Goal: Task Accomplishment & Management: Manage account settings

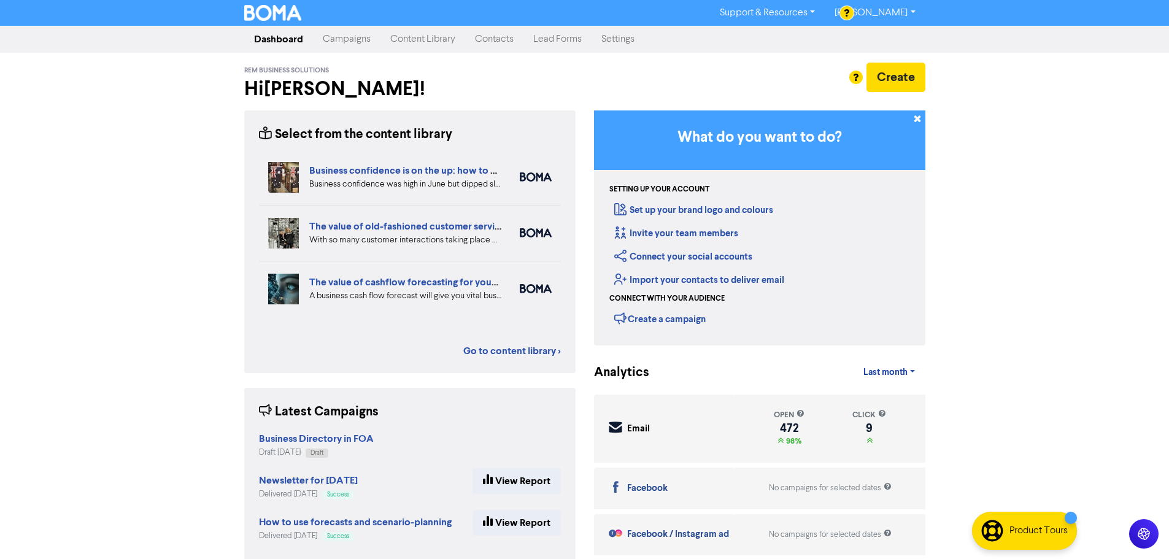
click at [356, 48] on link "Campaigns" at bounding box center [347, 39] width 68 height 25
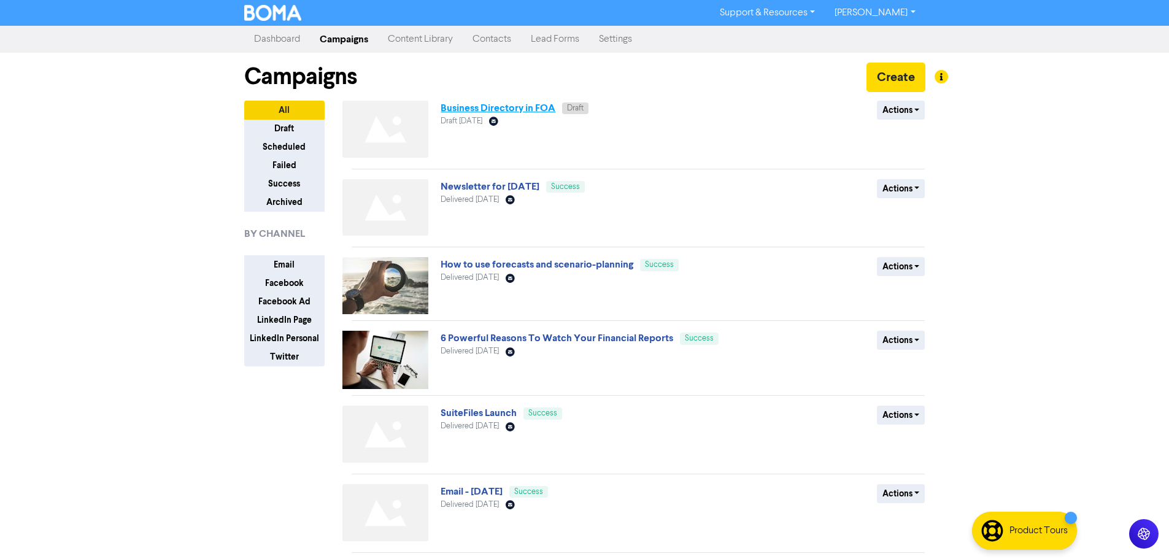
click at [534, 109] on link "Business Directory in FOA" at bounding box center [498, 108] width 115 height 12
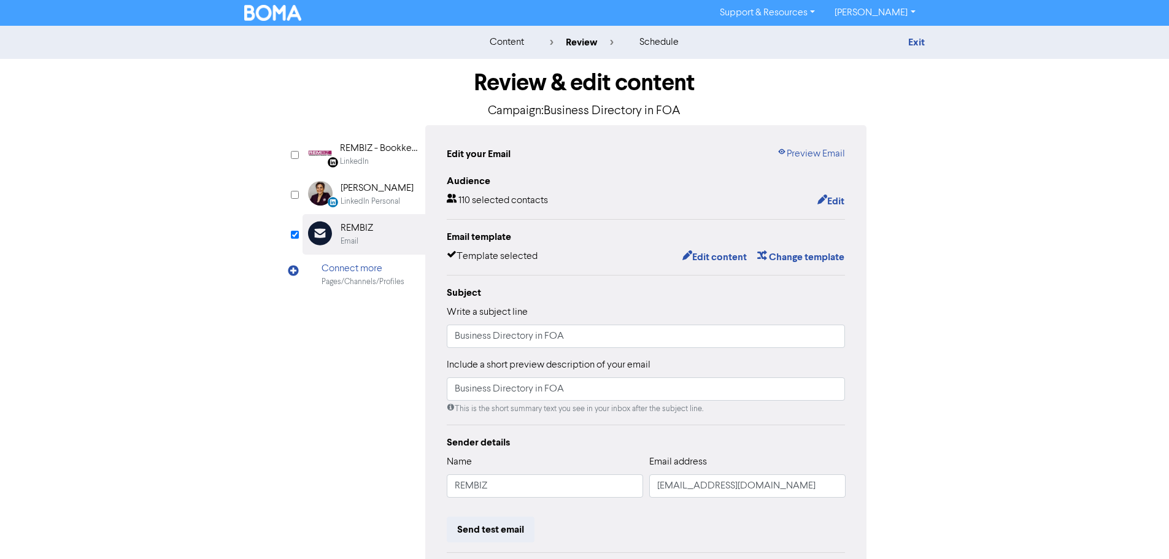
scroll to position [144, 0]
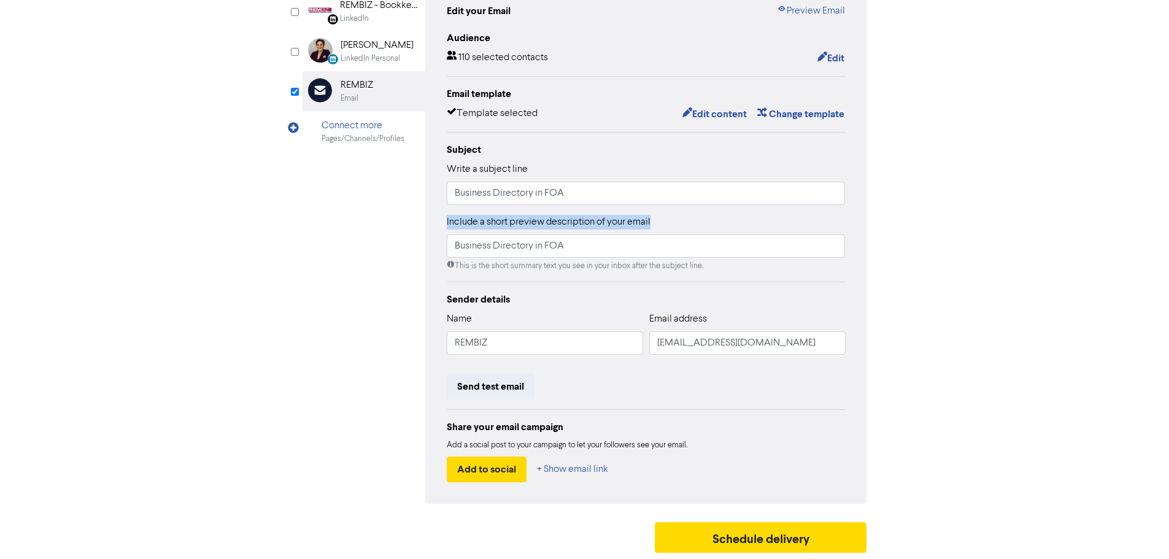
drag, startPoint x: 654, startPoint y: 222, endPoint x: 412, endPoint y: 211, distance: 241.5
click at [412, 211] on div "LinkedIn Page Created with Sketch. REMBIZ - Bookkeeping, [GEOGRAPHIC_DATA], [GE…" at bounding box center [585, 243] width 565 height 522
copy label "Include a short preview description of your email"
click at [719, 112] on button "Edit content" at bounding box center [715, 114] width 66 height 16
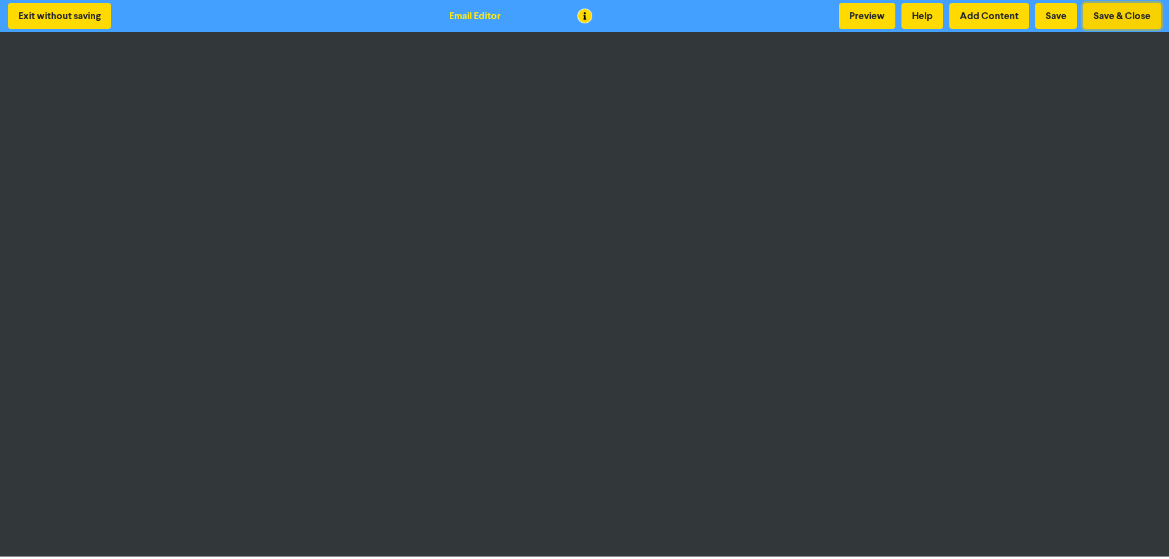
click at [1123, 15] on button "Save & Close" at bounding box center [1122, 16] width 78 height 26
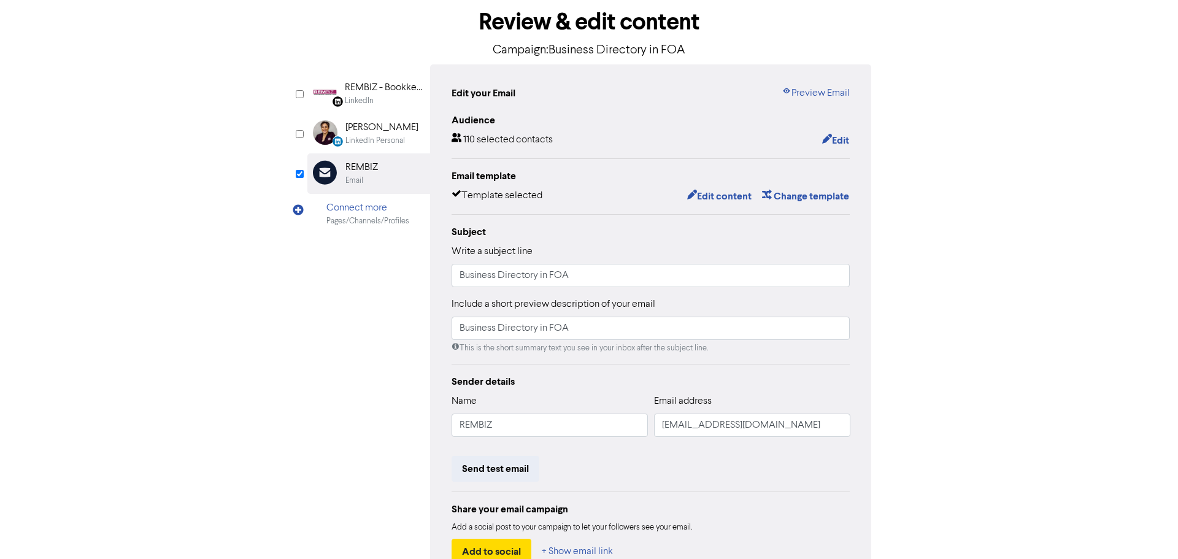
scroll to position [61, 0]
drag, startPoint x: 381, startPoint y: 332, endPoint x: 337, endPoint y: 330, distance: 43.6
click at [337, 330] on div "LinkedIn Page Created with Sketch. REMBIZ - Bookkeeping, [GEOGRAPHIC_DATA], [GE…" at bounding box center [585, 325] width 565 height 522
paste input "We’d love your quick 5-star review to keep REMBIZ in the FOA Directory."
type input "We’d love your quick 5-star review to keep REMBIZ in the FOA Directory"
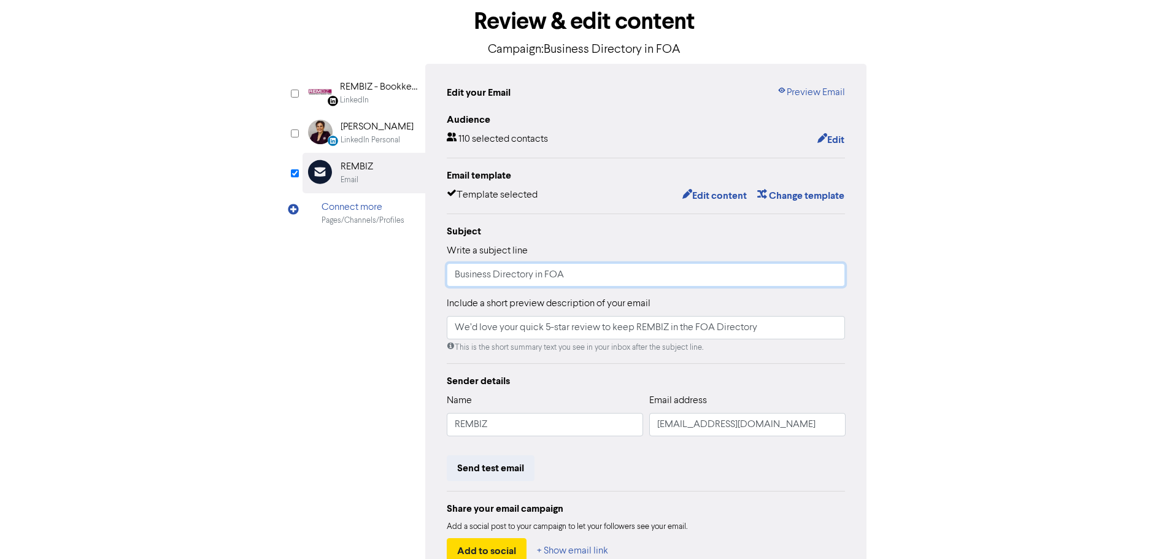
drag, startPoint x: 579, startPoint y: 275, endPoint x: 316, endPoint y: 265, distance: 263.5
click at [316, 265] on div "LinkedIn Page Created with Sketch. REMBIZ - Bookkeeping, [GEOGRAPHIC_DATA], [GE…" at bounding box center [585, 325] width 565 height 522
paste input "Support REMBIZ in the FOA Business Director"
type input "Support REMBIZ in the FOA Business Directory"
click at [544, 377] on div "Sender details" at bounding box center [646, 381] width 399 height 15
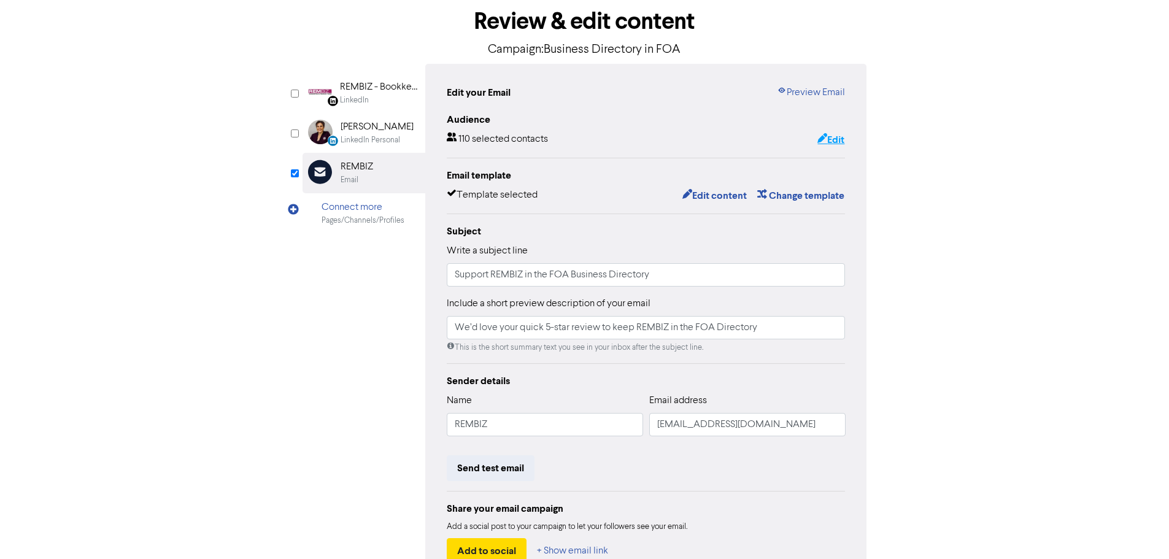
click at [839, 141] on button "Edit" at bounding box center [831, 140] width 28 height 16
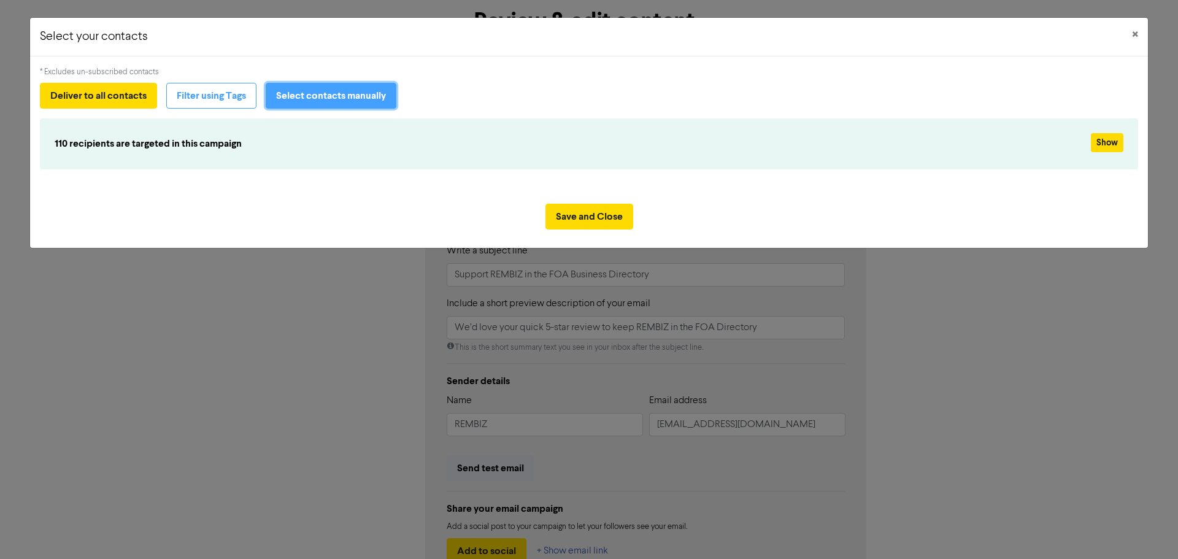
click at [282, 106] on button "Select contacts manually" at bounding box center [331, 96] width 131 height 26
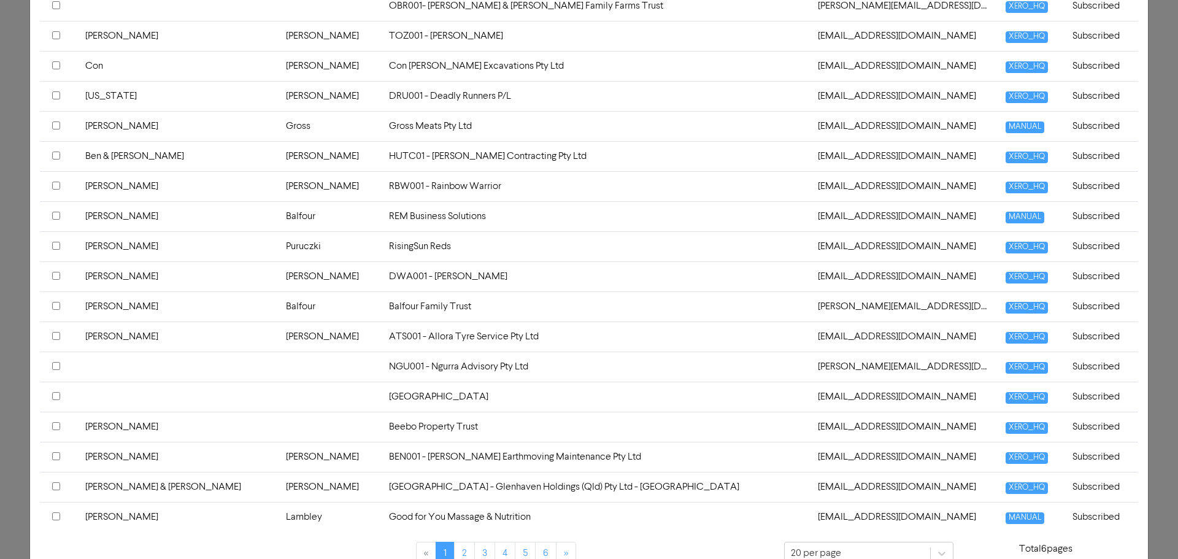
scroll to position [430, 0]
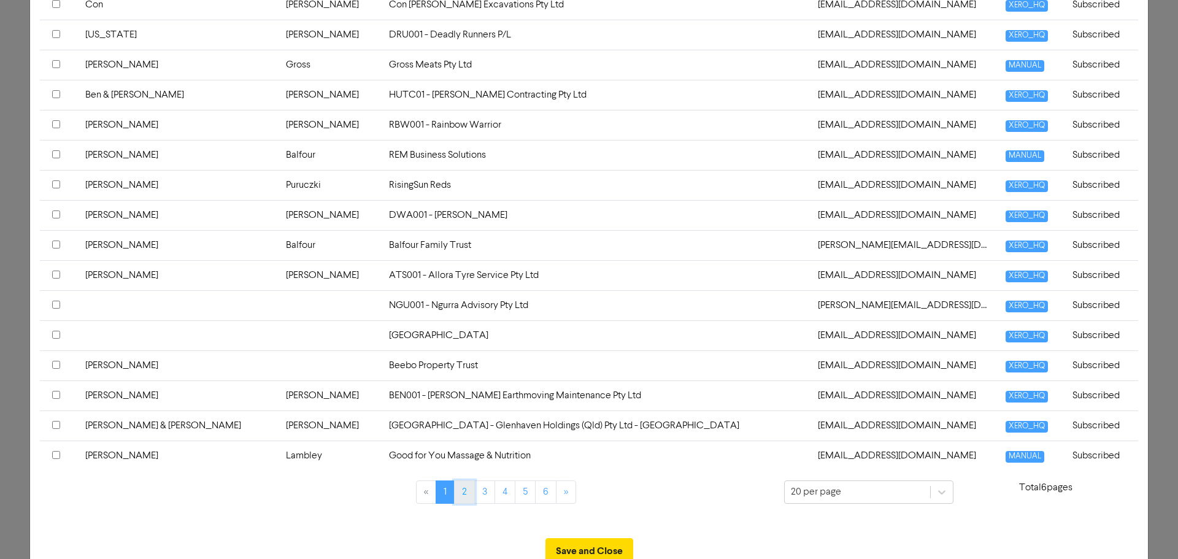
click at [458, 493] on link "2" at bounding box center [464, 492] width 21 height 23
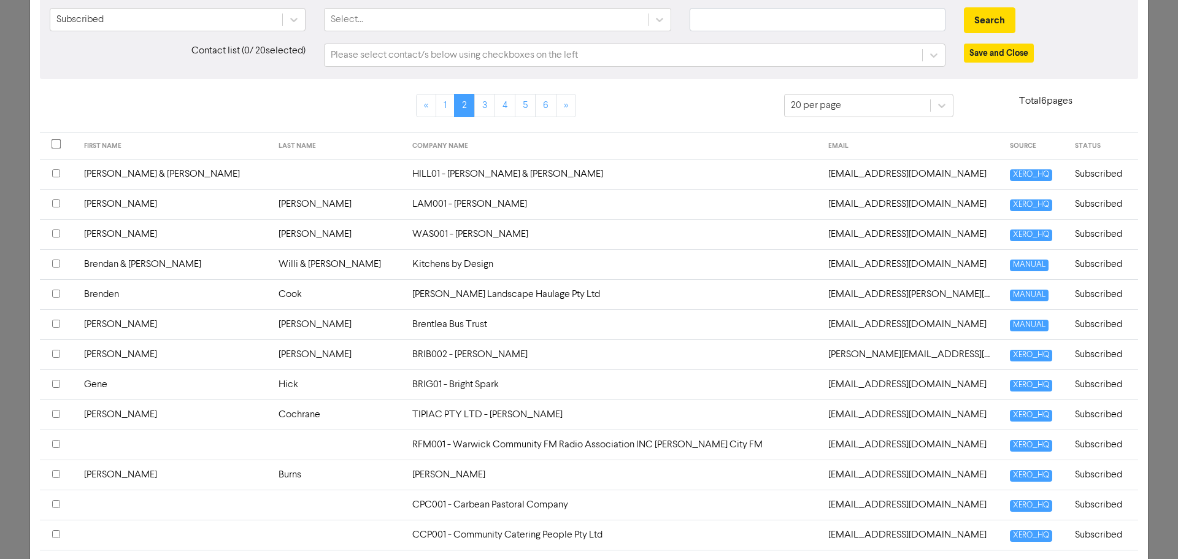
scroll to position [123, 0]
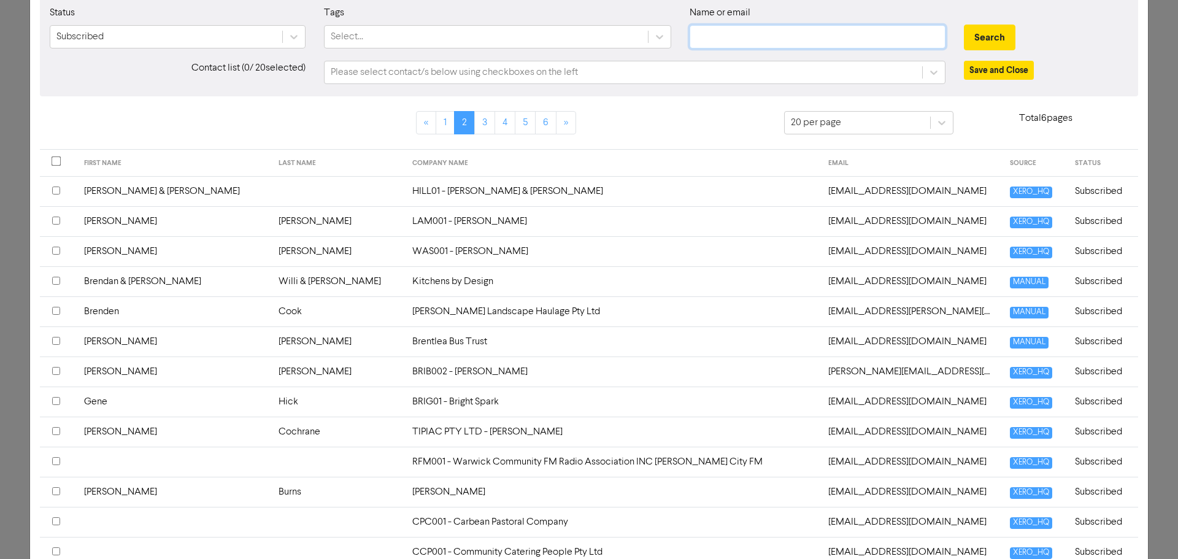
click at [727, 32] on input "text" at bounding box center [818, 36] width 256 height 23
click at [964, 25] on button "Search" at bounding box center [990, 38] width 52 height 26
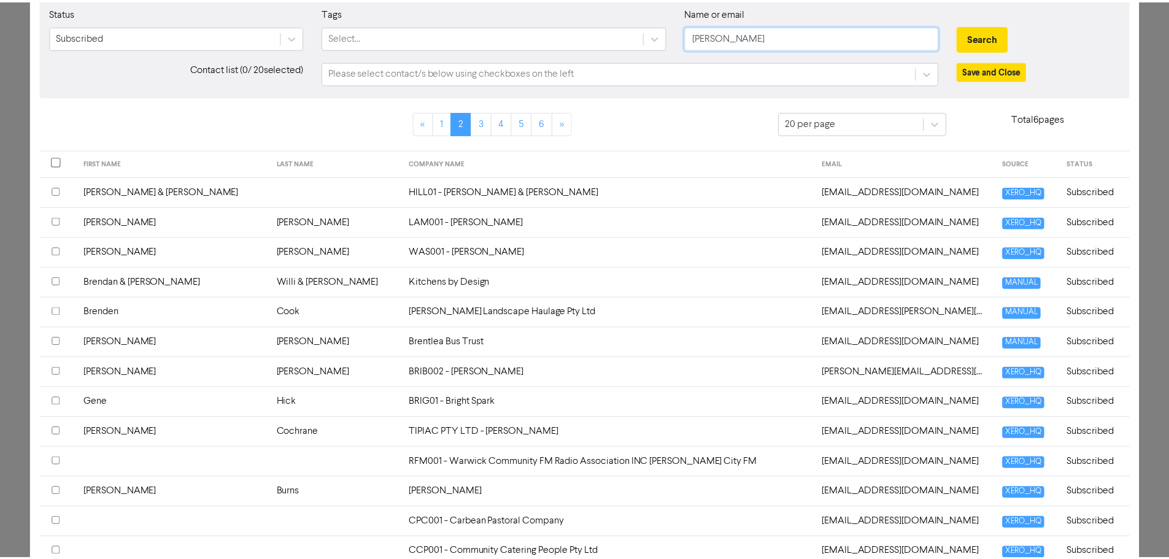
scroll to position [0, 0]
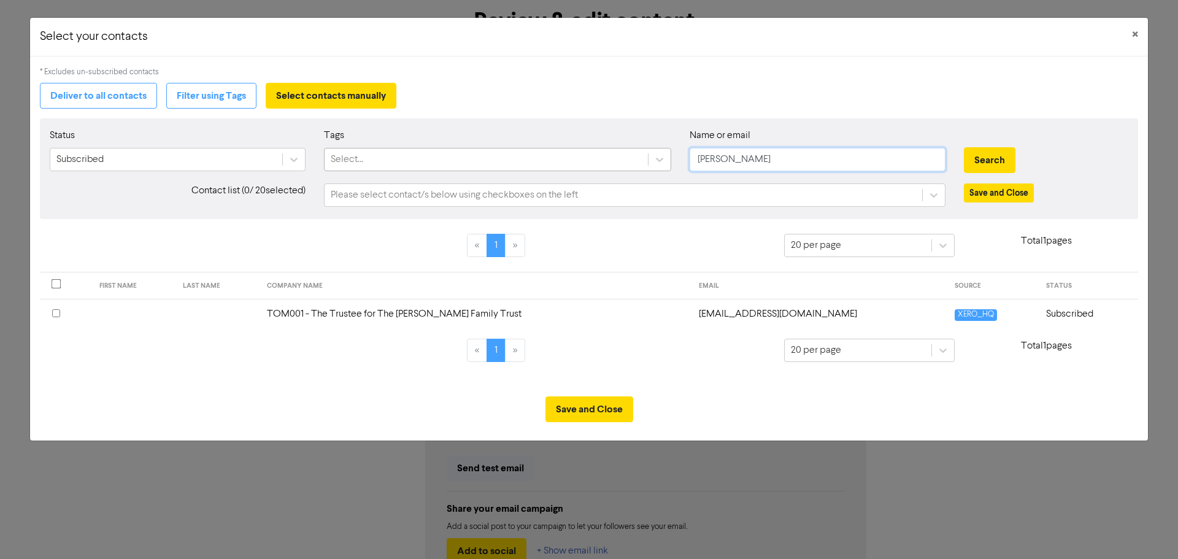
drag, startPoint x: 749, startPoint y: 160, endPoint x: 622, endPoint y: 160, distance: 127.1
click at [622, 160] on div "Status Subscribed Tags Select... Name or email [PERSON_NAME] Search" at bounding box center [589, 154] width 1097 height 53
type input "Lucin"
click at [964, 147] on button "Search" at bounding box center [990, 160] width 52 height 26
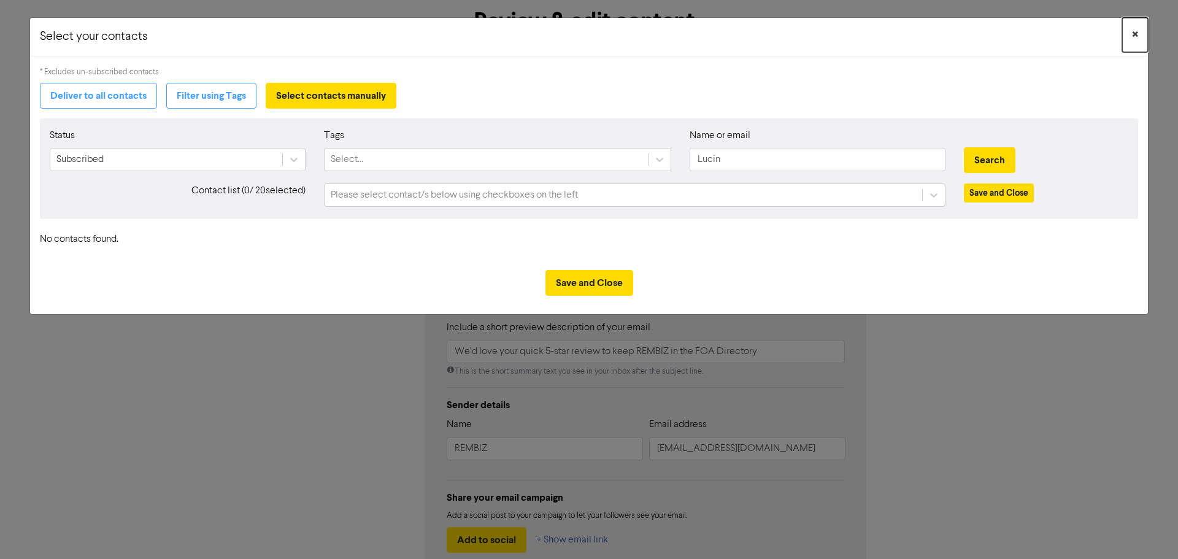
click at [1134, 33] on span "×" at bounding box center [1135, 35] width 6 height 18
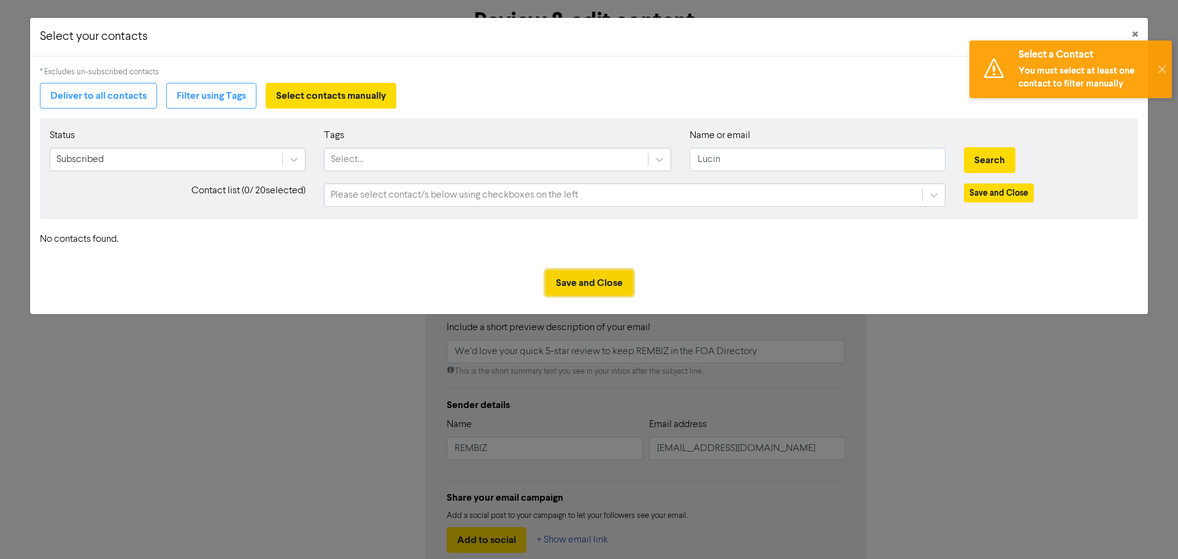
click at [620, 279] on button "Save and Close" at bounding box center [590, 283] width 88 height 26
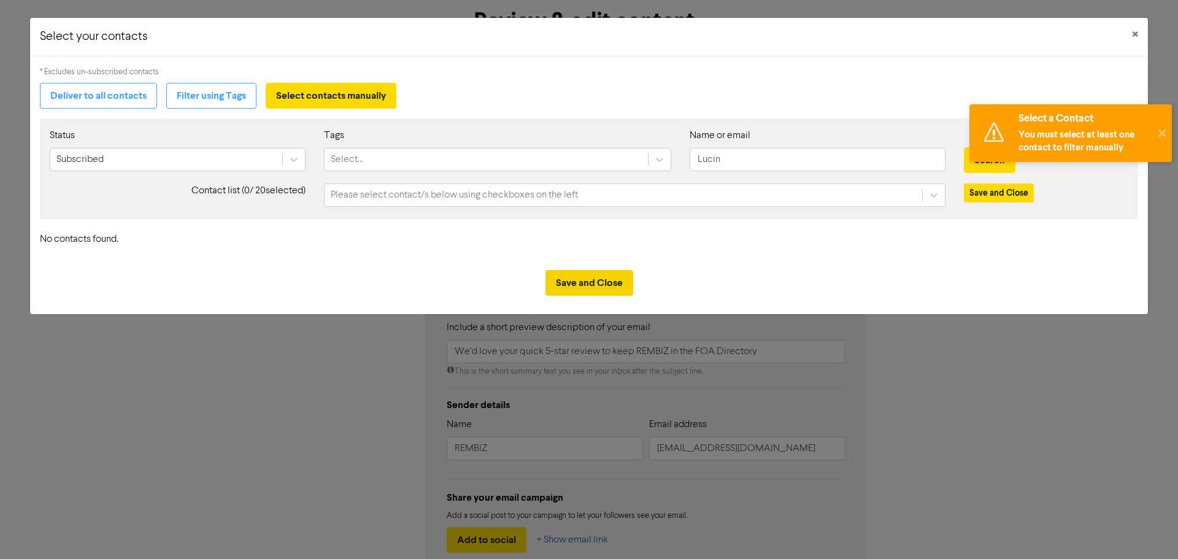
click at [598, 281] on button "Save and Close" at bounding box center [590, 283] width 88 height 26
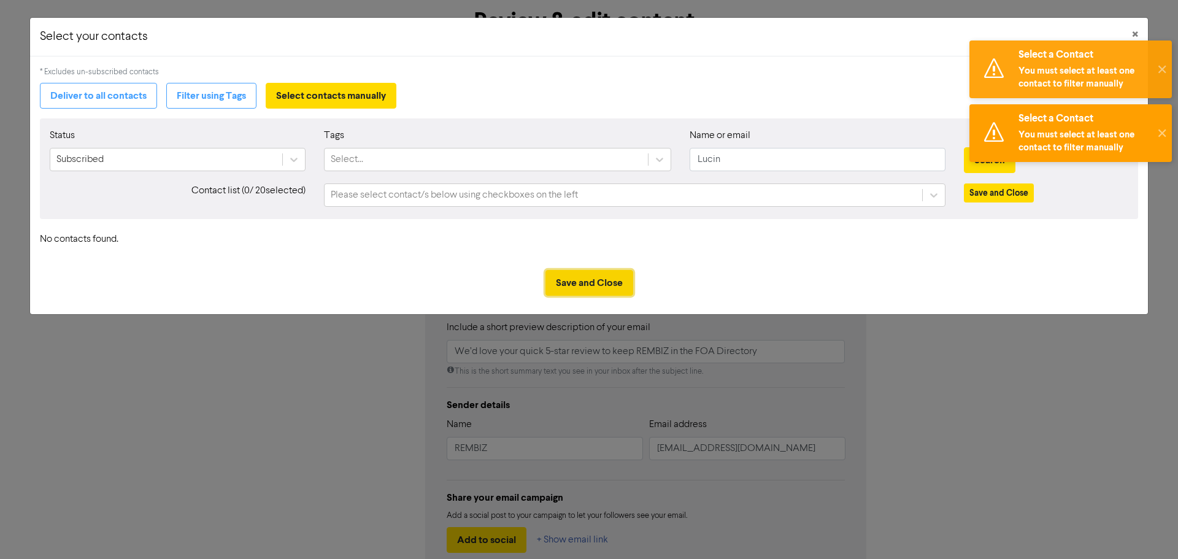
click at [594, 282] on button "Save and Close" at bounding box center [590, 283] width 88 height 26
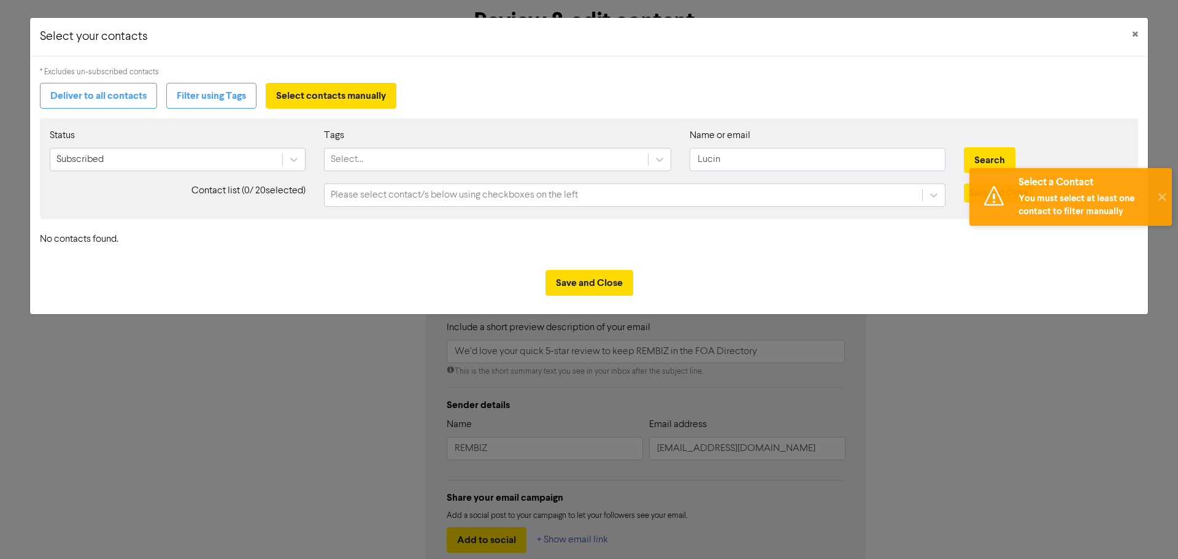
drag, startPoint x: 134, startPoint y: 249, endPoint x: 182, endPoint y: 237, distance: 49.3
click at [135, 249] on div "Status Subscribed Tags Select... Name or email [PERSON_NAME] Search Contact lis…" at bounding box center [589, 184] width 1099 height 132
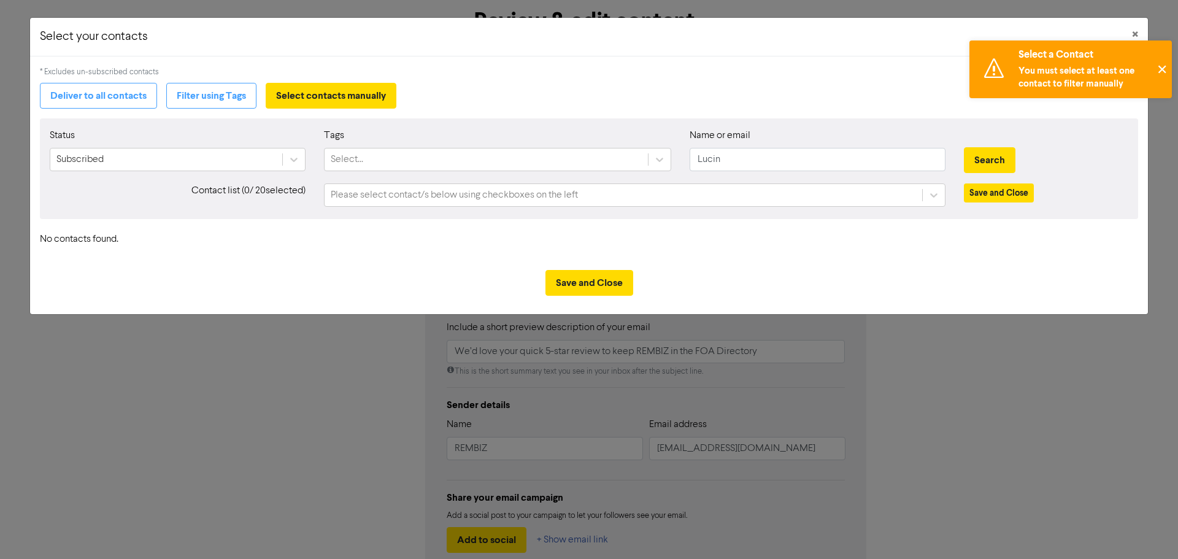
click at [1159, 66] on button "✕" at bounding box center [1162, 70] width 20 height 58
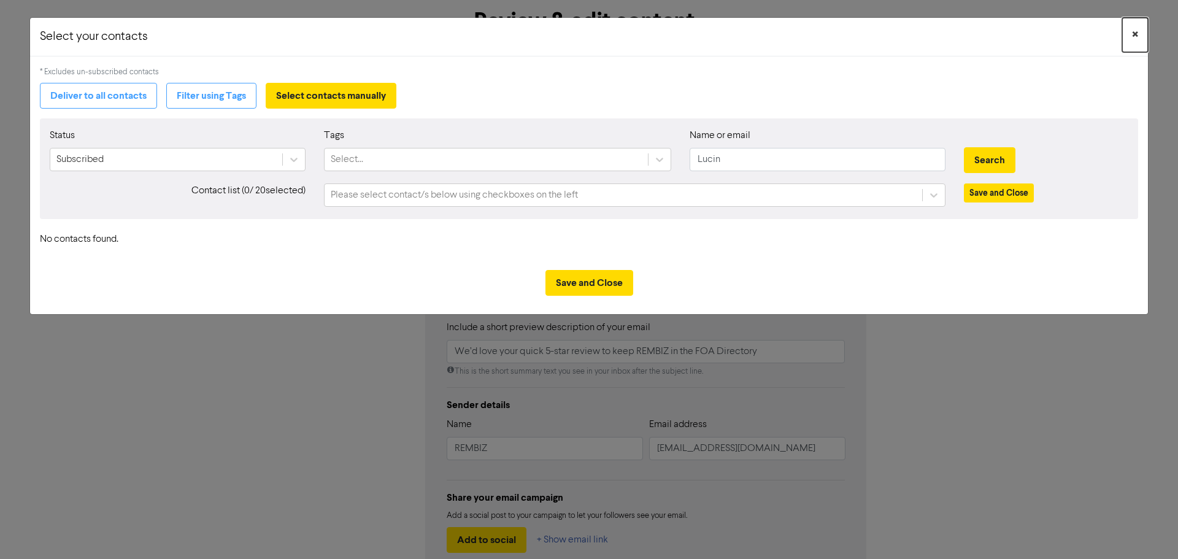
click at [1137, 33] on span "×" at bounding box center [1135, 35] width 6 height 18
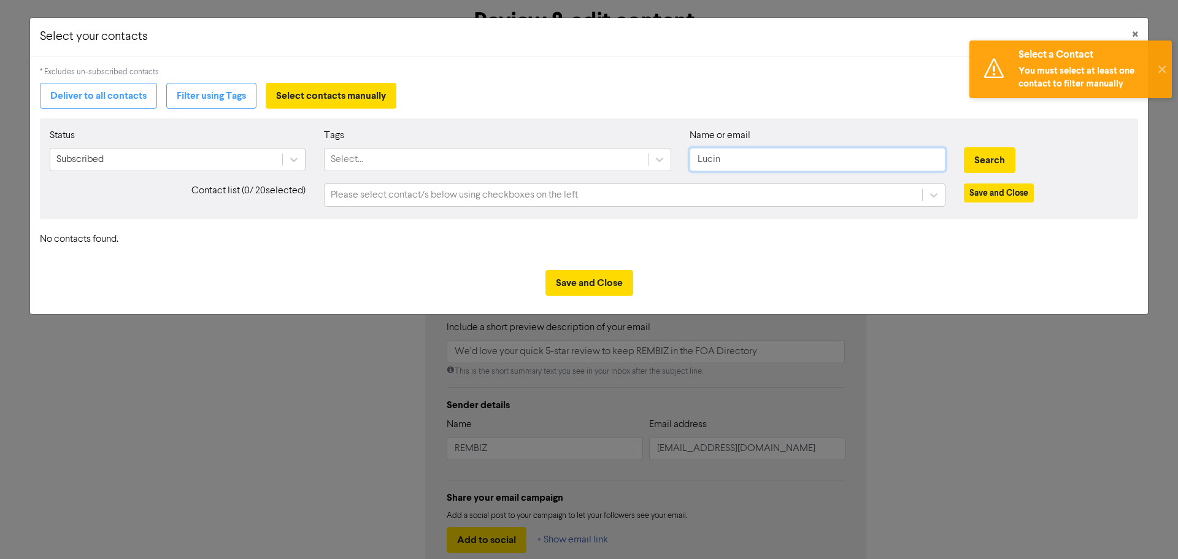
click at [749, 157] on input "Lucin" at bounding box center [818, 159] width 256 height 23
drag, startPoint x: 755, startPoint y: 157, endPoint x: 570, endPoint y: 165, distance: 185.5
click at [570, 165] on div "Status Subscribed Tags Select... Name or email Lucin Search" at bounding box center [589, 154] width 1097 height 53
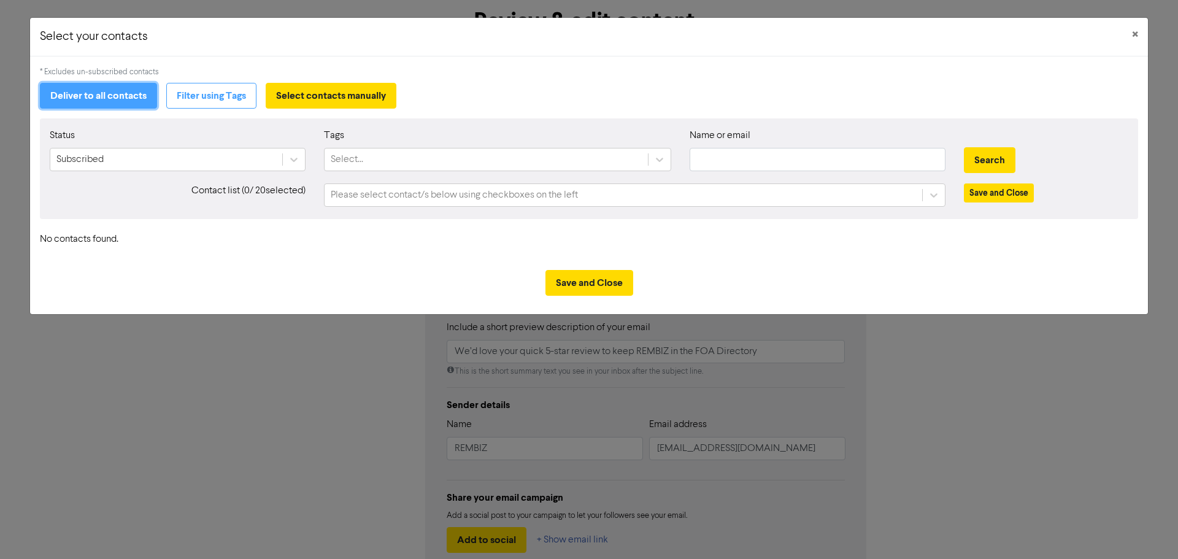
click at [136, 103] on button "Deliver to all contacts" at bounding box center [98, 96] width 117 height 26
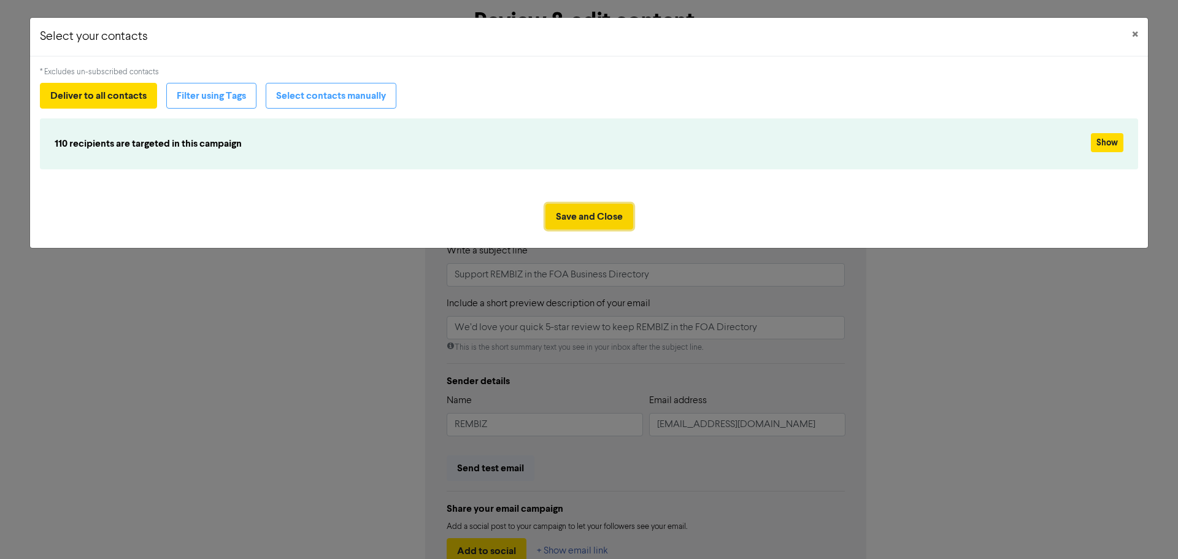
click at [592, 219] on button "Save and Close" at bounding box center [590, 217] width 88 height 26
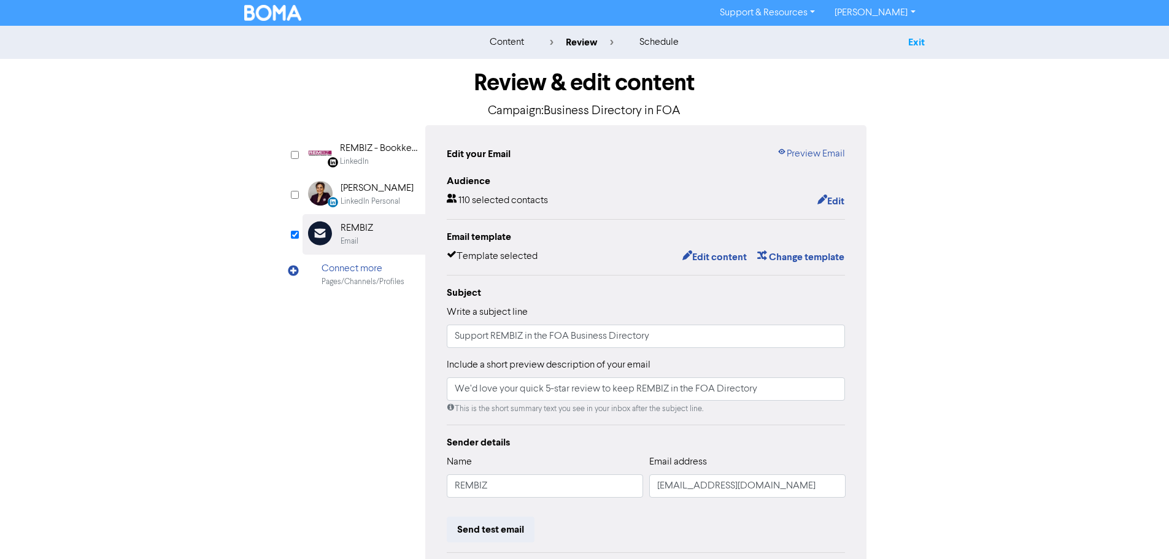
click at [922, 44] on link "Exit" at bounding box center [916, 42] width 17 height 12
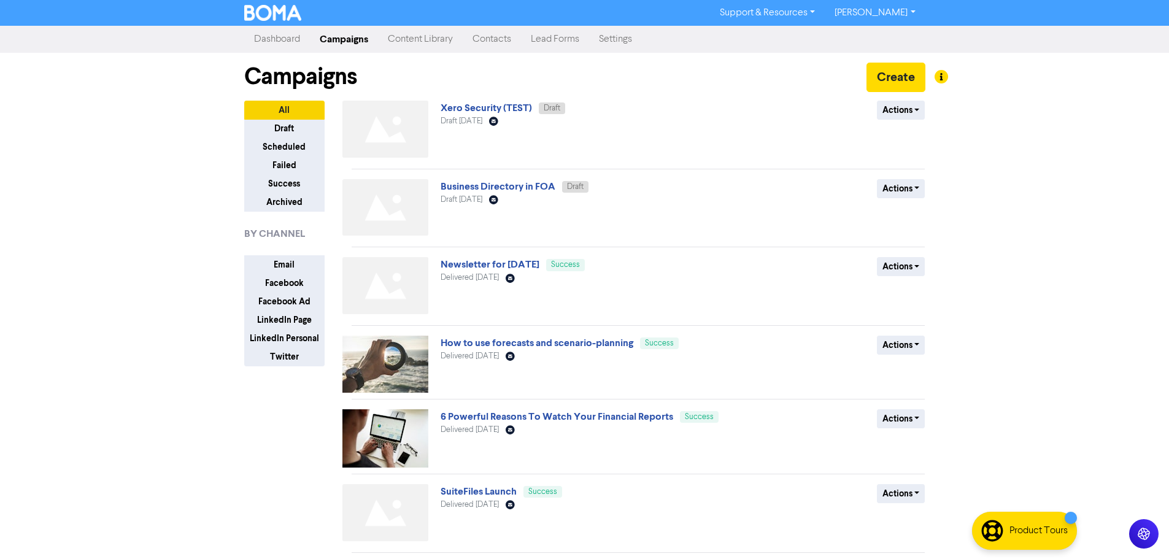
click at [494, 40] on link "Contacts" at bounding box center [492, 39] width 58 height 25
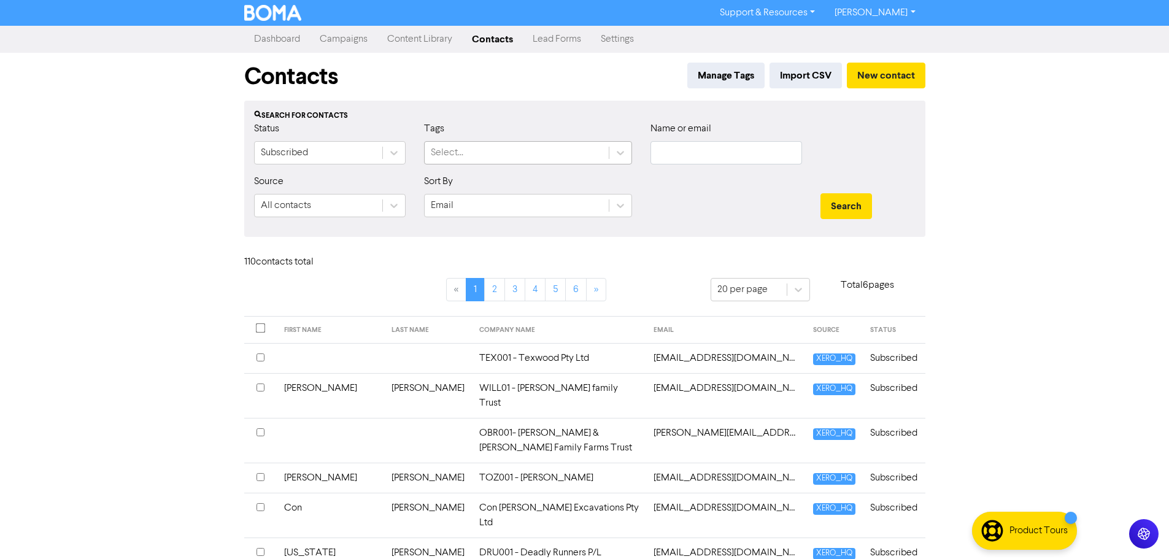
click at [478, 153] on div "Select..." at bounding box center [517, 153] width 184 height 22
click at [900, 77] on button "New contact" at bounding box center [886, 76] width 79 height 26
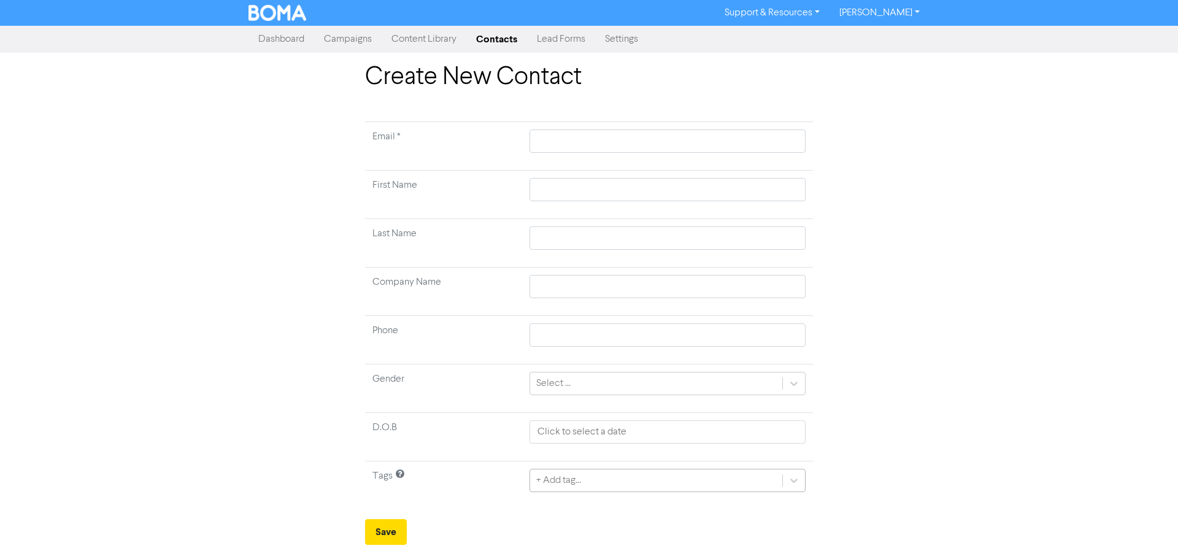
click at [588, 478] on div "+ Add tag..." at bounding box center [668, 480] width 276 height 23
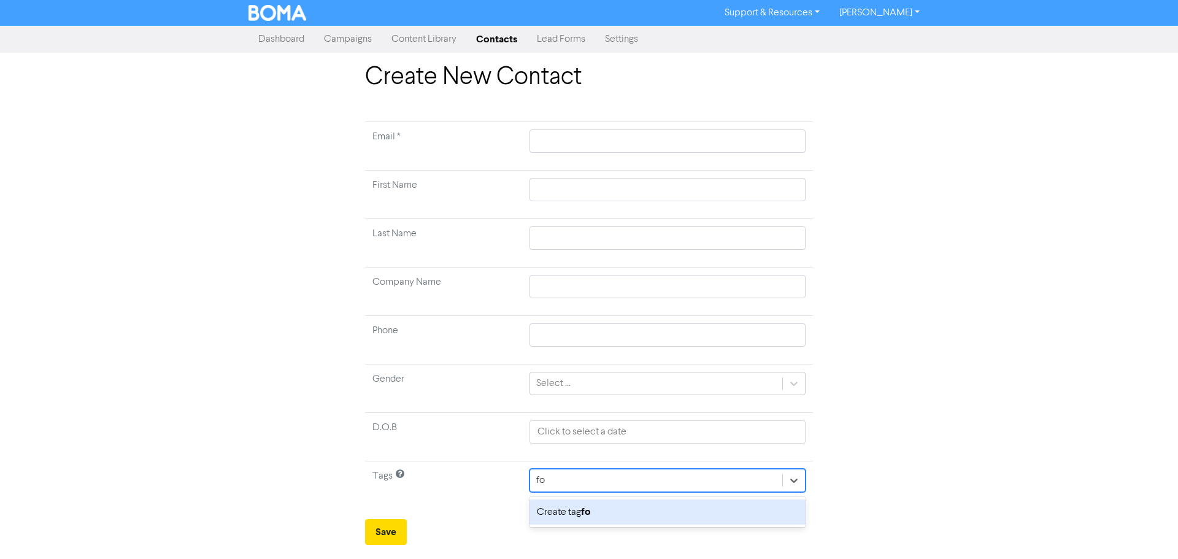
type input "f"
type input "foa"
click at [562, 514] on span "Create tag foa" at bounding box center [566, 513] width 59 height 10
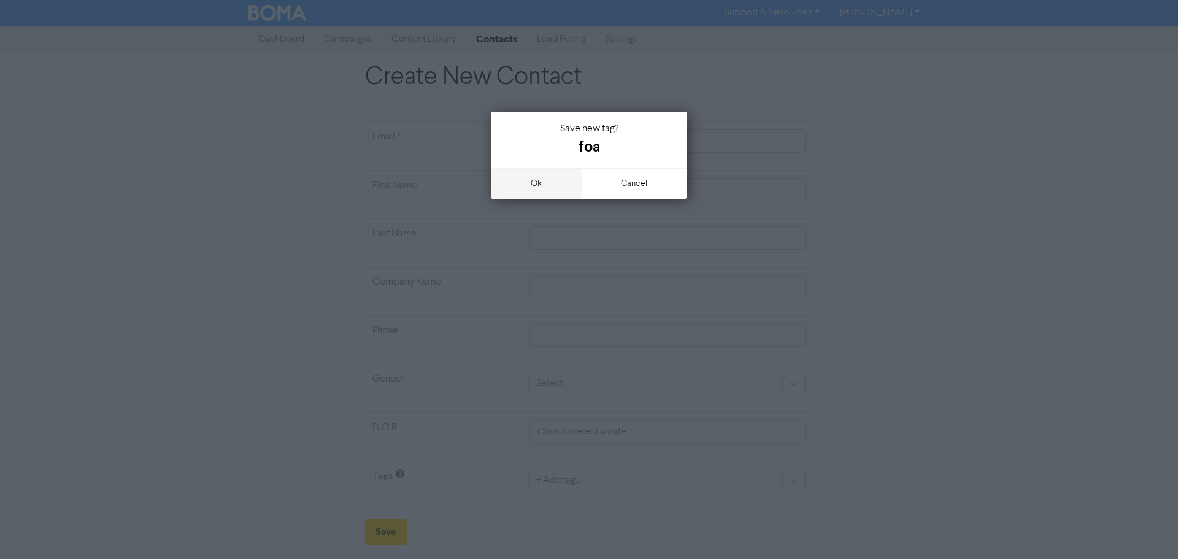
click at [547, 176] on button "ok" at bounding box center [536, 183] width 91 height 31
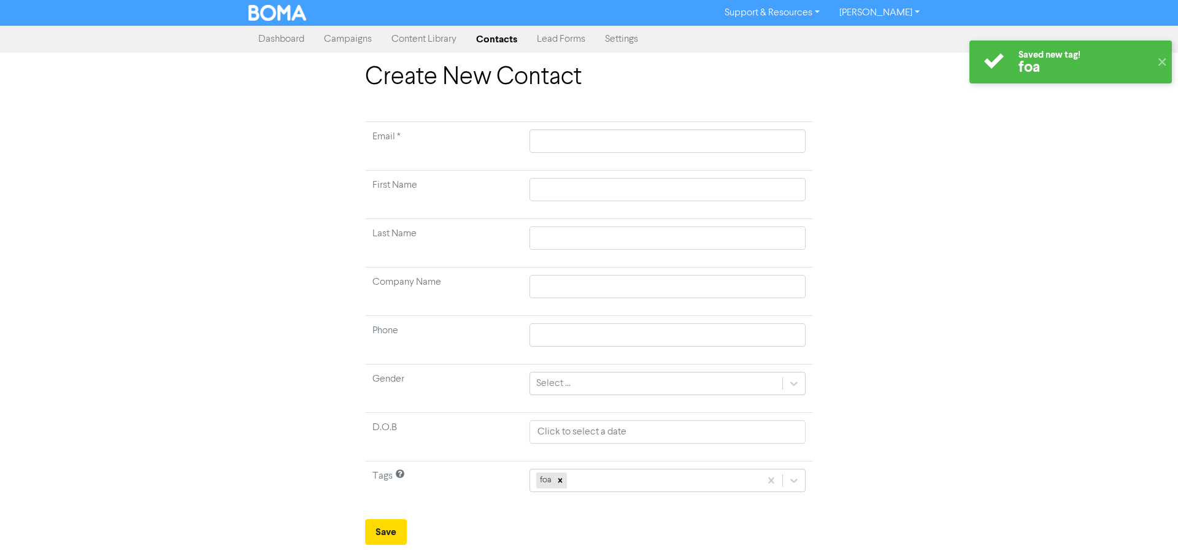
click at [582, 128] on td at bounding box center [667, 146] width 291 height 48
click at [567, 142] on input "text" at bounding box center [668, 141] width 276 height 23
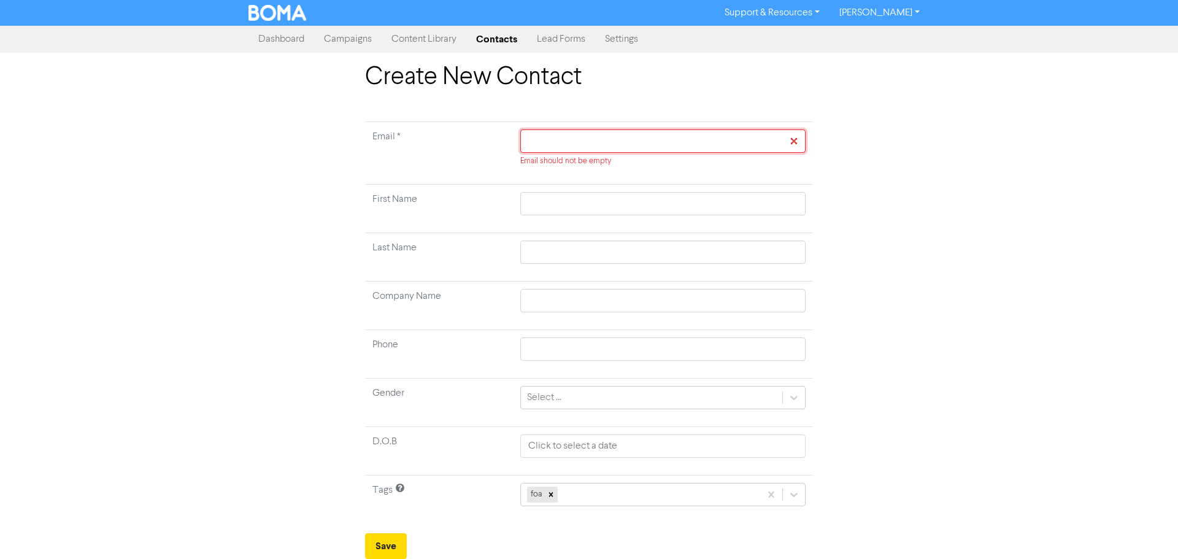
click at [665, 141] on input "text" at bounding box center [663, 141] width 285 height 23
paste input "[PERSON_NAME][EMAIL_ADDRESS][DOMAIN_NAME]"
type input "[PERSON_NAME][EMAIL_ADDRESS][DOMAIN_NAME]"
click at [545, 200] on input "text" at bounding box center [663, 203] width 285 height 23
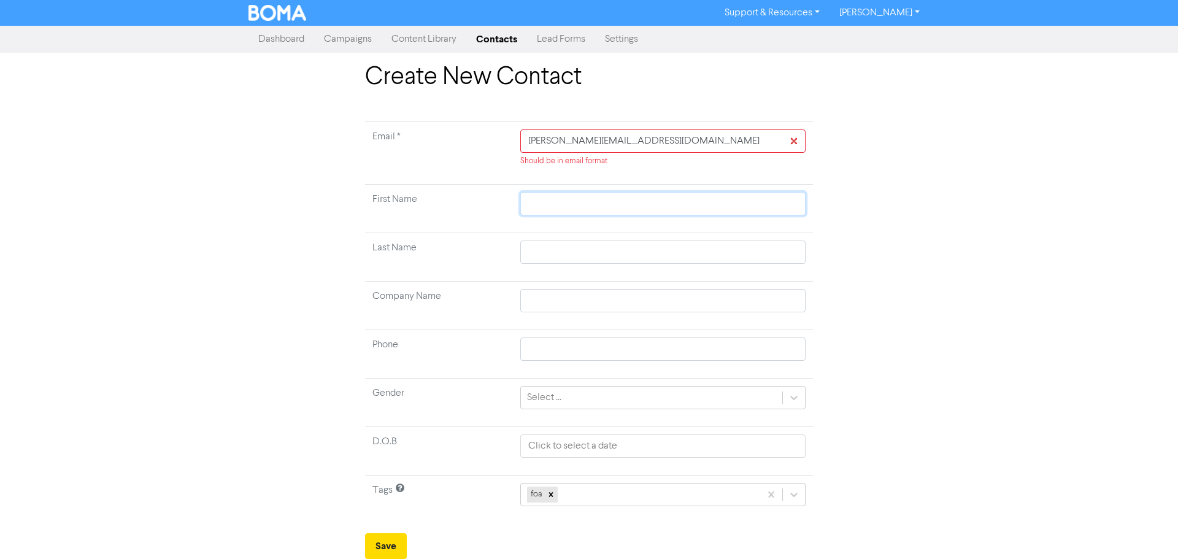
type input "J"
type input "Je"
type input "Jer"
type input "[PERSON_NAME]"
type input "Jerem"
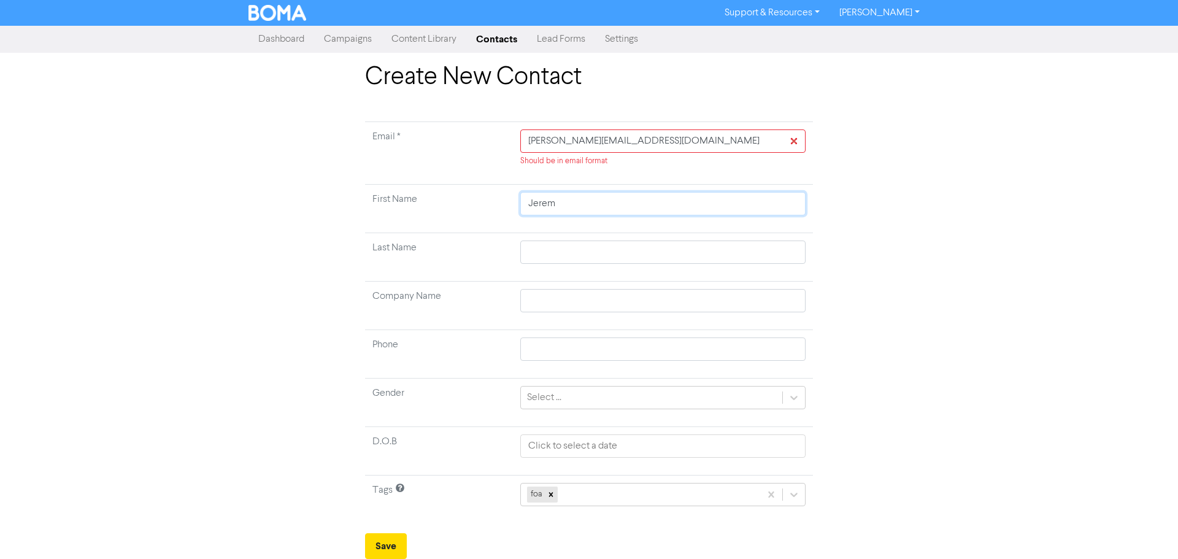
type input "[PERSON_NAME]"
type input "H"
type input "Hu"
type input "Hut"
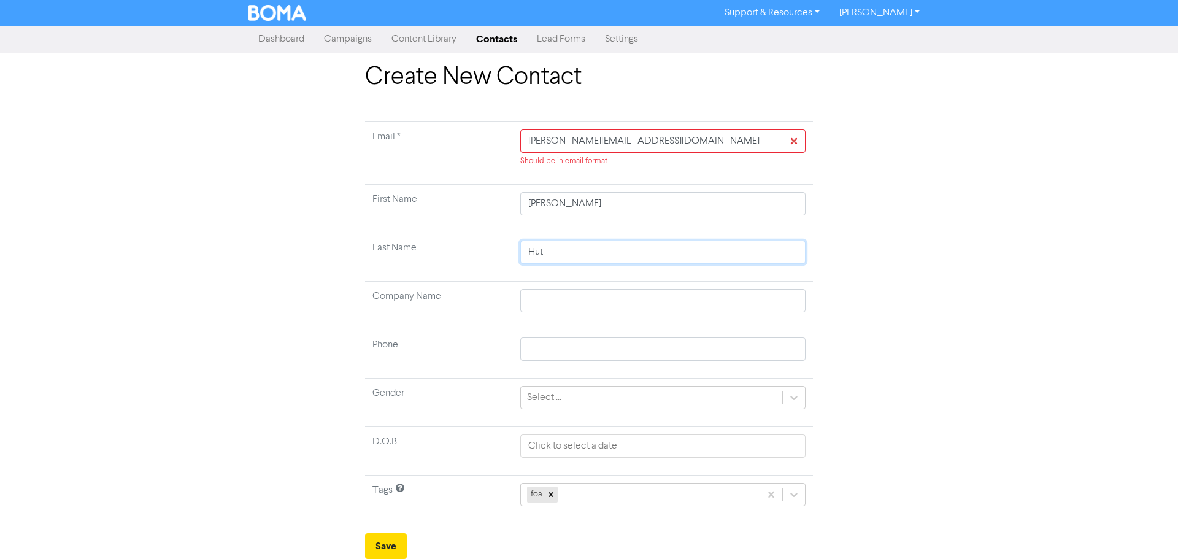
type input "Hutc"
type input "Hutch"
type input "Hutchi"
type input "[PERSON_NAME]"
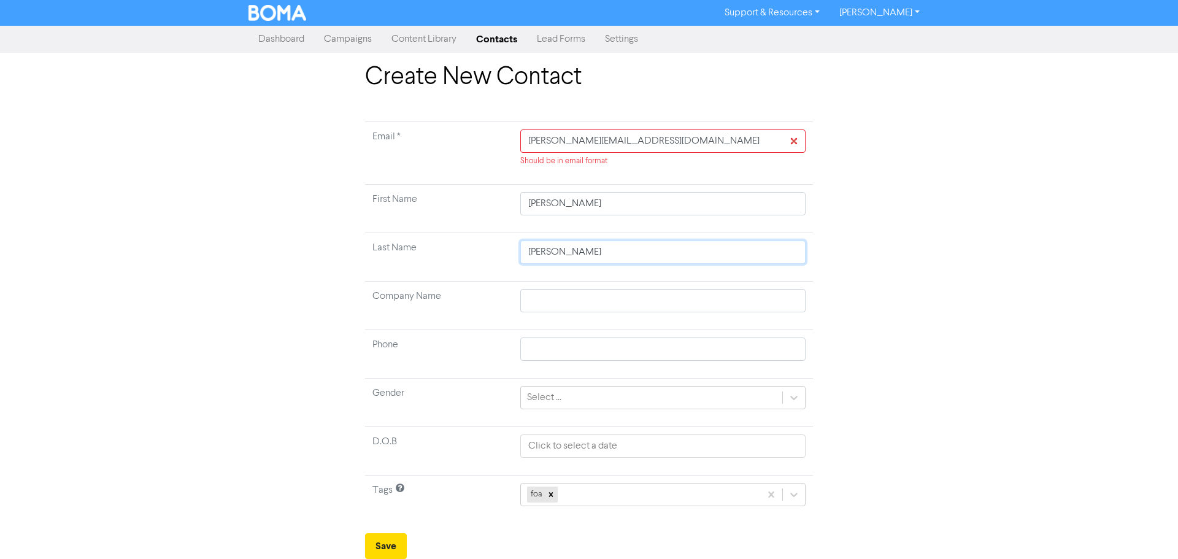
type input "[PERSON_NAME]"
type input "A"
type input "Ac"
type input "Act"
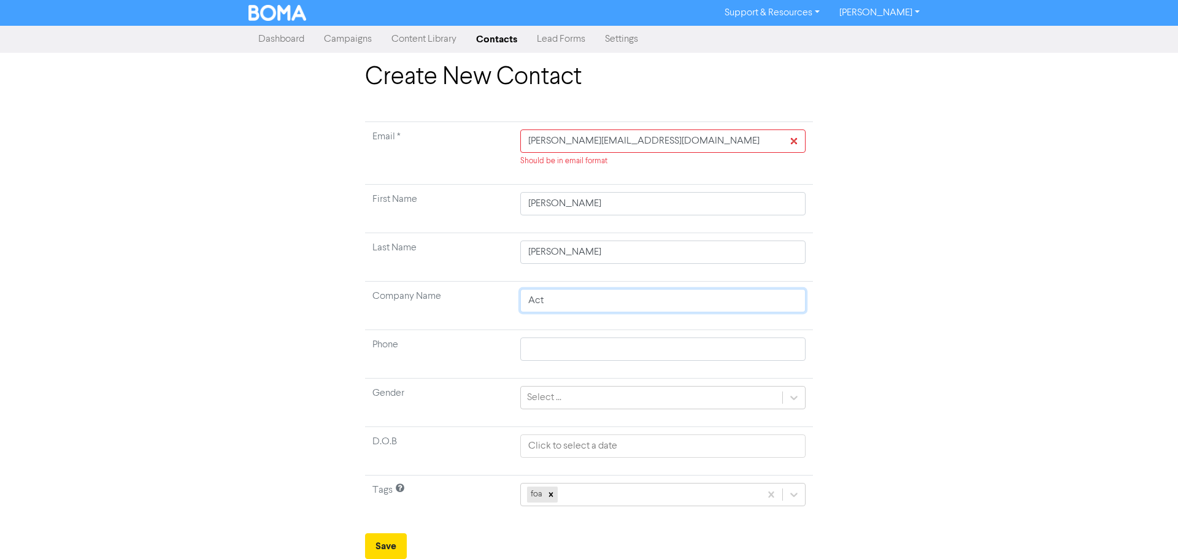
type input "Acti"
type input "Activ"
type input "Active"
type input "Active F"
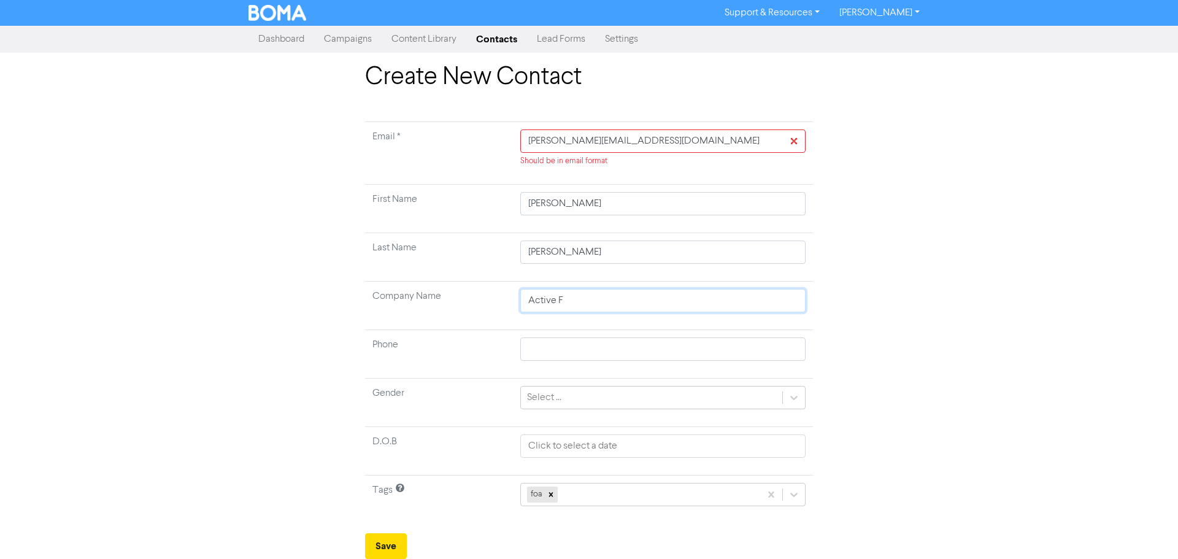
type input "Active Fa"
type input "Active Far"
type input "Active Farm"
type input "Active Farme"
type input "Active Farmer"
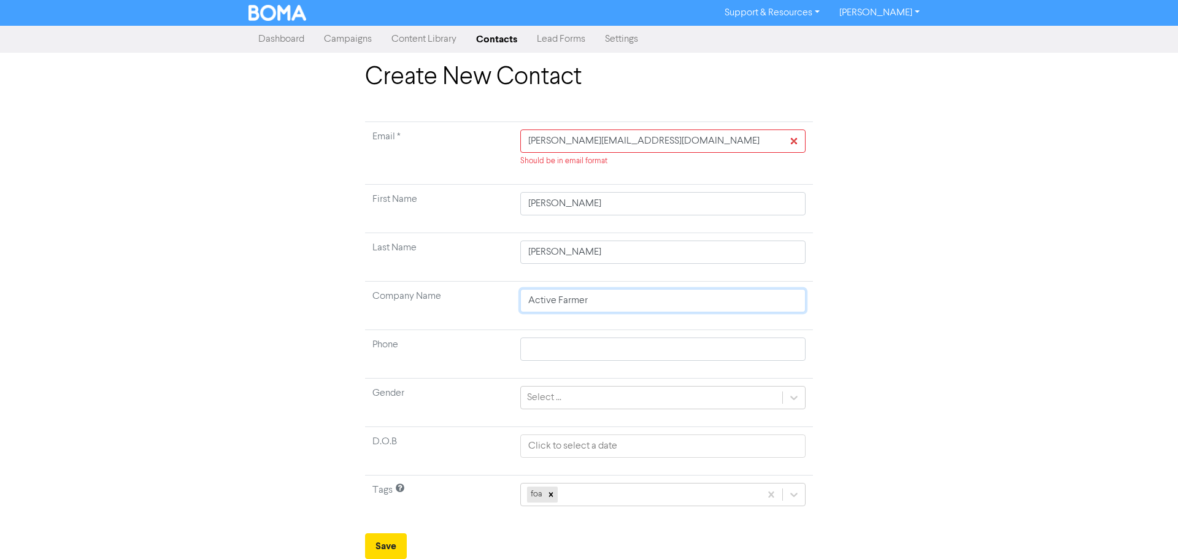
type input "Active Farmers"
click at [302, 427] on div "Create New Contact Email * [PERSON_NAME][EMAIL_ADDRESS][DOMAIN_NAME] Should be …" at bounding box center [589, 311] width 700 height 497
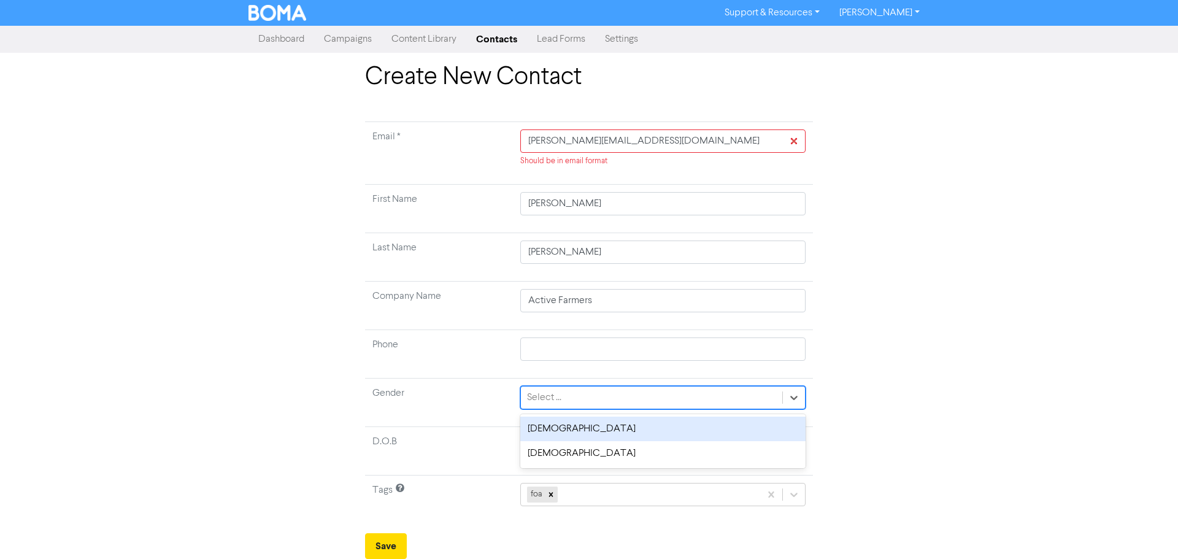
click at [562, 395] on div "Select ..." at bounding box center [651, 398] width 261 height 22
click at [561, 427] on div "[DEMOGRAPHIC_DATA]" at bounding box center [663, 429] width 285 height 25
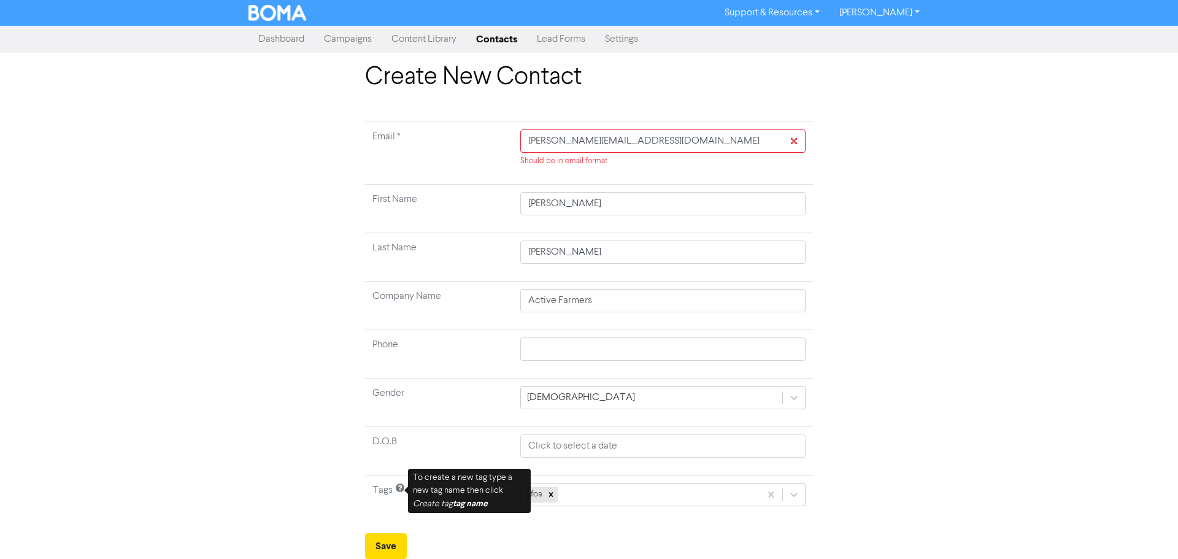
click at [251, 407] on div "Create New Contact Email * [PERSON_NAME][EMAIL_ADDRESS][DOMAIN_NAME] Should be …" at bounding box center [589, 311] width 700 height 497
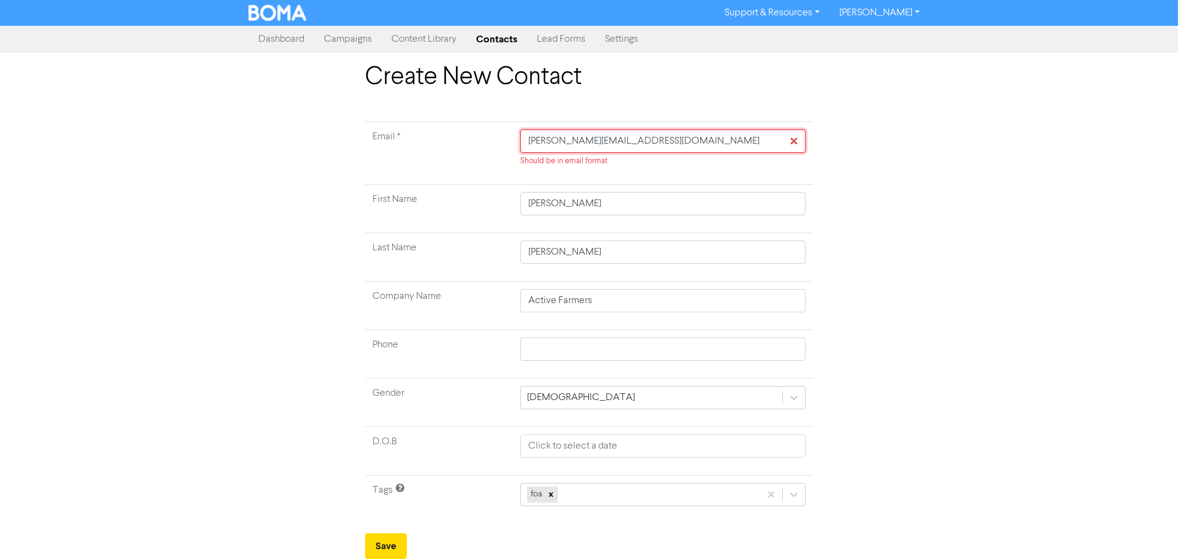
click at [531, 141] on input "[PERSON_NAME][EMAIL_ADDRESS][DOMAIN_NAME]" at bounding box center [663, 141] width 285 height 23
type input "[PERSON_NAME][EMAIL_ADDRESS][DOMAIN_NAME]"
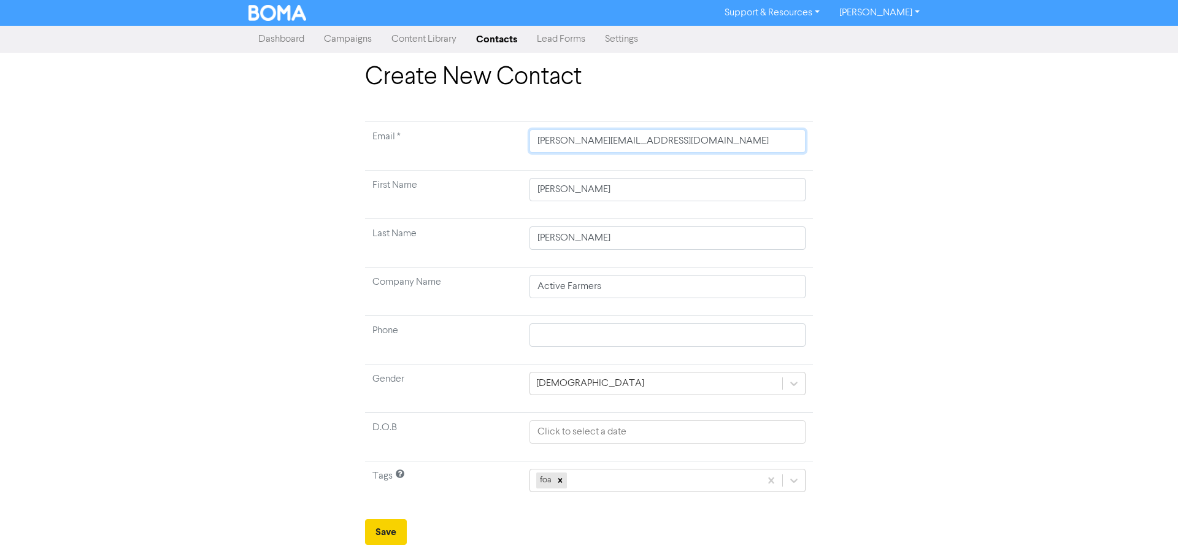
type input "[PERSON_NAME][EMAIL_ADDRESS][DOMAIN_NAME]"
click at [381, 540] on button "Save" at bounding box center [386, 532] width 42 height 26
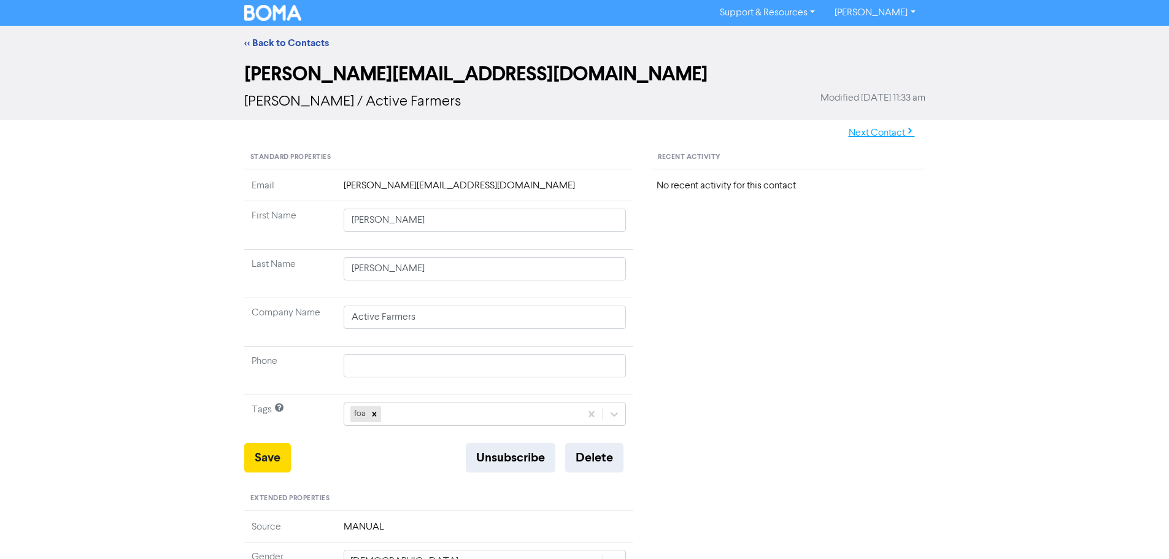
click at [888, 135] on button "Next Contact" at bounding box center [881, 133] width 87 height 26
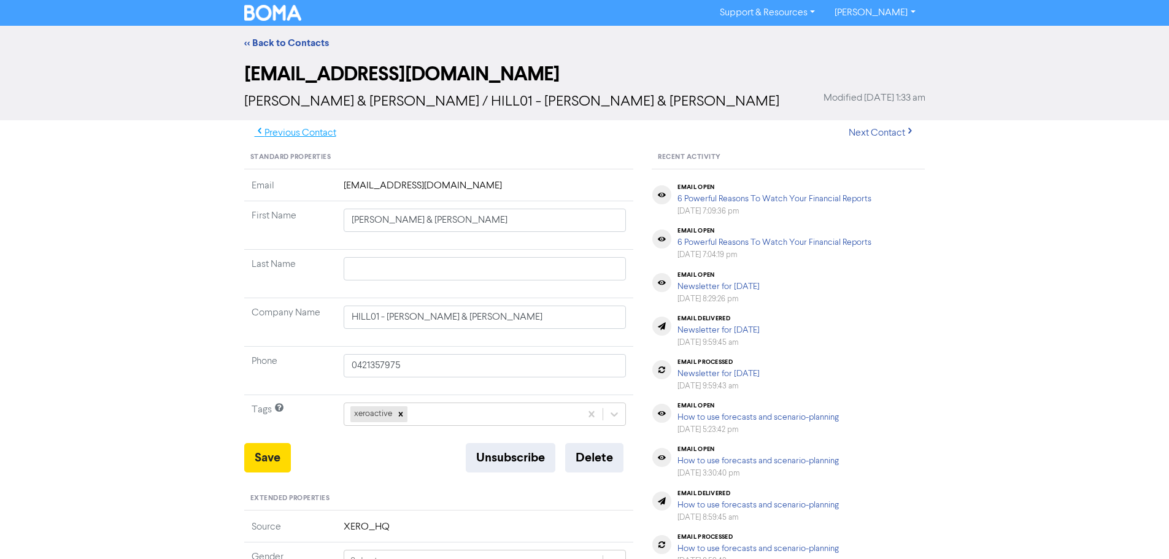
click at [277, 127] on button "Previous Contact" at bounding box center [295, 133] width 103 height 26
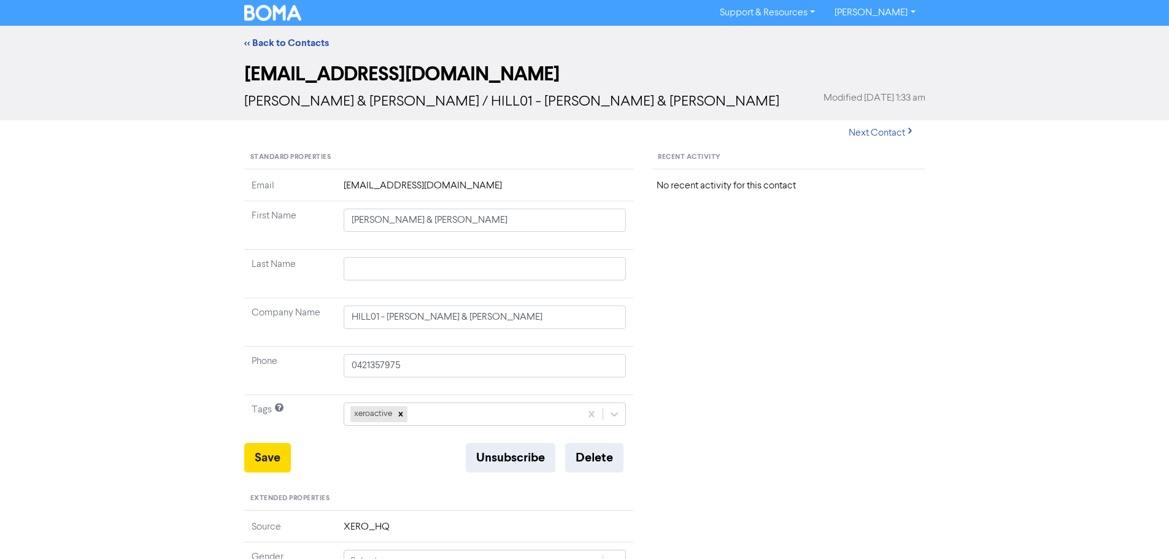
type input "[PERSON_NAME]"
type input "Lambley"
type input "Good for You Massage & Nutrition"
type input "0439799025"
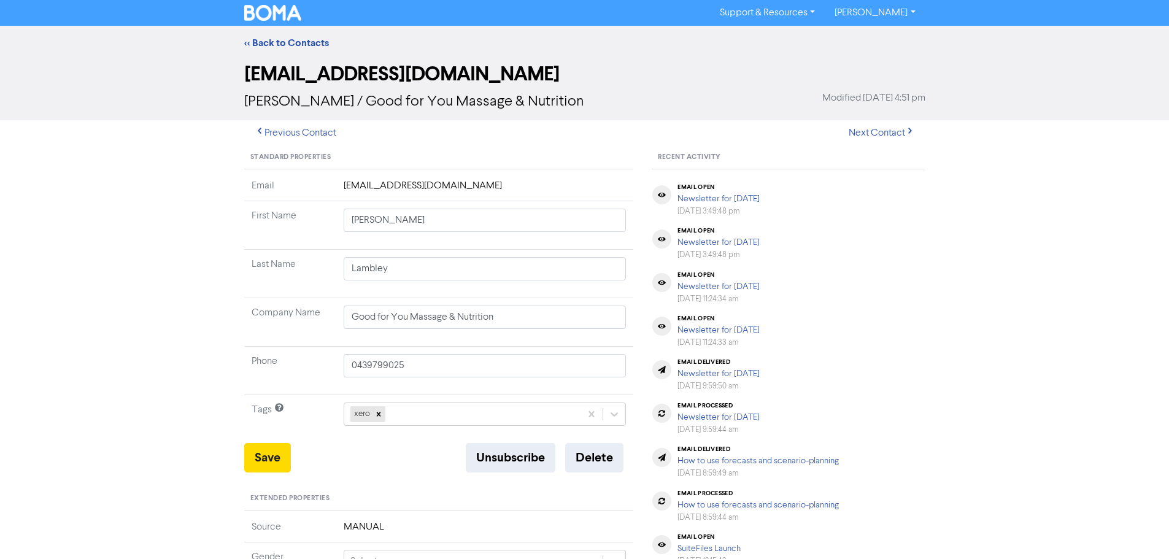
click at [284, 34] on div "<< Back to Contacts" at bounding box center [584, 43] width 1169 height 34
click at [297, 43] on link "<< Back to Contacts" at bounding box center [286, 43] width 85 height 12
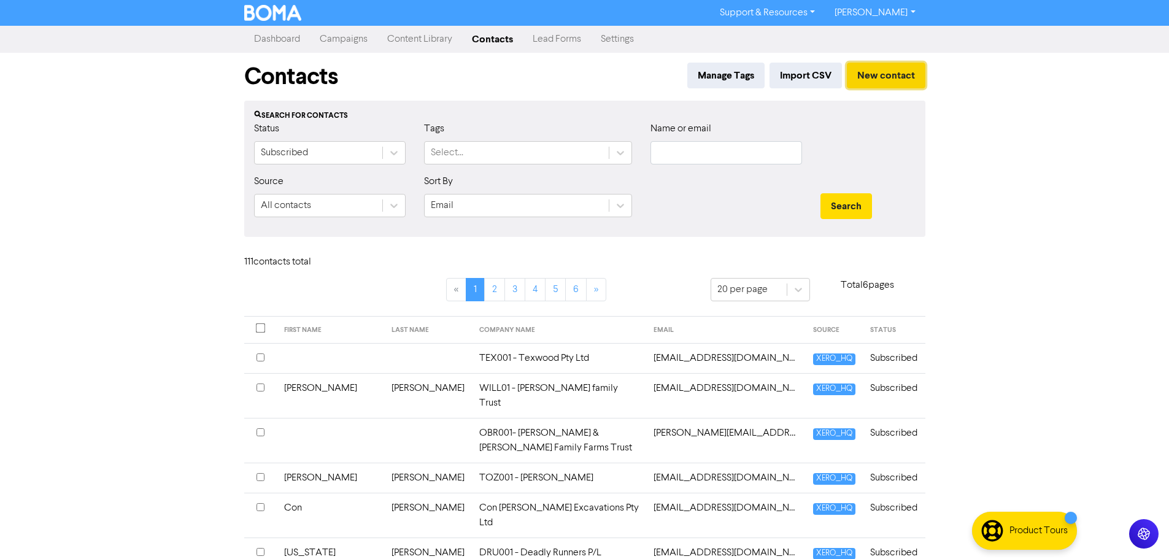
click at [902, 84] on button "New contact" at bounding box center [886, 76] width 79 height 26
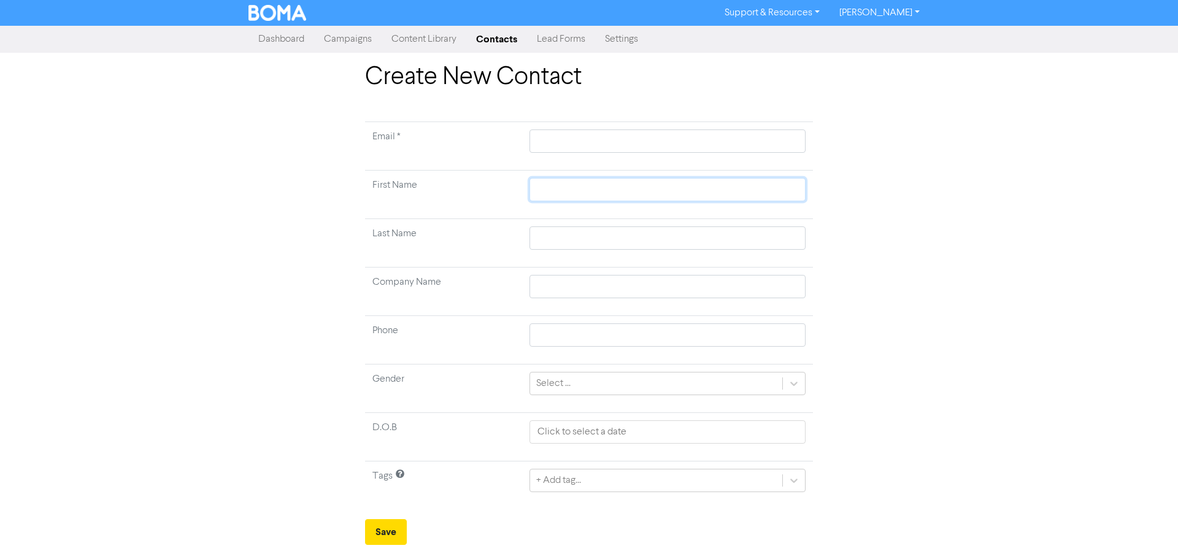
click at [565, 187] on input "text" at bounding box center [668, 189] width 276 height 23
paste input "TomLucinda Bourchier <[EMAIL_ADDRESS][DOMAIN_NAME]>"
type input "TomLucinda Bourchier <[EMAIL_ADDRESS][DOMAIN_NAME]>"
drag, startPoint x: 634, startPoint y: 190, endPoint x: 592, endPoint y: 196, distance: 42.1
click at [592, 196] on input "TomLucinda Bourchier <[EMAIL_ADDRESS][DOMAIN_NAME]>" at bounding box center [668, 189] width 276 height 23
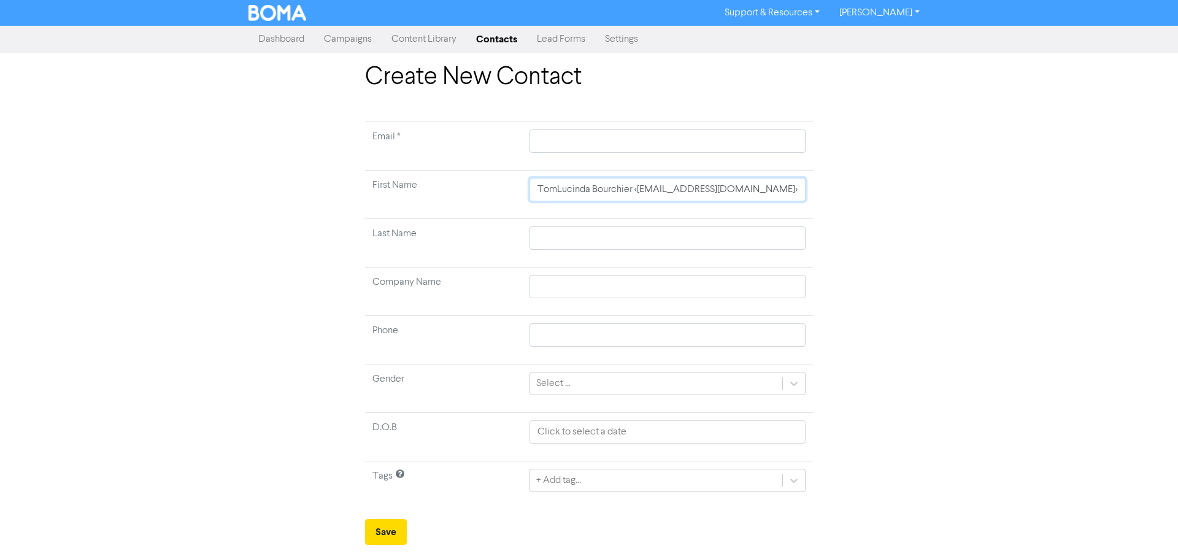
type input "TomLucinda <[EMAIL_ADDRESS][DOMAIN_NAME]>"
click at [565, 232] on input "text" at bounding box center [668, 237] width 276 height 23
paste input "Bourchier"
type input "Bourchier"
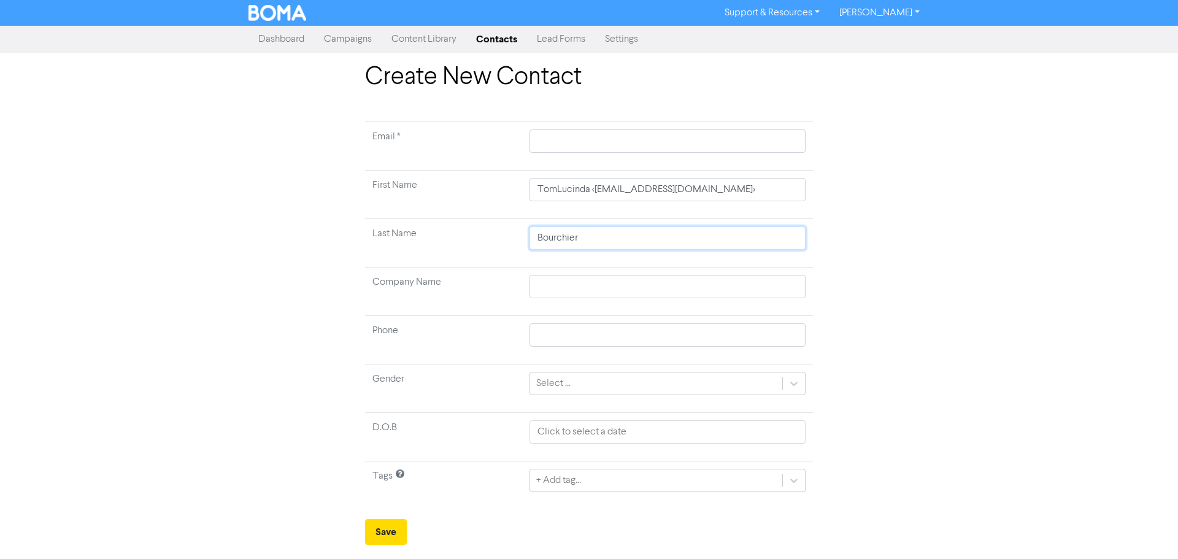
type input "Bourchier"
click at [557, 192] on input "TomLucinda <[EMAIL_ADDRESS][DOMAIN_NAME]>" at bounding box center [668, 189] width 276 height 23
type input "[PERSON_NAME] [PERSON_NAME] <[EMAIL_ADDRESS][DOMAIN_NAME]>"
type input "[PERSON_NAME] &Lucinda <[EMAIL_ADDRESS][DOMAIN_NAME]>"
type input "[PERSON_NAME] & [PERSON_NAME] <[EMAIL_ADDRESS][DOMAIN_NAME]>"
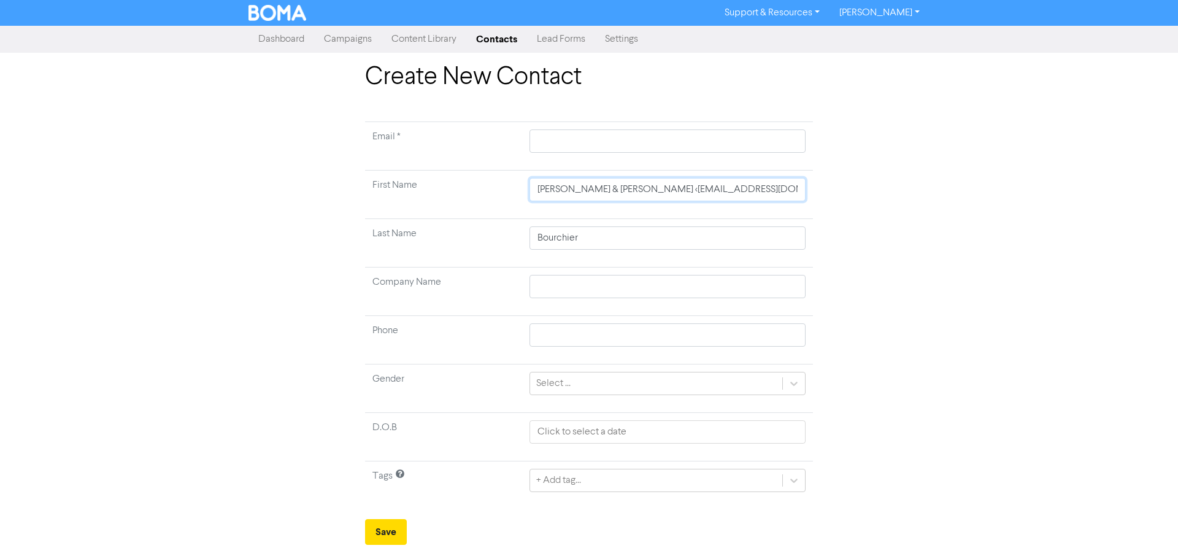
click at [605, 188] on input "[PERSON_NAME] & [PERSON_NAME] <[EMAIL_ADDRESS][DOMAIN_NAME]>" at bounding box center [668, 189] width 276 height 23
type input "[PERSON_NAME] & [PERSON_NAME] [PERSON_NAME][EMAIL_ADDRESS][DOMAIN_NAME]>"
click at [714, 190] on input "[PERSON_NAME] & [PERSON_NAME] [PERSON_NAME][EMAIL_ADDRESS][DOMAIN_NAME]>" at bounding box center [668, 189] width 276 height 23
type input "[PERSON_NAME] & [PERSON_NAME] [PERSON_NAME][EMAIL_ADDRESS][DOMAIN_NAME]"
drag, startPoint x: 708, startPoint y: 188, endPoint x: 602, endPoint y: 190, distance: 106.8
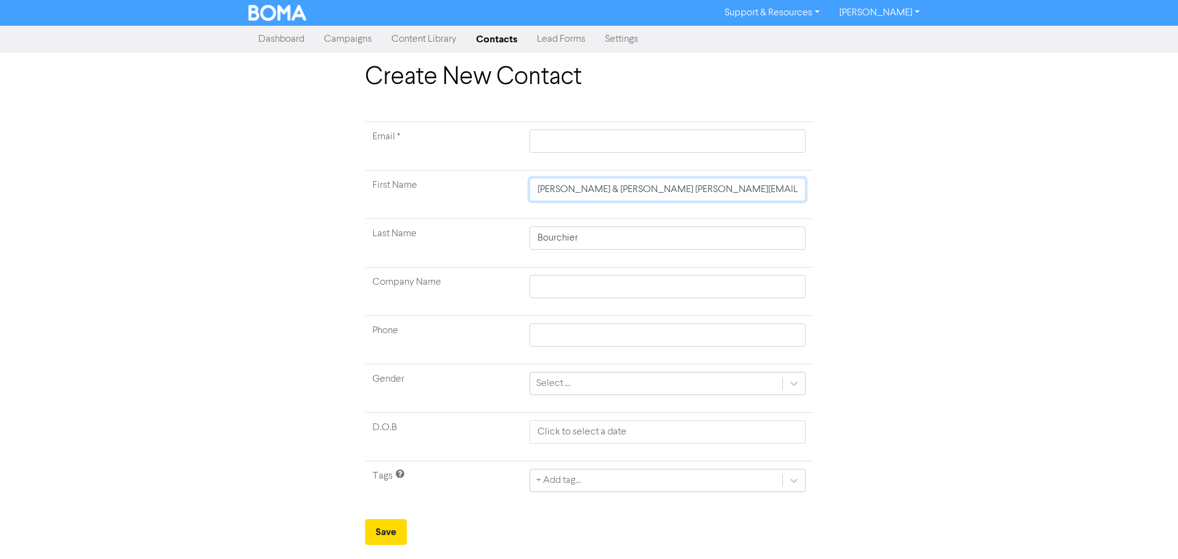
click at [602, 190] on input "[PERSON_NAME] & [PERSON_NAME] [PERSON_NAME][EMAIL_ADDRESS][DOMAIN_NAME]" at bounding box center [668, 189] width 276 height 23
type input "[PERSON_NAME] & [PERSON_NAME]"
click at [595, 146] on input "text" at bounding box center [668, 141] width 276 height 23
paste input "[EMAIL_ADDRESS][DOMAIN_NAME]"
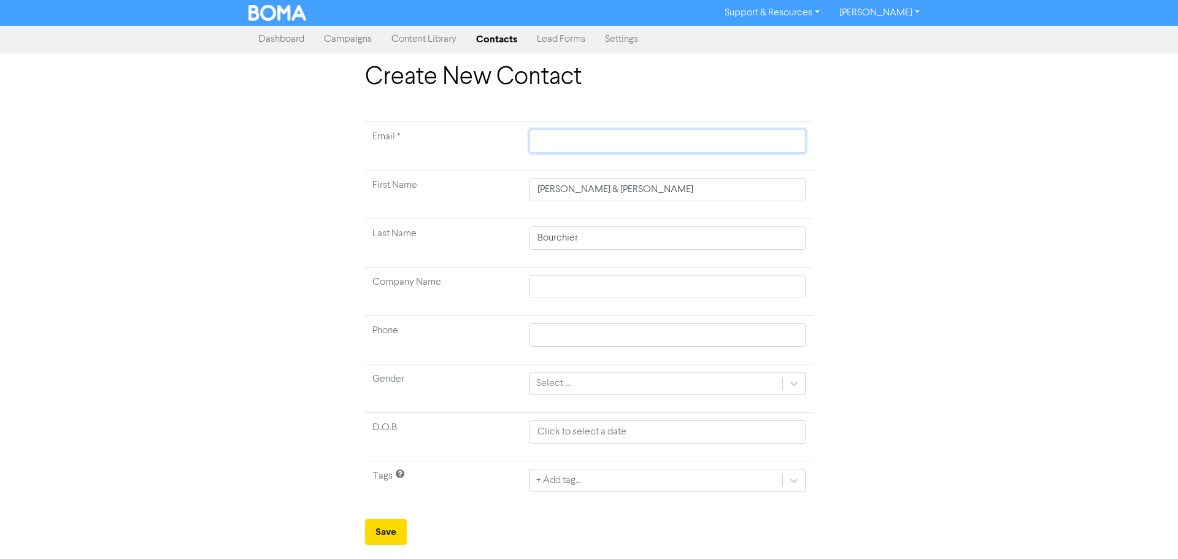
type input "[EMAIL_ADDRESS][DOMAIN_NAME]"
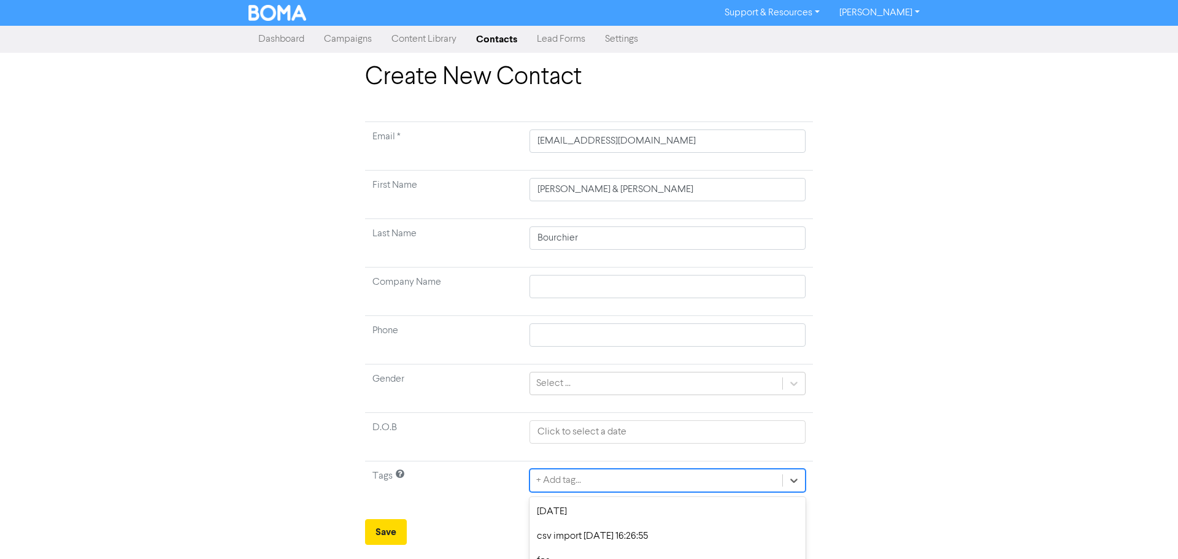
click at [616, 484] on div "option group 1 focused, 5 of 18. 18 results available. Use Up and Down to choos…" at bounding box center [668, 480] width 276 height 23
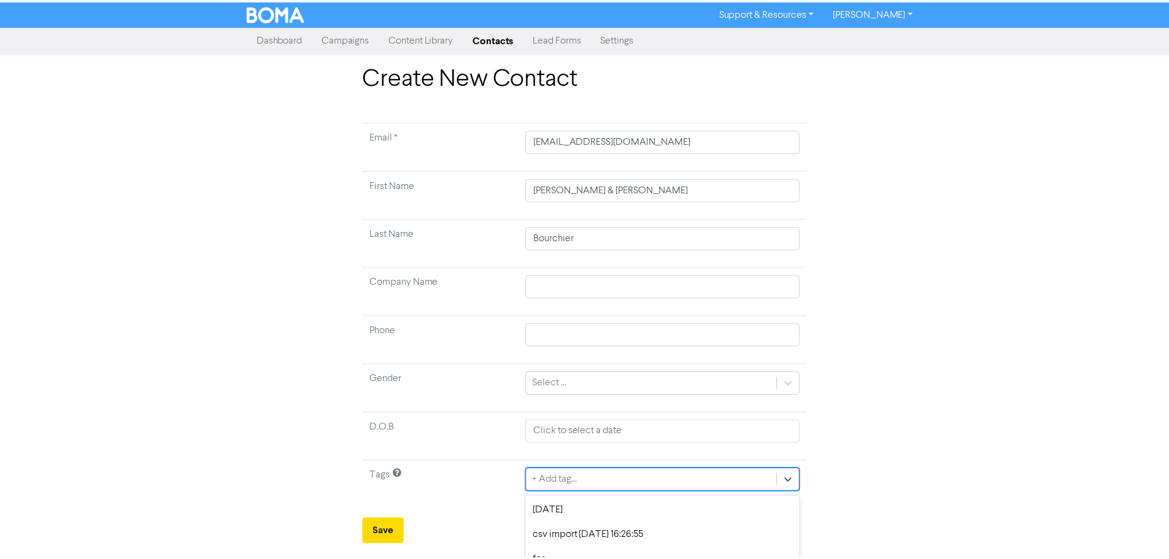
scroll to position [122, 0]
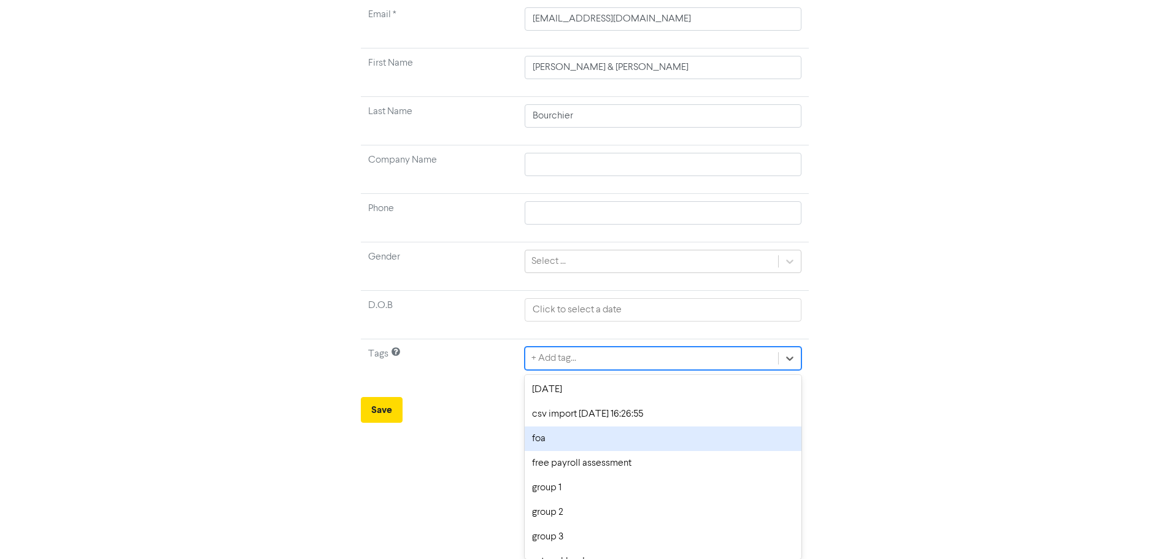
click at [582, 437] on div "foa" at bounding box center [663, 439] width 276 height 25
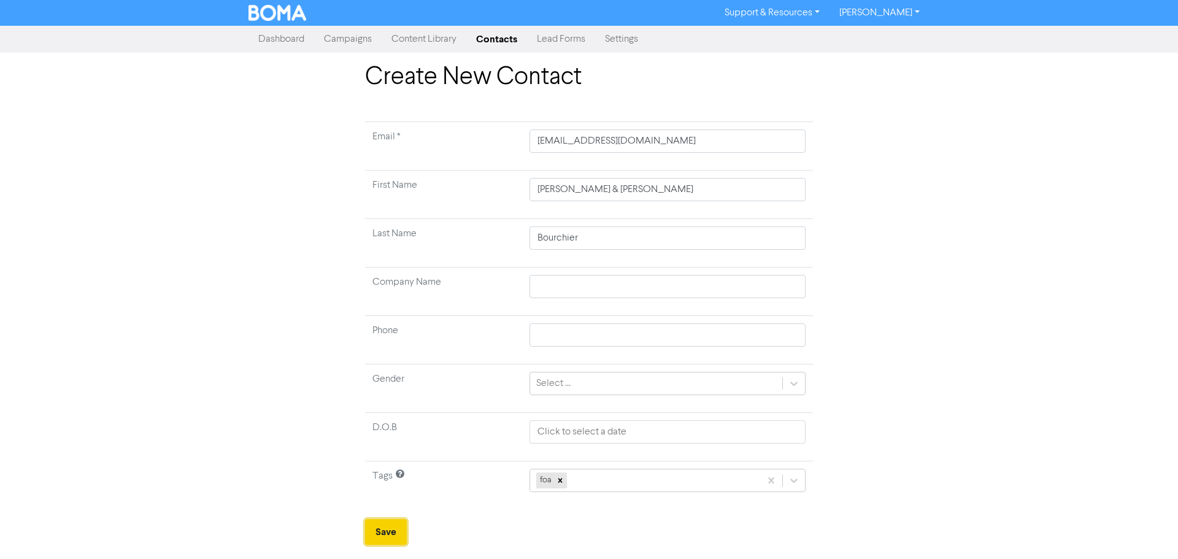
click at [393, 535] on button "Save" at bounding box center [386, 532] width 42 height 26
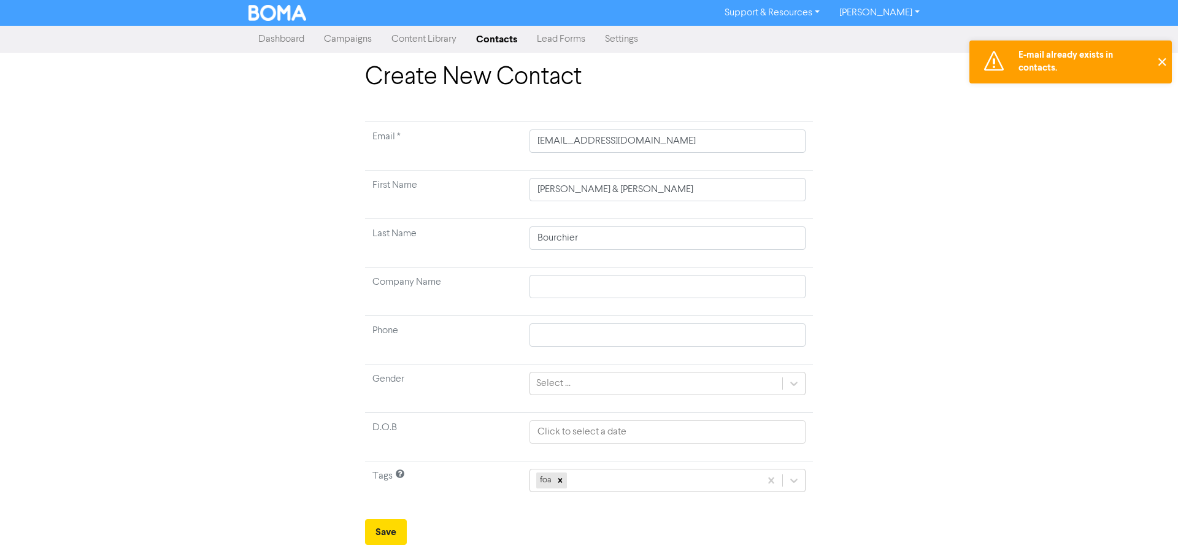
click at [1161, 64] on button "✕" at bounding box center [1162, 62] width 20 height 43
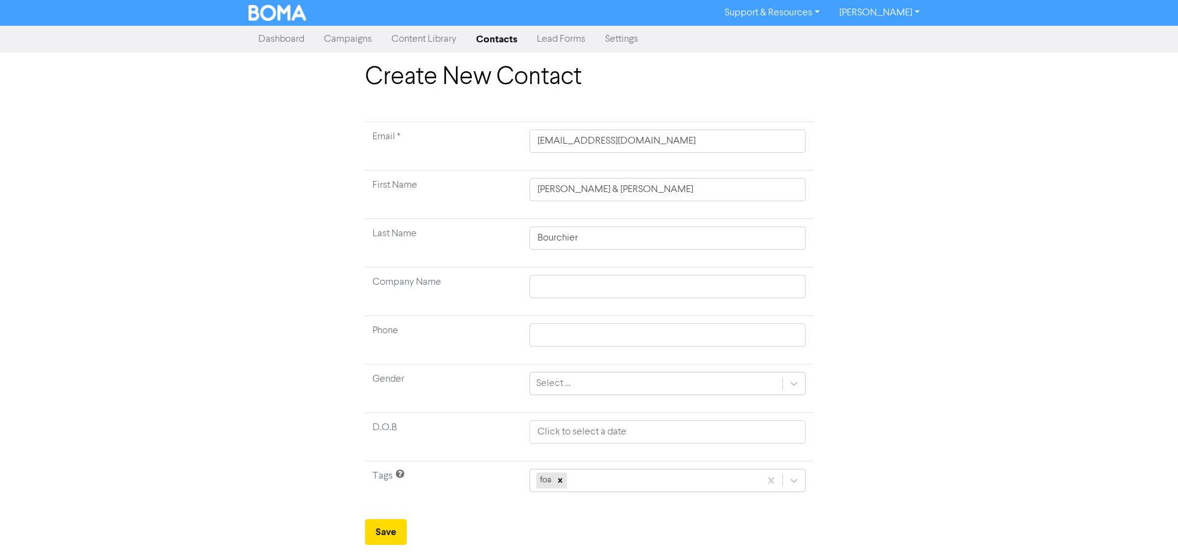
click at [487, 42] on link "Contacts" at bounding box center [496, 39] width 61 height 25
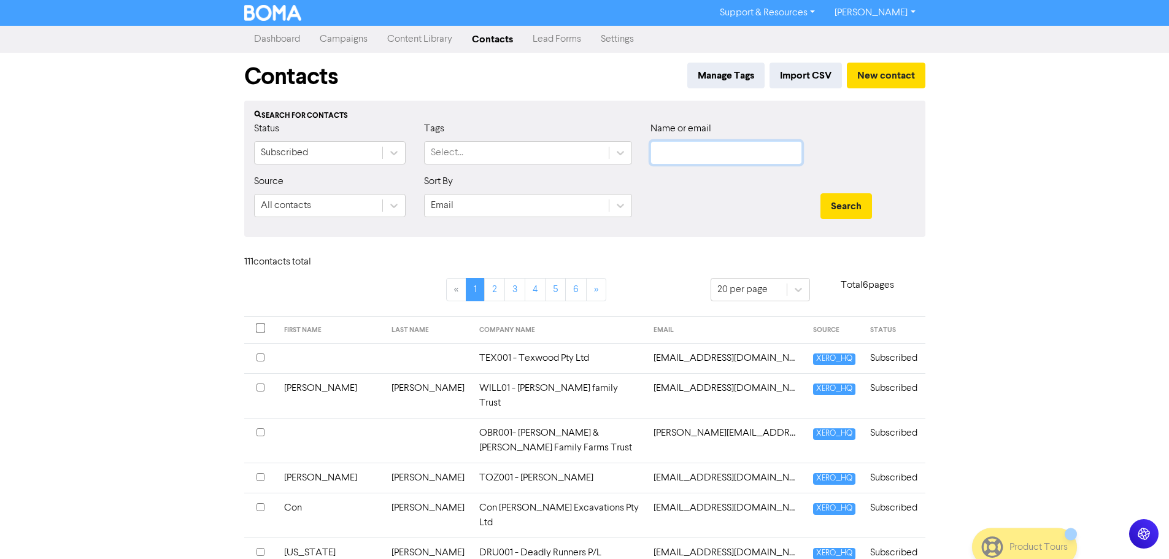
click at [770, 144] on input "text" at bounding box center [727, 152] width 152 height 23
click at [821, 193] on button "Search" at bounding box center [847, 206] width 52 height 26
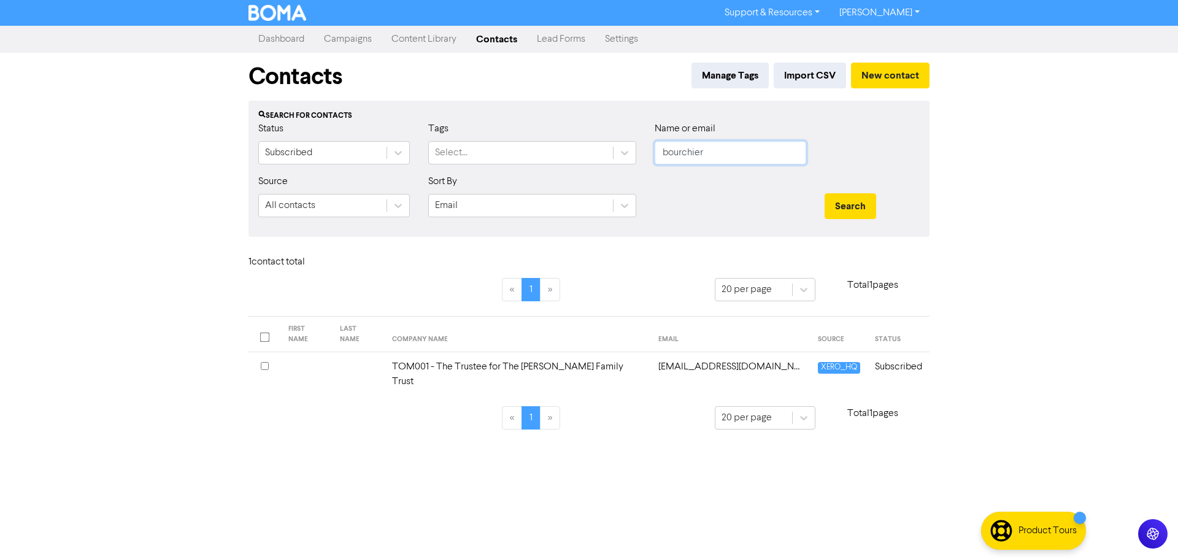
click at [825, 193] on button "Search" at bounding box center [851, 206] width 52 height 26
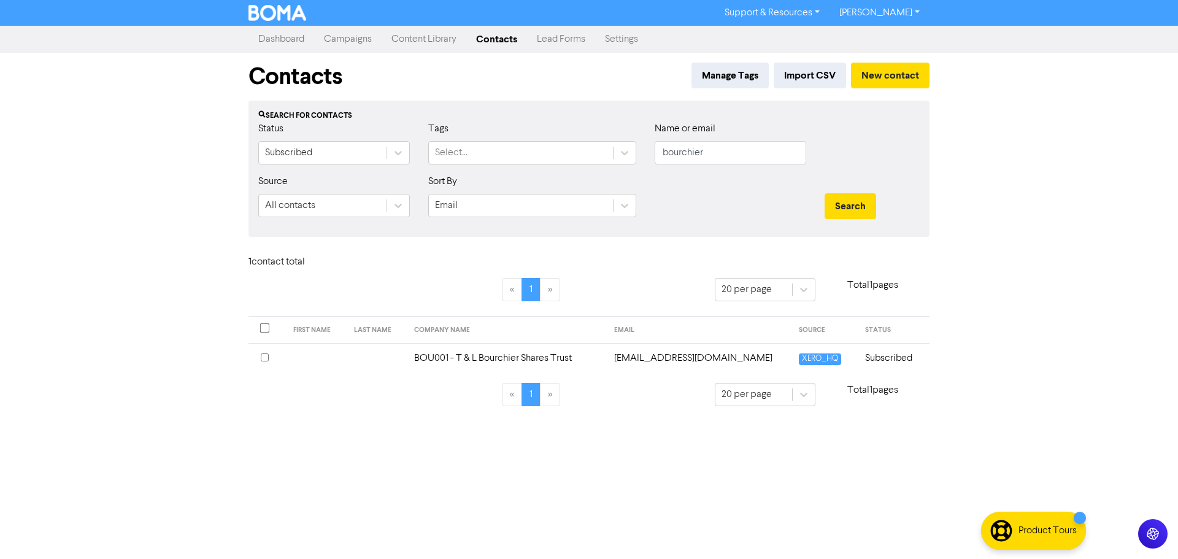
click at [555, 360] on td "BOU001 - T & L Bourchier Shares Trust" at bounding box center [507, 358] width 200 height 30
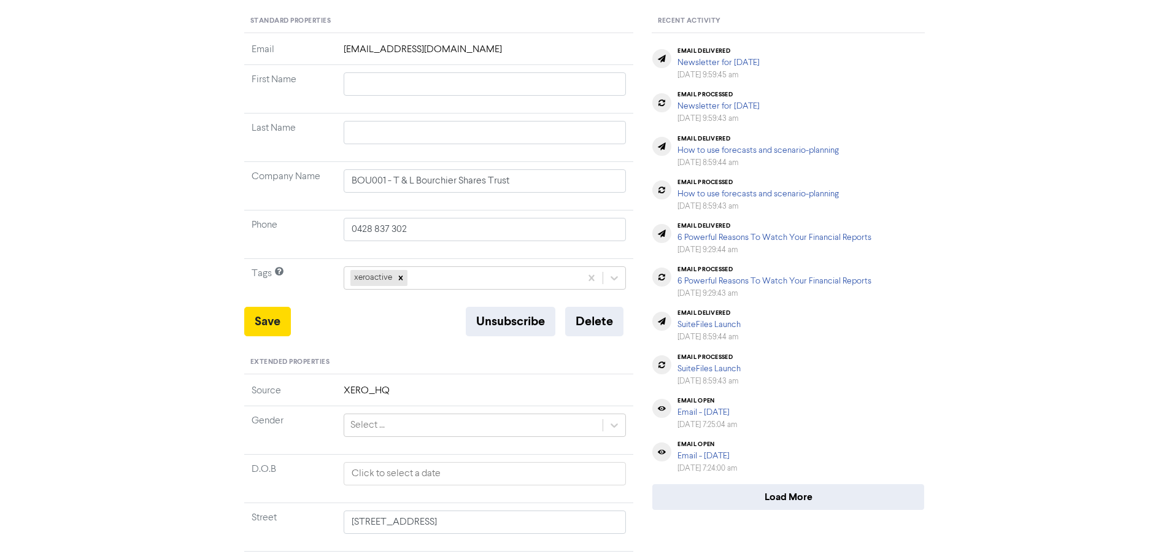
scroll to position [246, 0]
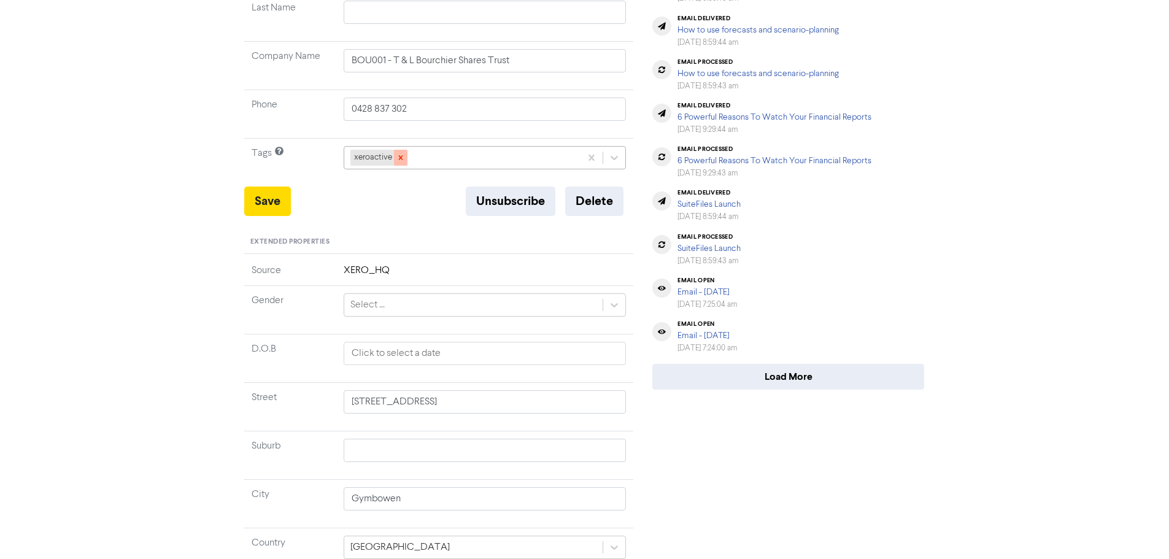
click at [405, 159] on div at bounding box center [401, 158] width 14 height 16
click at [386, 159] on div "+ Add tag..." at bounding box center [372, 157] width 45 height 15
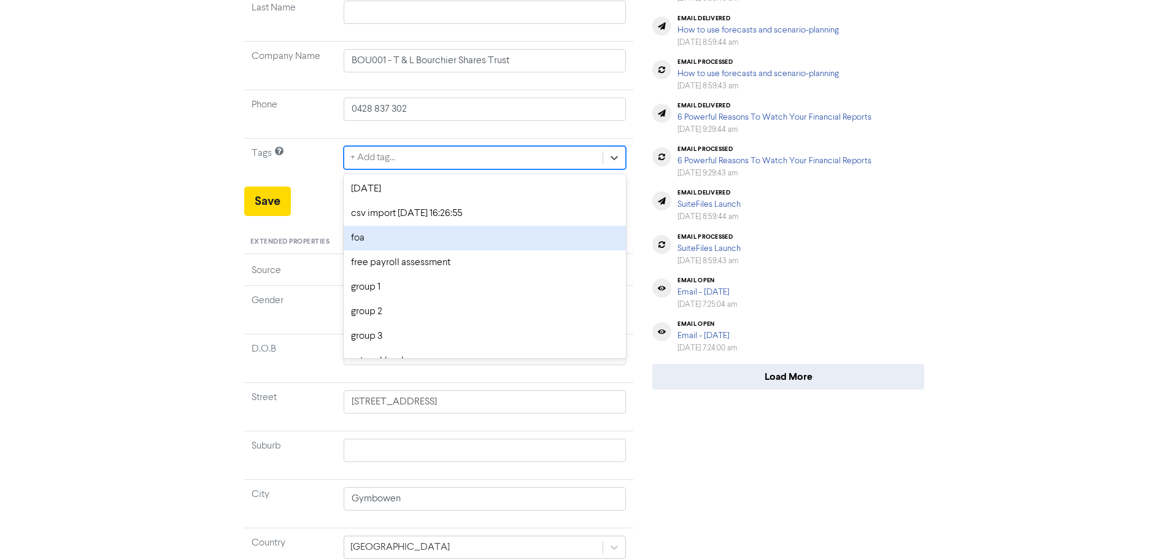
click at [377, 246] on div "foa" at bounding box center [485, 238] width 283 height 25
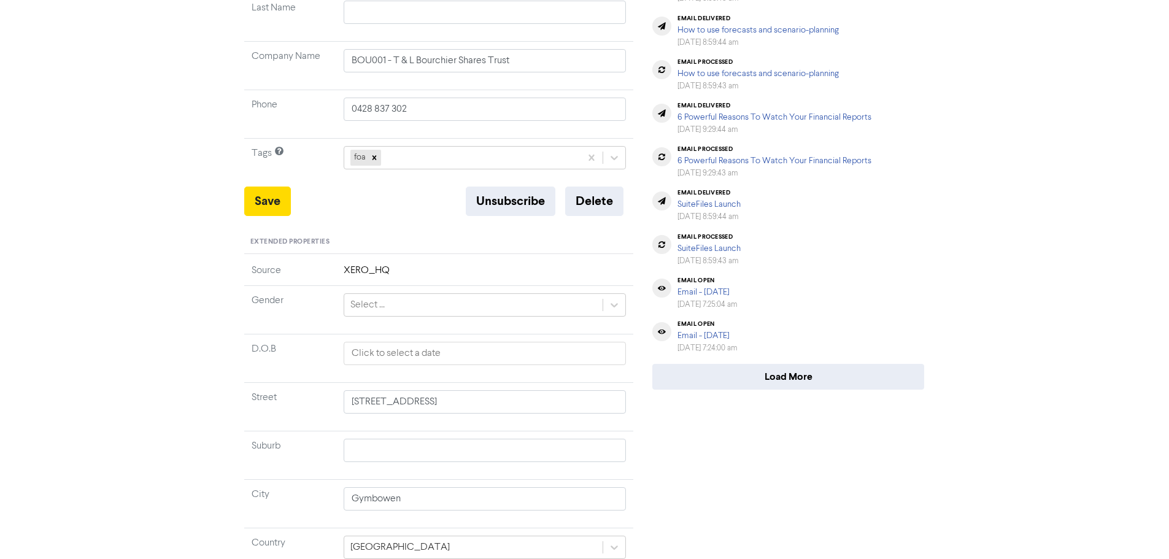
scroll to position [0, 0]
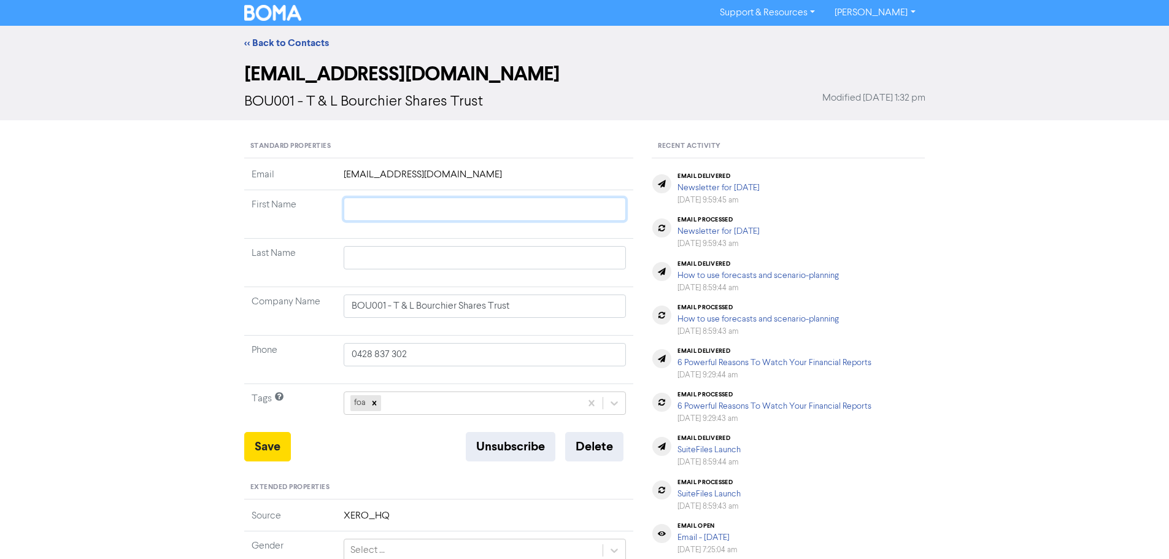
click at [378, 203] on input "text" at bounding box center [485, 209] width 283 height 23
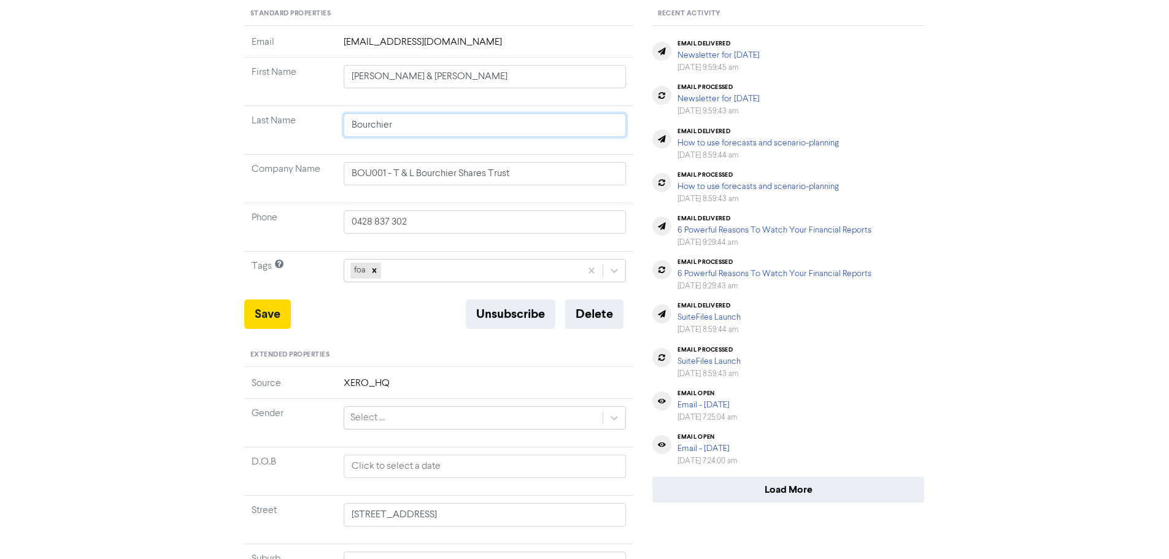
scroll to position [184, 0]
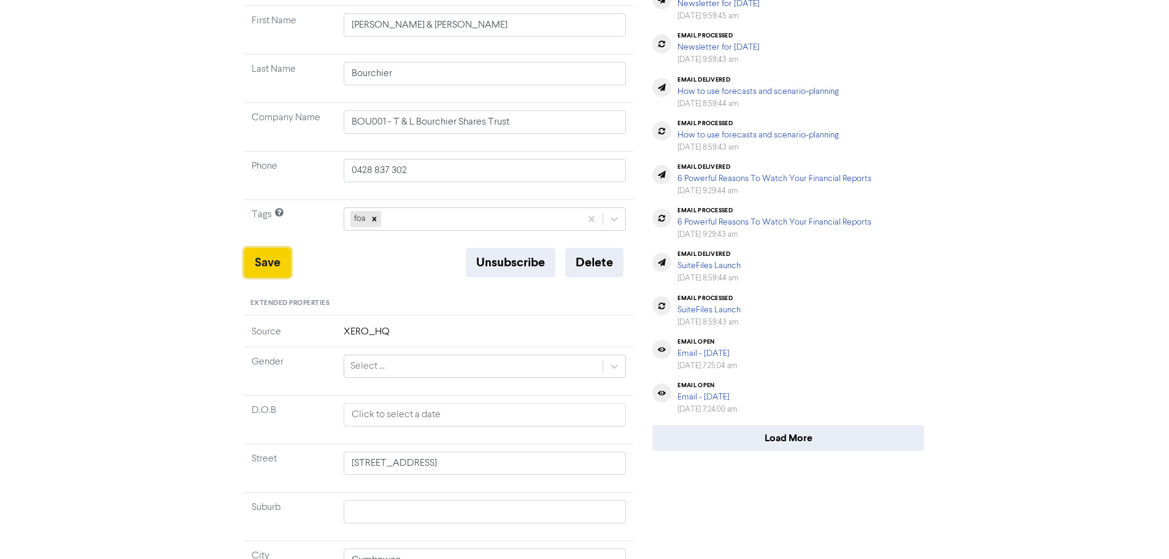
click at [282, 265] on button "Save" at bounding box center [267, 262] width 47 height 29
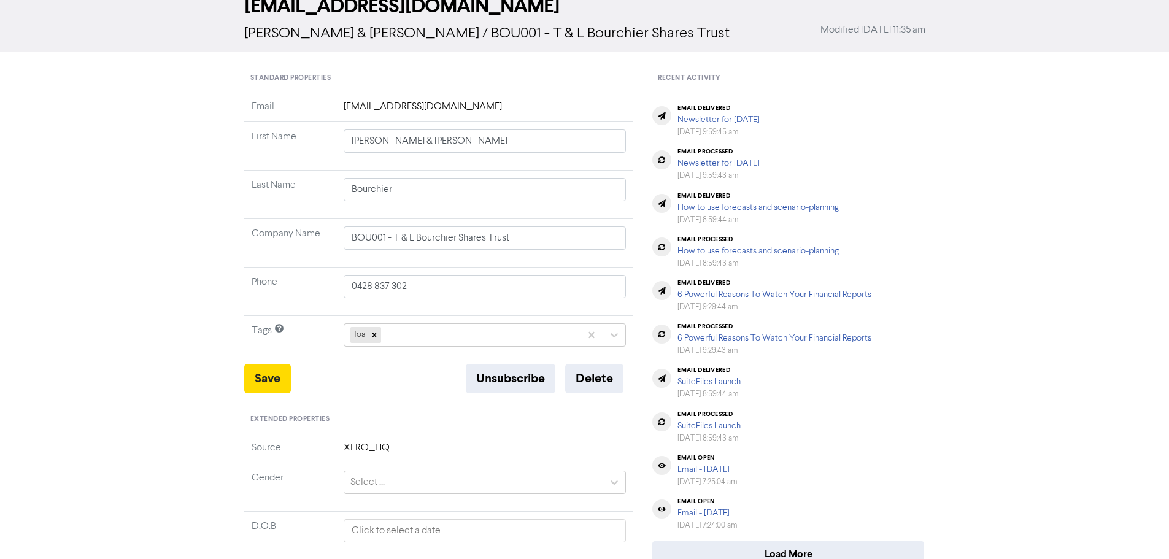
scroll to position [0, 0]
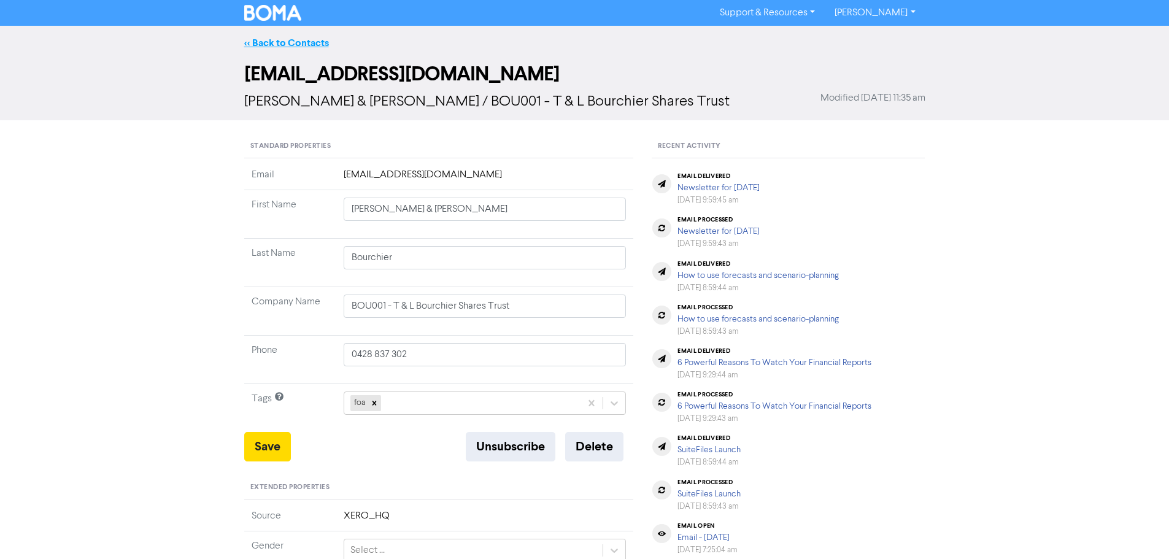
click at [306, 37] on link "<< Back to Contacts" at bounding box center [286, 43] width 85 height 12
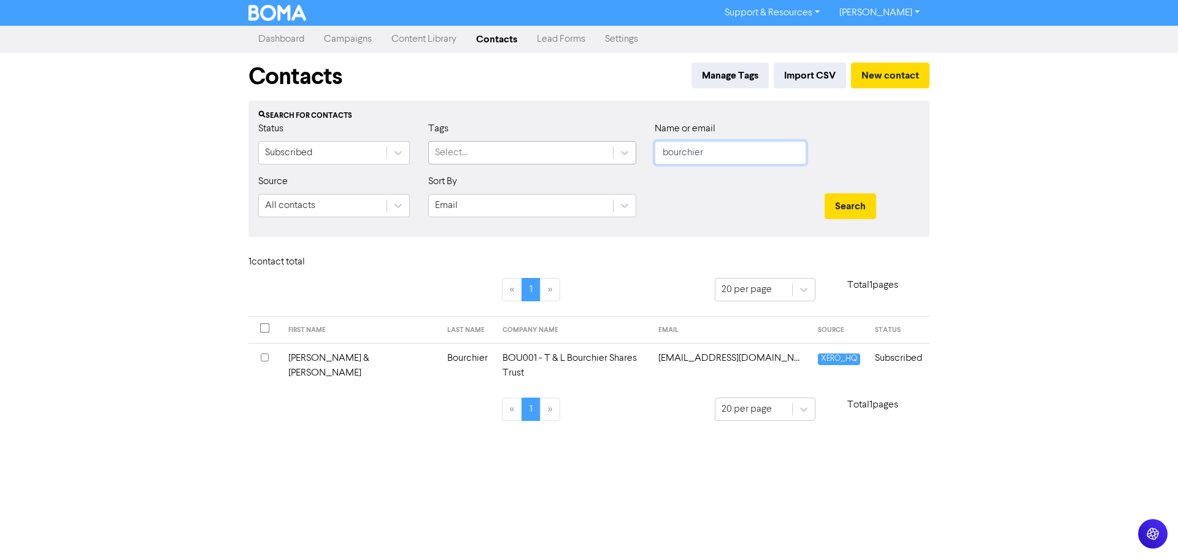
drag, startPoint x: 706, startPoint y: 153, endPoint x: 584, endPoint y: 147, distance: 122.3
click at [584, 147] on div "Status Subscribed Tags Select... Name or email bourchier" at bounding box center [589, 148] width 680 height 53
click at [825, 193] on button "Search" at bounding box center [851, 206] width 52 height 26
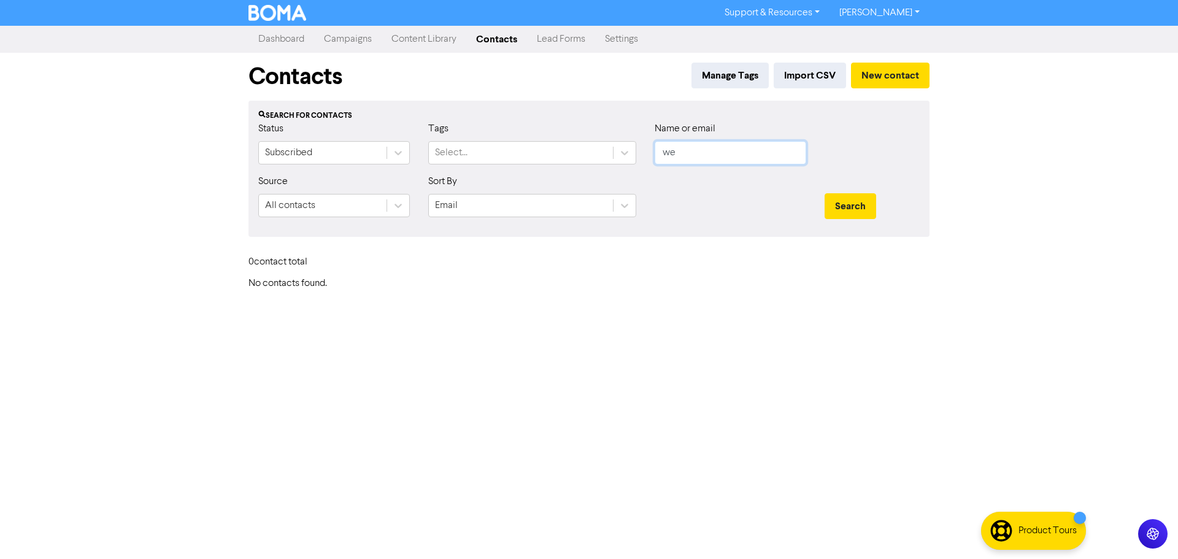
click at [825, 193] on button "Search" at bounding box center [851, 206] width 52 height 26
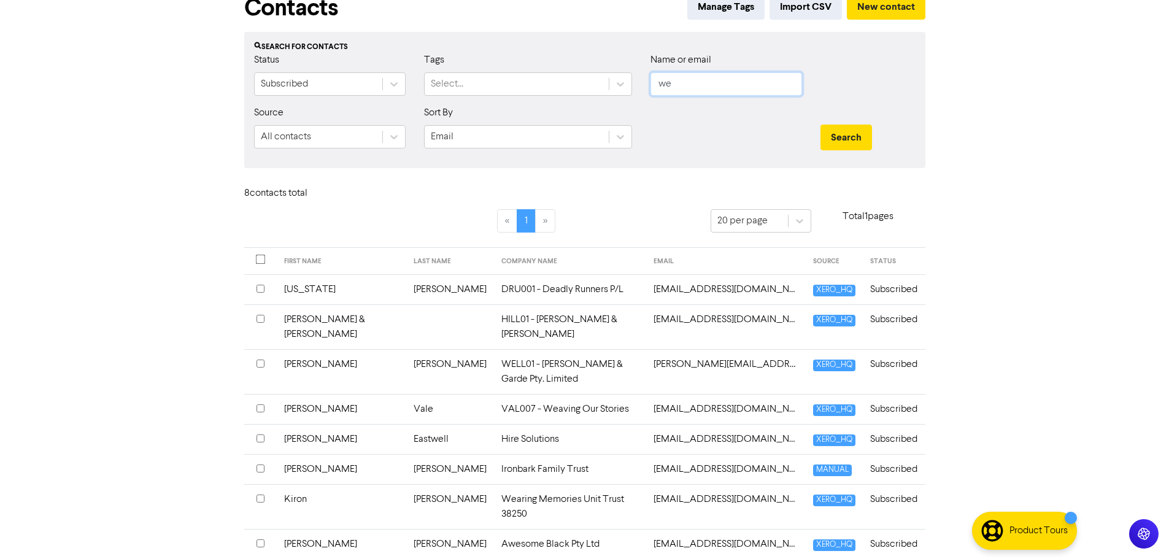
scroll to position [72, 0]
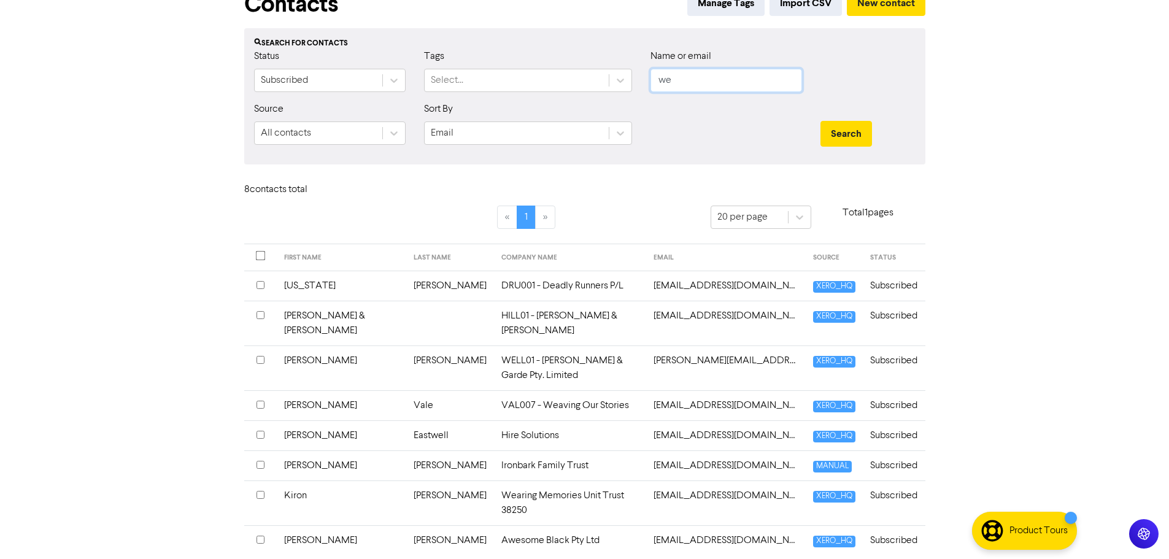
drag, startPoint x: 662, startPoint y: 93, endPoint x: 652, endPoint y: 93, distance: 10.4
click at [652, 93] on div "Name or email we" at bounding box center [726, 75] width 170 height 53
click at [684, 83] on input "text" at bounding box center [727, 80] width 152 height 23
paste input "Anglegrove Trading Trust <[EMAIL_ADDRESS][DOMAIN_NAME]>"
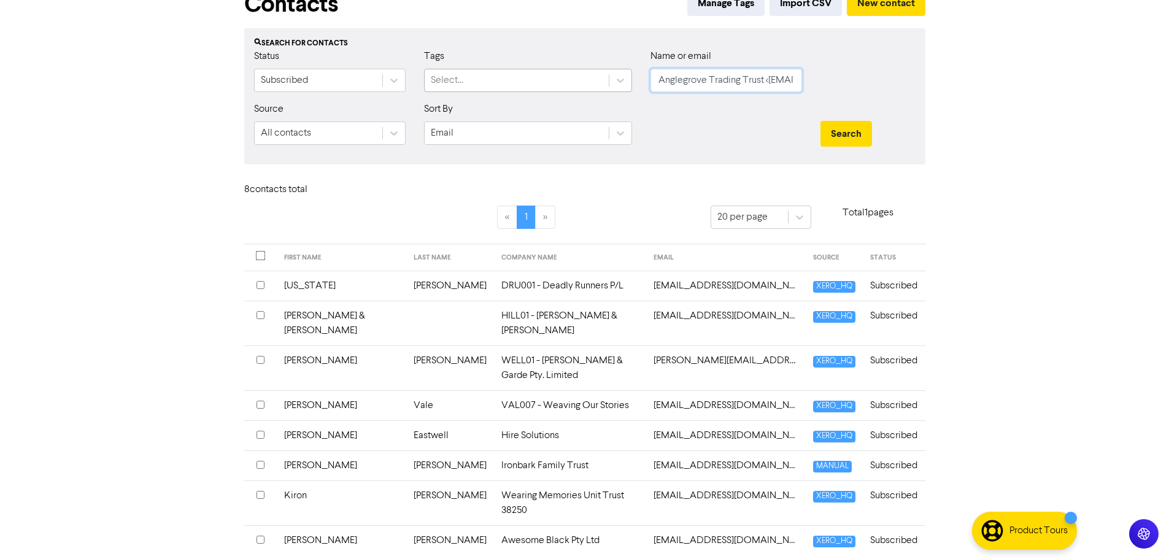
drag, startPoint x: 681, startPoint y: 82, endPoint x: 498, endPoint y: 82, distance: 183.5
click at [498, 82] on div "Status Subscribed Tags Select... Name or email Anglegrove Trading Trust <[EMAIL…" at bounding box center [585, 75] width 680 height 53
click at [772, 79] on input "[EMAIL_ADDRESS][DOMAIN_NAME]>" at bounding box center [727, 80] width 152 height 23
click at [848, 131] on button "Search" at bounding box center [847, 134] width 52 height 26
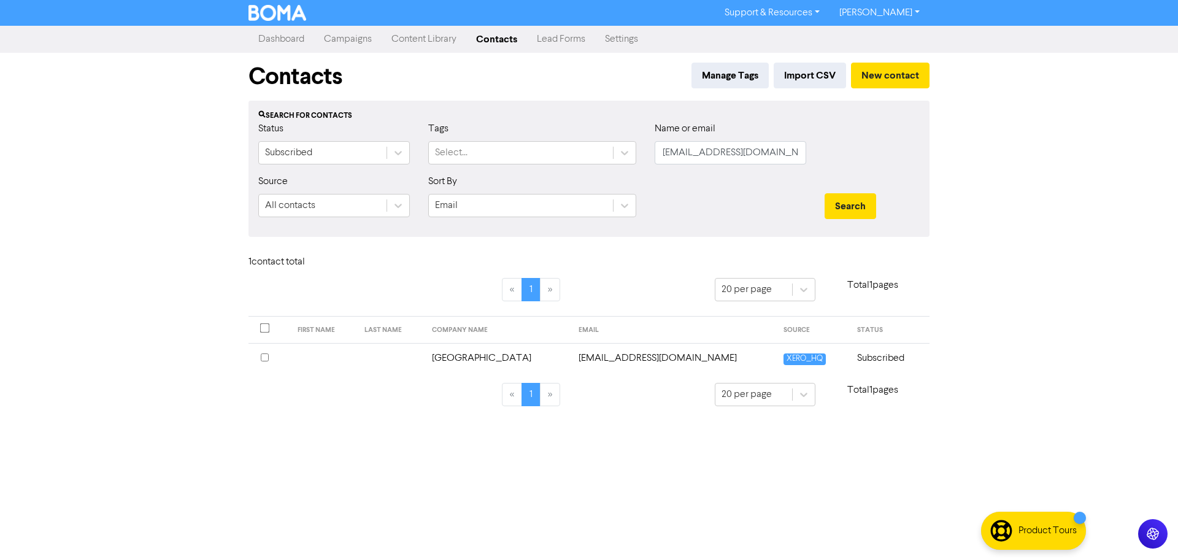
click at [597, 352] on td "[EMAIL_ADDRESS][DOMAIN_NAME]" at bounding box center [673, 358] width 205 height 30
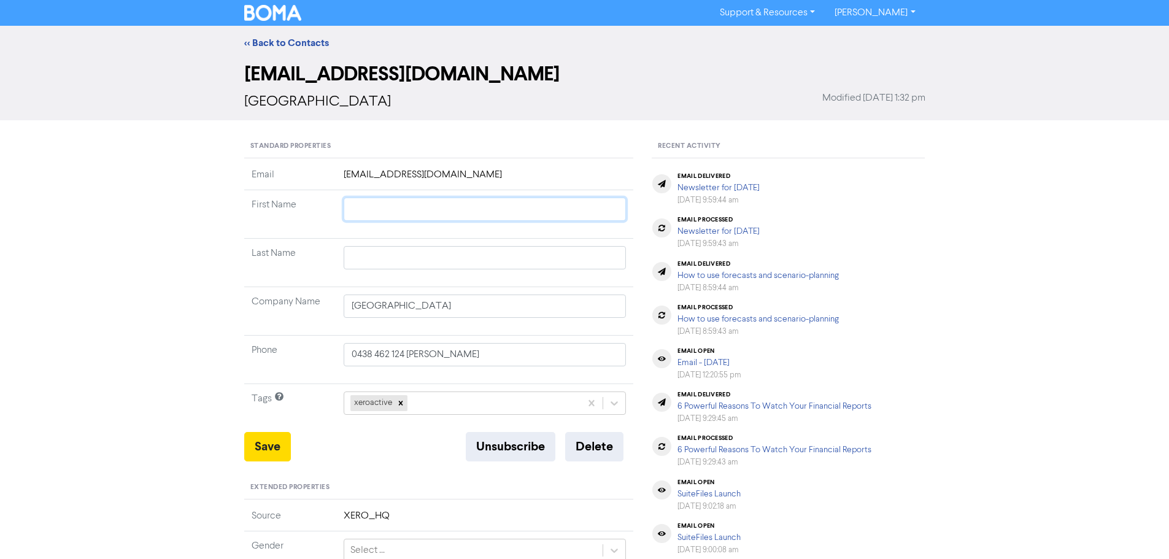
click at [384, 202] on input "text" at bounding box center [485, 209] width 283 height 23
drag, startPoint x: 444, startPoint y: 357, endPoint x: 408, endPoint y: 355, distance: 36.2
click at [408, 355] on input "0438 462 124 [PERSON_NAME]" at bounding box center [485, 354] width 283 height 23
click at [406, 402] on div at bounding box center [401, 403] width 14 height 16
click at [406, 402] on div "+ Add tag..." at bounding box center [485, 403] width 283 height 23
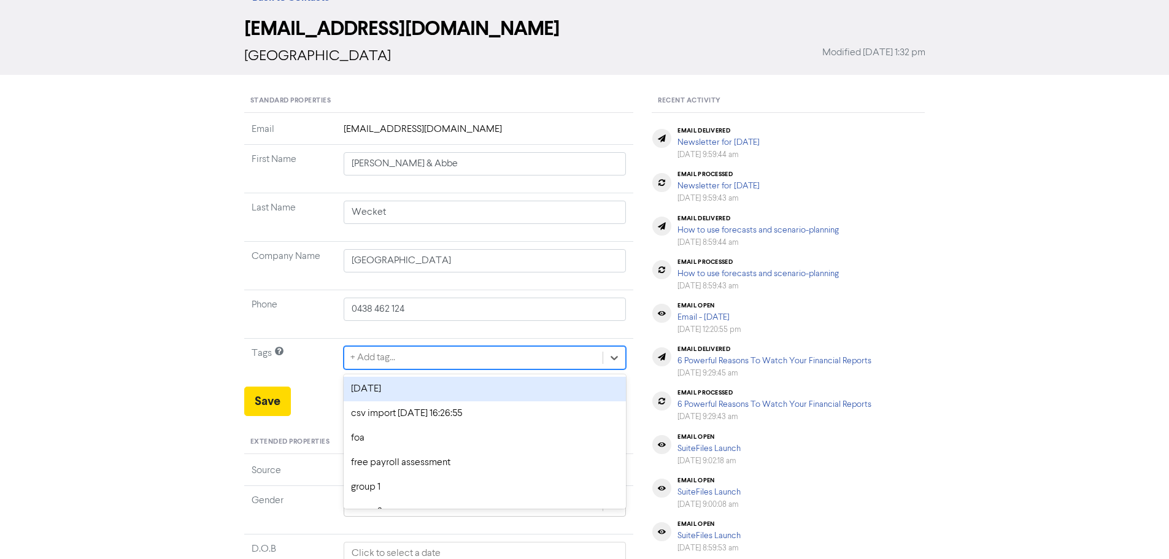
scroll to position [50, 0]
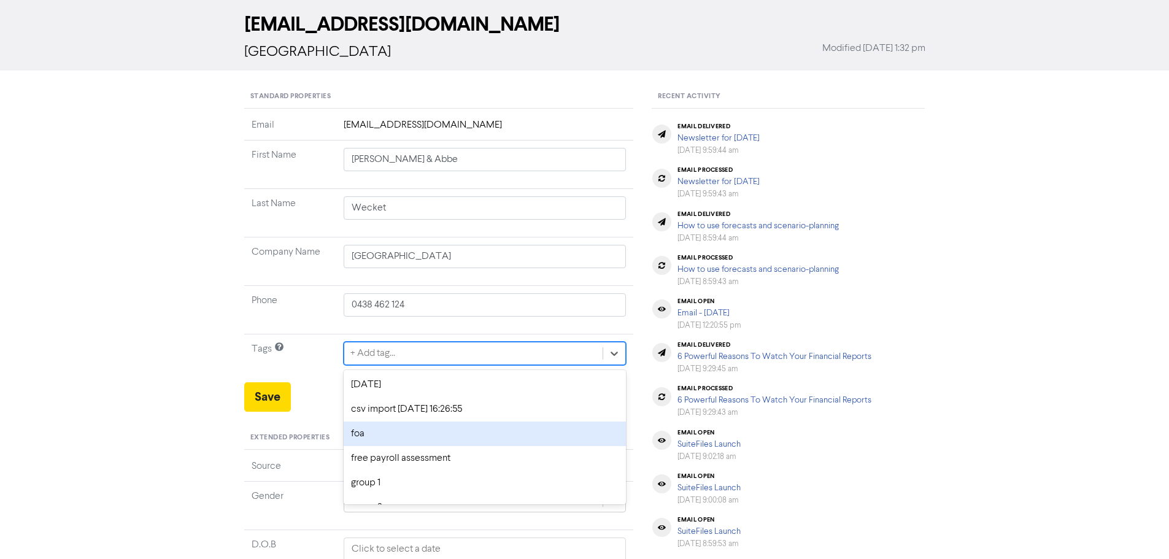
click at [392, 433] on div "foa" at bounding box center [485, 434] width 283 height 25
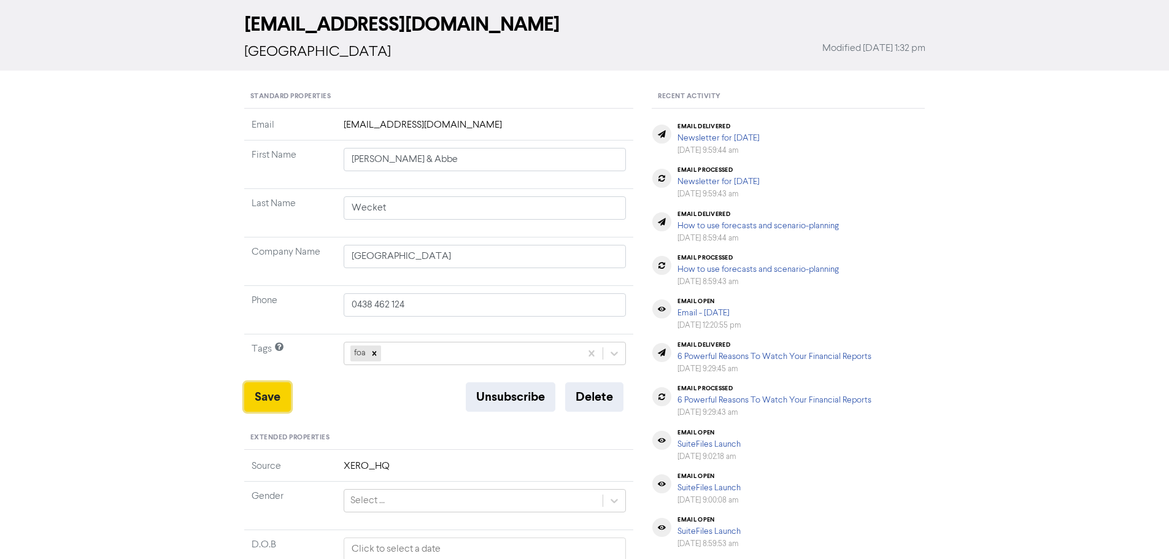
click at [263, 403] on button "Save" at bounding box center [267, 396] width 47 height 29
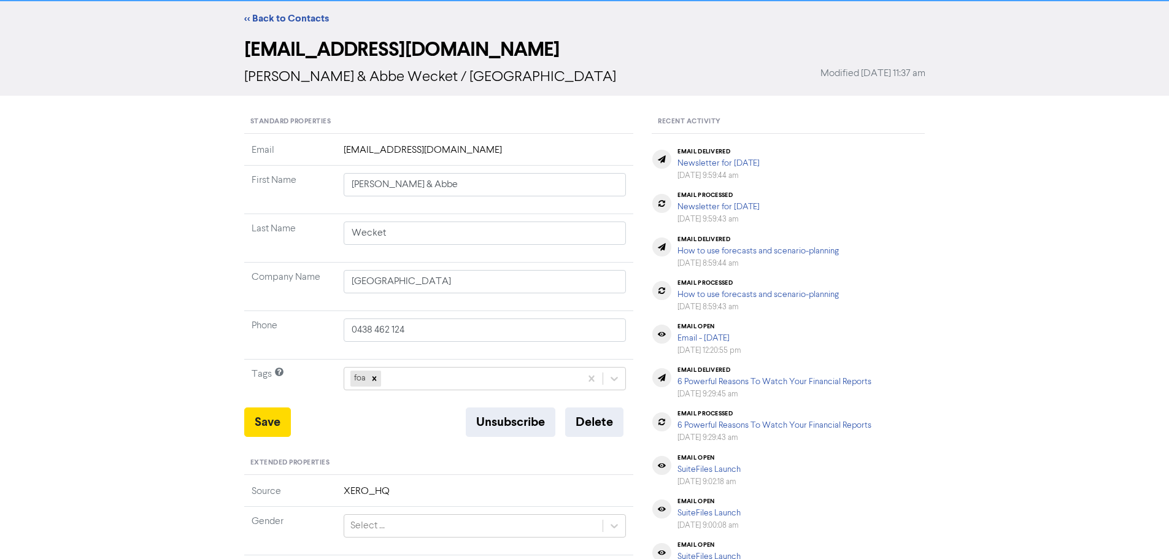
scroll to position [0, 0]
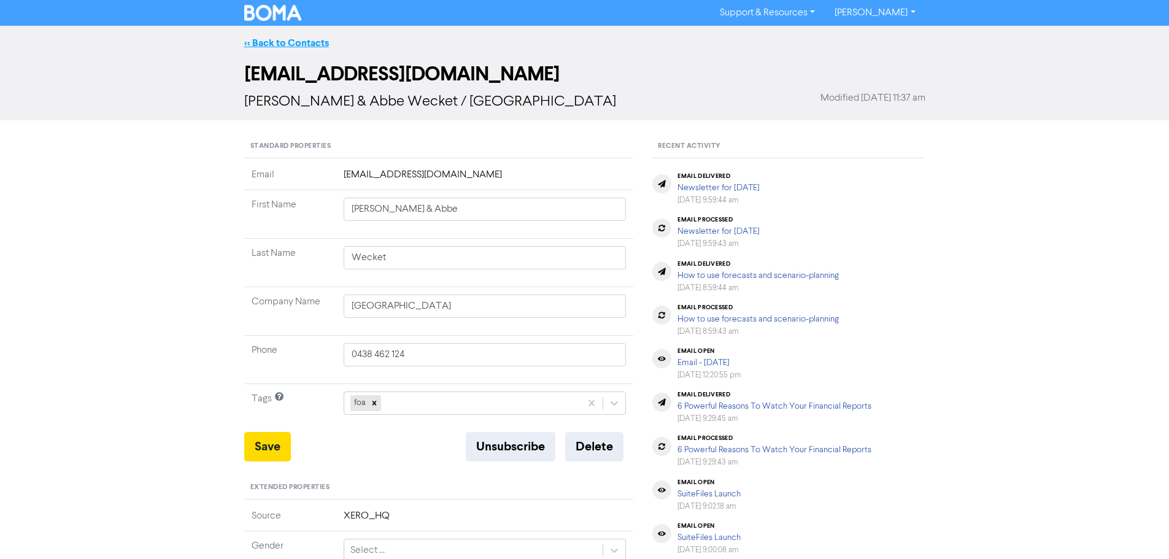
click at [293, 44] on link "<< Back to Contacts" at bounding box center [286, 43] width 85 height 12
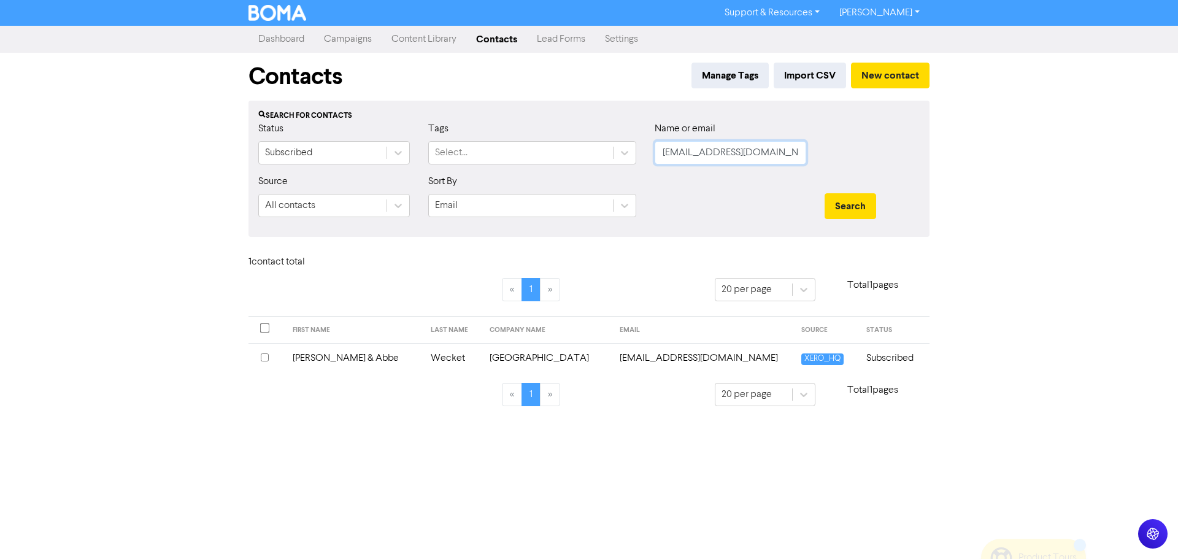
drag, startPoint x: 765, startPoint y: 157, endPoint x: 541, endPoint y: 131, distance: 225.6
click at [544, 146] on div "Status Subscribed Tags Select... Name or email [EMAIL_ADDRESS][DOMAIN_NAME]" at bounding box center [589, 148] width 680 height 53
click at [825, 193] on button "Search" at bounding box center [851, 206] width 52 height 26
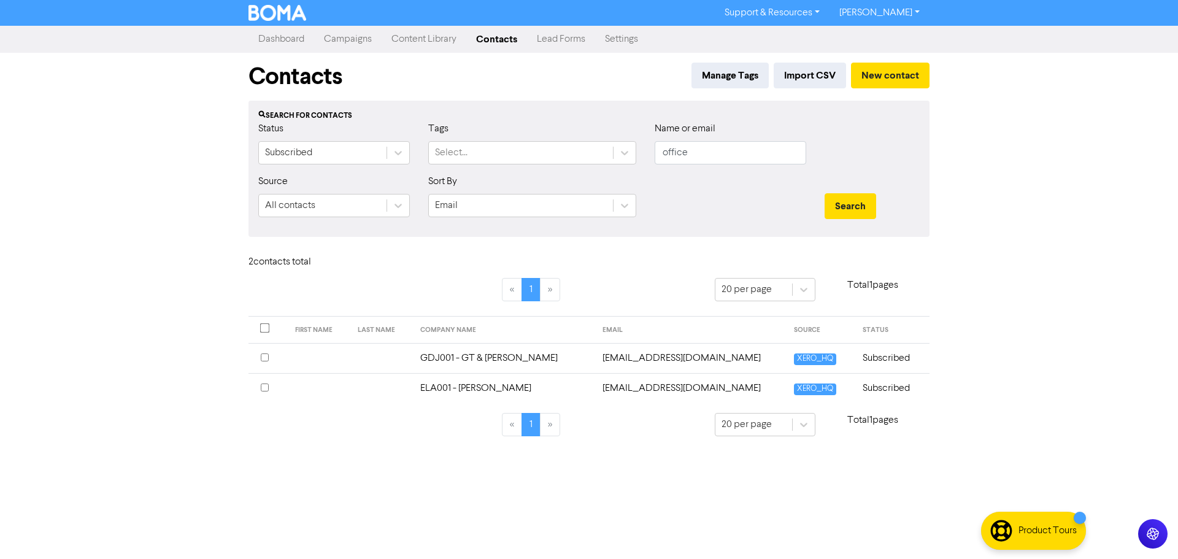
click at [630, 355] on td "[EMAIL_ADDRESS][DOMAIN_NAME]" at bounding box center [691, 358] width 192 height 30
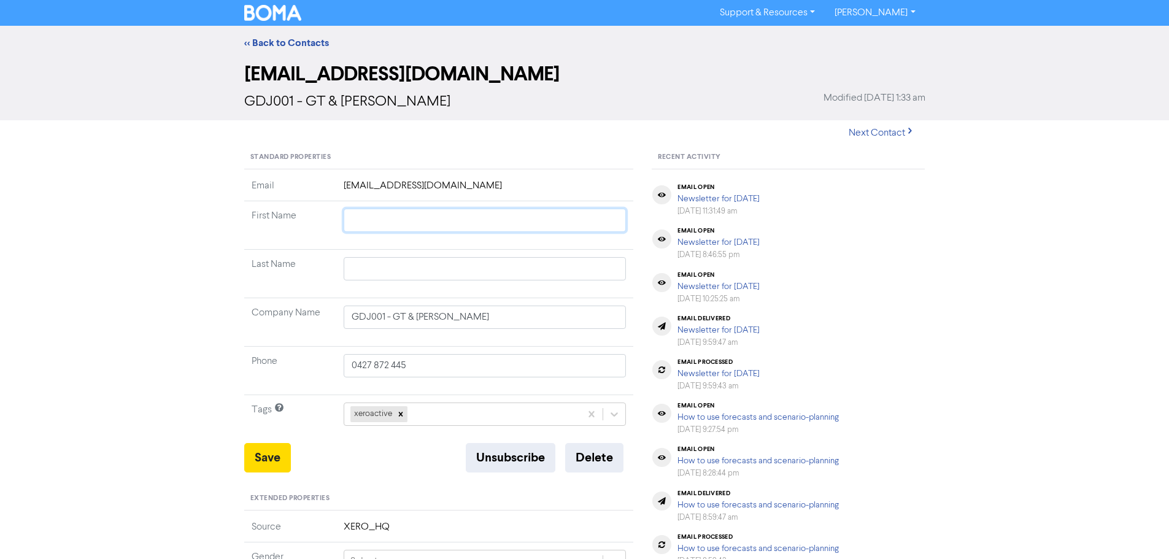
click at [369, 225] on input "text" at bounding box center [485, 220] width 283 height 23
click at [400, 416] on icon at bounding box center [401, 414] width 9 height 9
click at [401, 417] on div "+ Add tag..." at bounding box center [485, 414] width 283 height 23
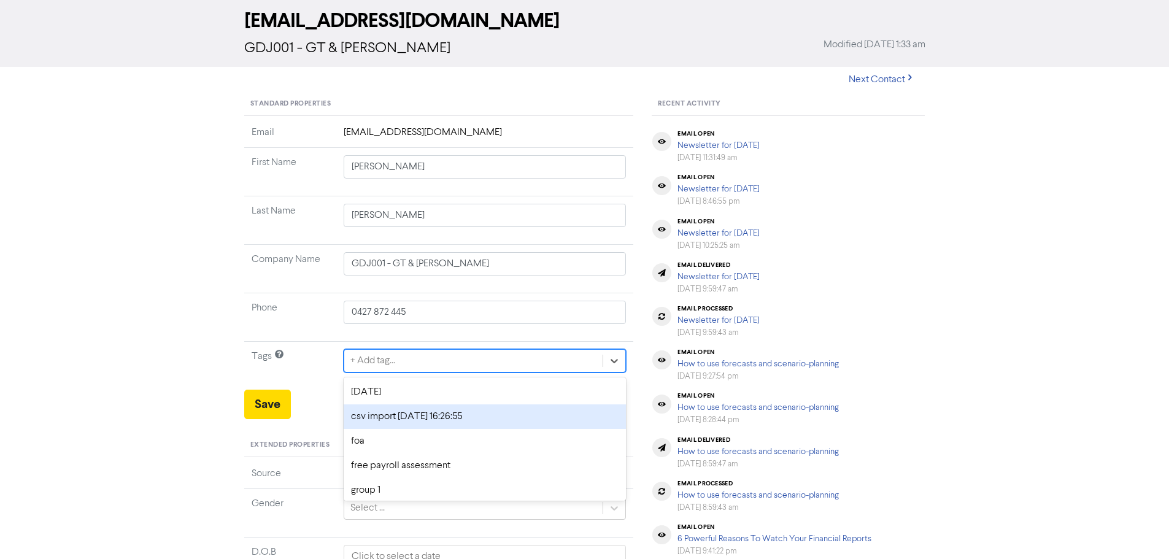
scroll to position [61, 0]
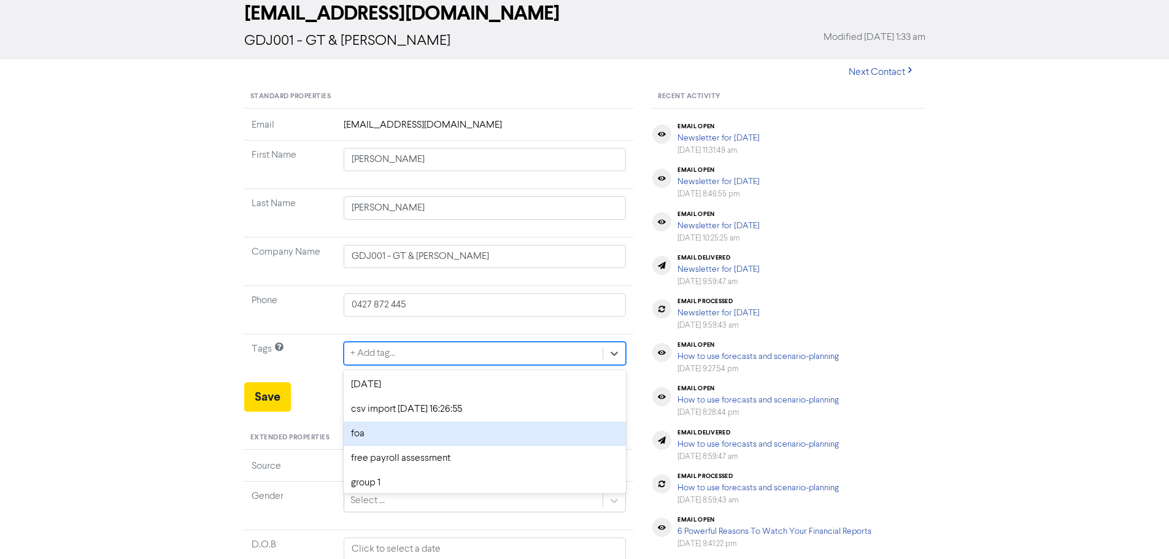
click at [382, 439] on div "foa" at bounding box center [485, 434] width 283 height 25
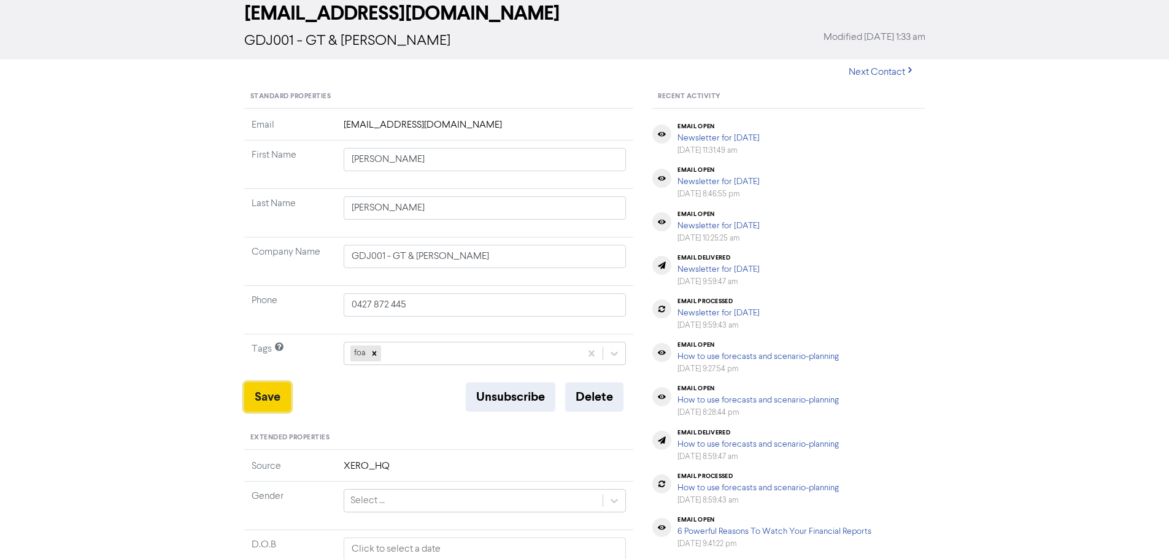
click at [282, 398] on button "Save" at bounding box center [267, 396] width 47 height 29
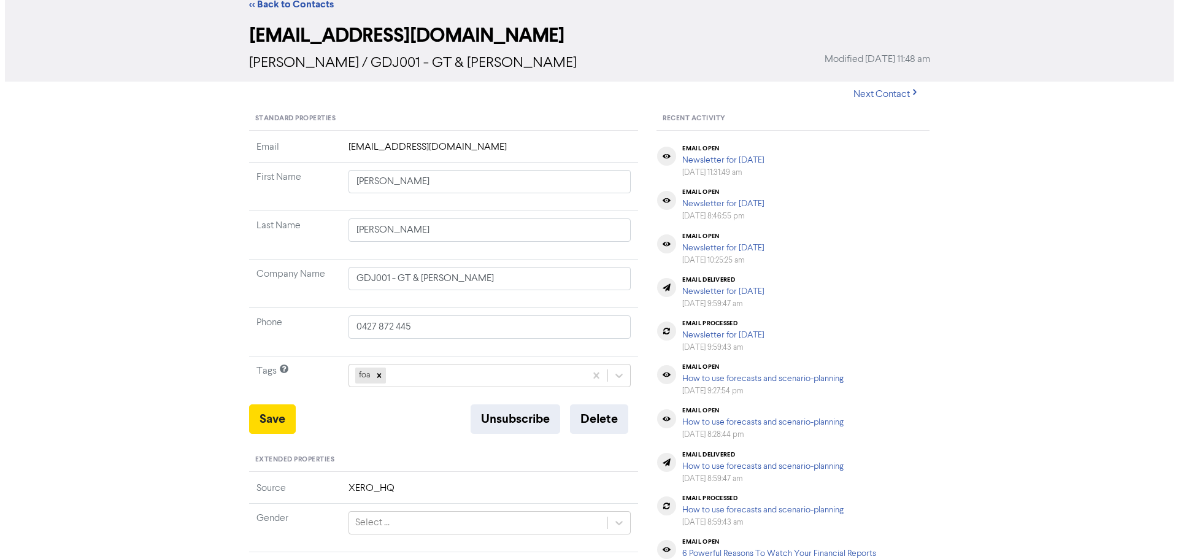
scroll to position [0, 0]
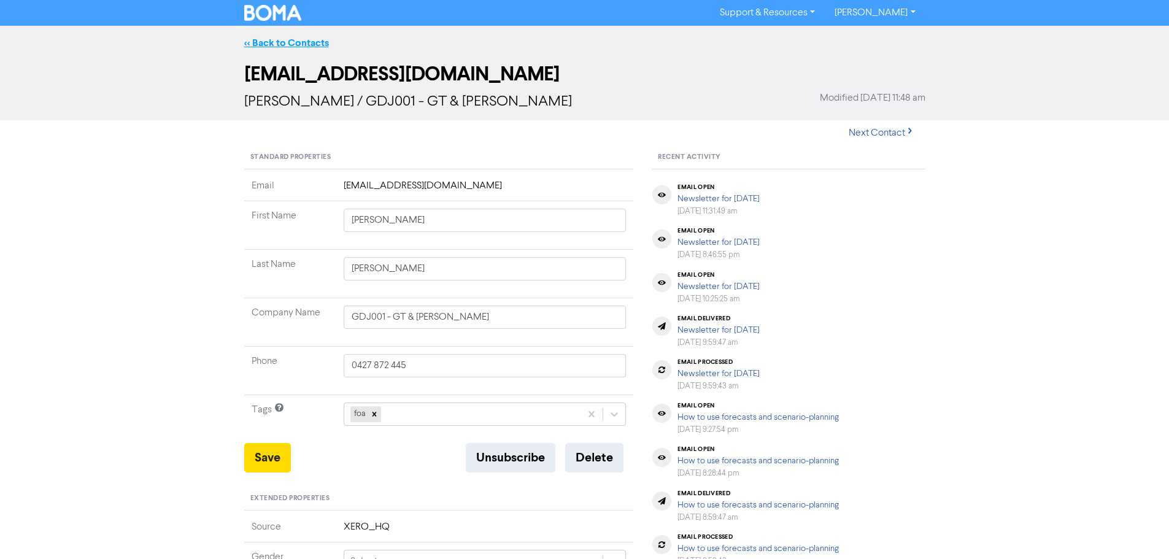
click at [308, 39] on link "<< Back to Contacts" at bounding box center [286, 43] width 85 height 12
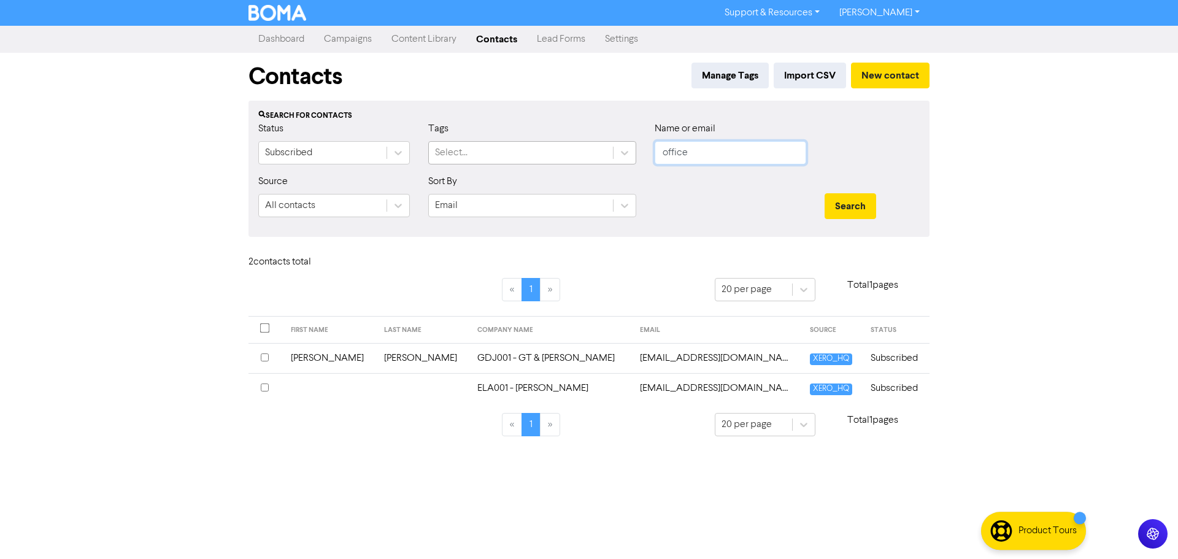
drag, startPoint x: 692, startPoint y: 155, endPoint x: 572, endPoint y: 150, distance: 120.4
click at [579, 155] on div "Status Subscribed Tags Select... Name or email office" at bounding box center [589, 148] width 680 height 53
click at [825, 193] on button "Search" at bounding box center [851, 206] width 52 height 26
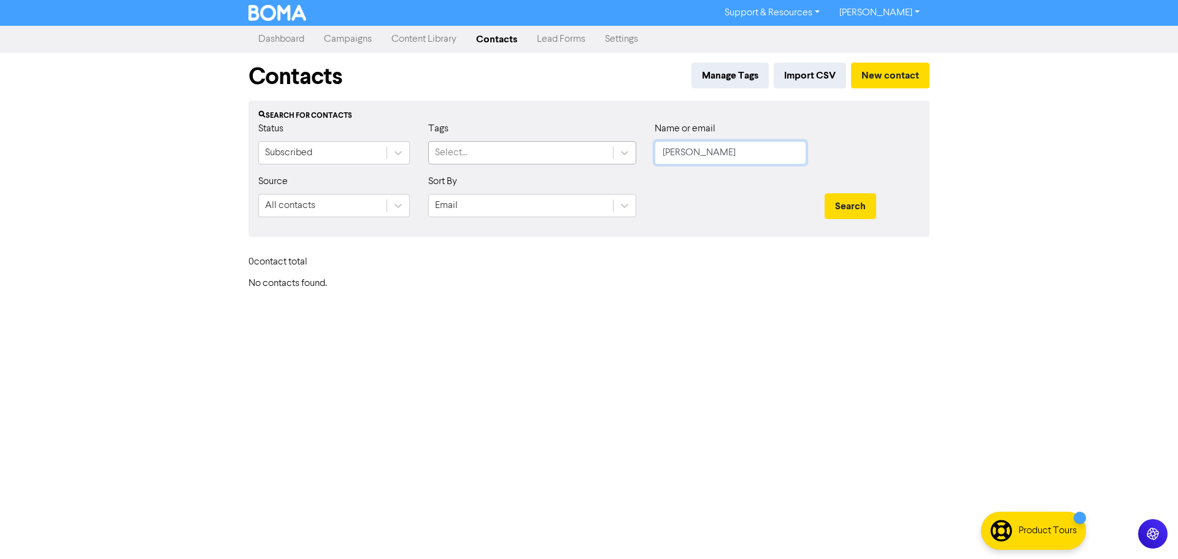
drag, startPoint x: 692, startPoint y: 147, endPoint x: 605, endPoint y: 149, distance: 87.8
click at [605, 149] on div "Status Subscribed Tags Select... Name or email [PERSON_NAME]" at bounding box center [589, 148] width 680 height 53
click at [825, 193] on button "Search" at bounding box center [851, 206] width 52 height 26
click at [849, 197] on button "Search" at bounding box center [851, 206] width 52 height 26
drag, startPoint x: 703, startPoint y: 154, endPoint x: 620, endPoint y: 147, distance: 83.8
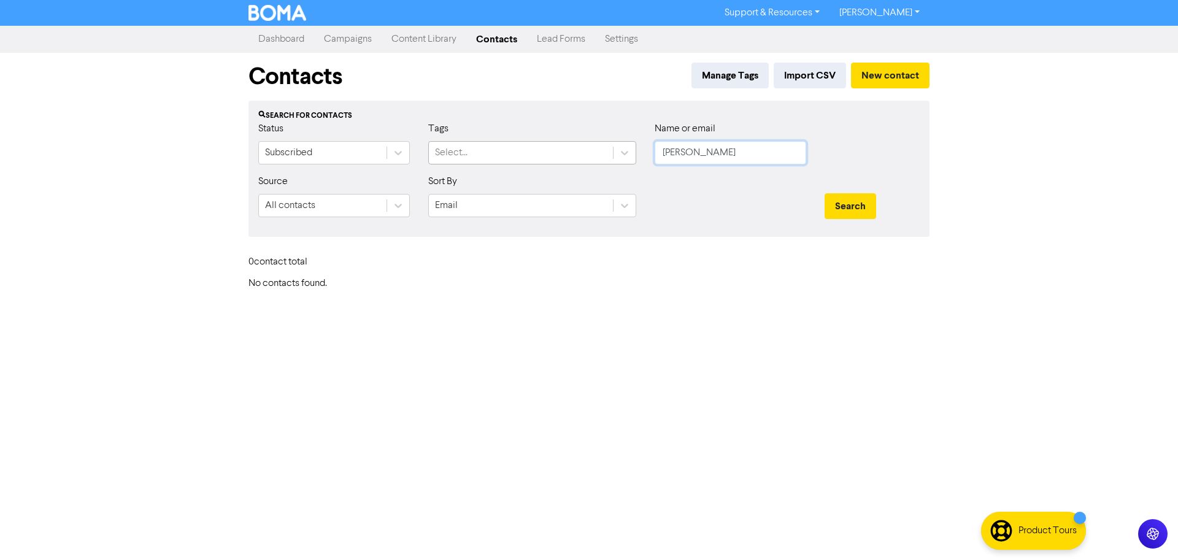
click at [607, 159] on div "Status Subscribed Tags Select... Name or email [PERSON_NAME]" at bounding box center [589, 148] width 680 height 53
click at [684, 155] on input "text" at bounding box center [731, 152] width 152 height 23
paste input "[EMAIL_ADDRESS][DOMAIN_NAME]"
click at [825, 193] on button "Search" at bounding box center [851, 206] width 52 height 26
click at [841, 201] on button "Search" at bounding box center [851, 206] width 52 height 26
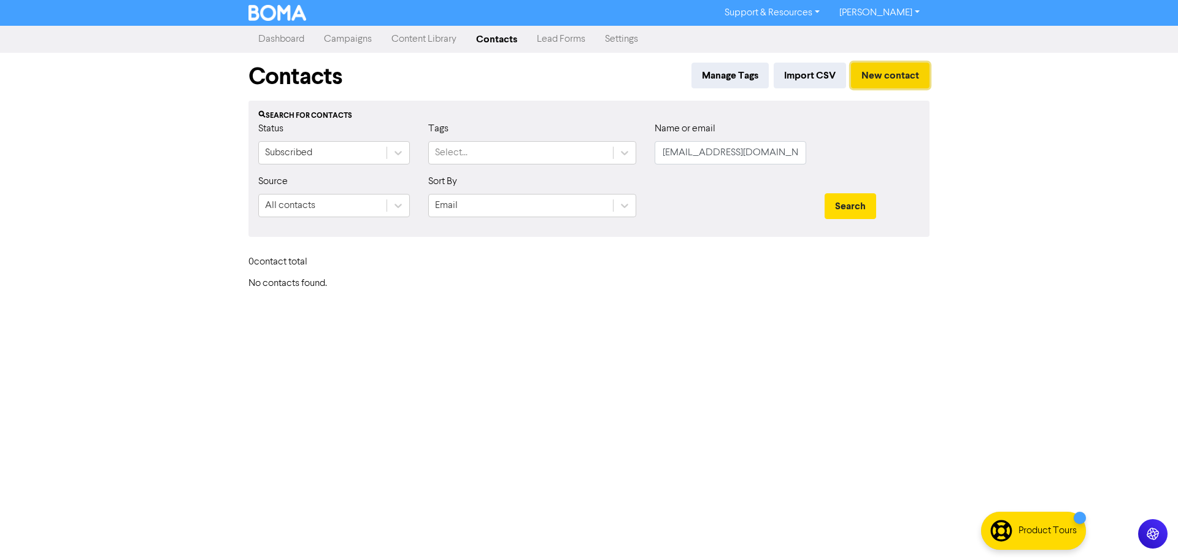
click at [884, 71] on button "New contact" at bounding box center [890, 76] width 79 height 26
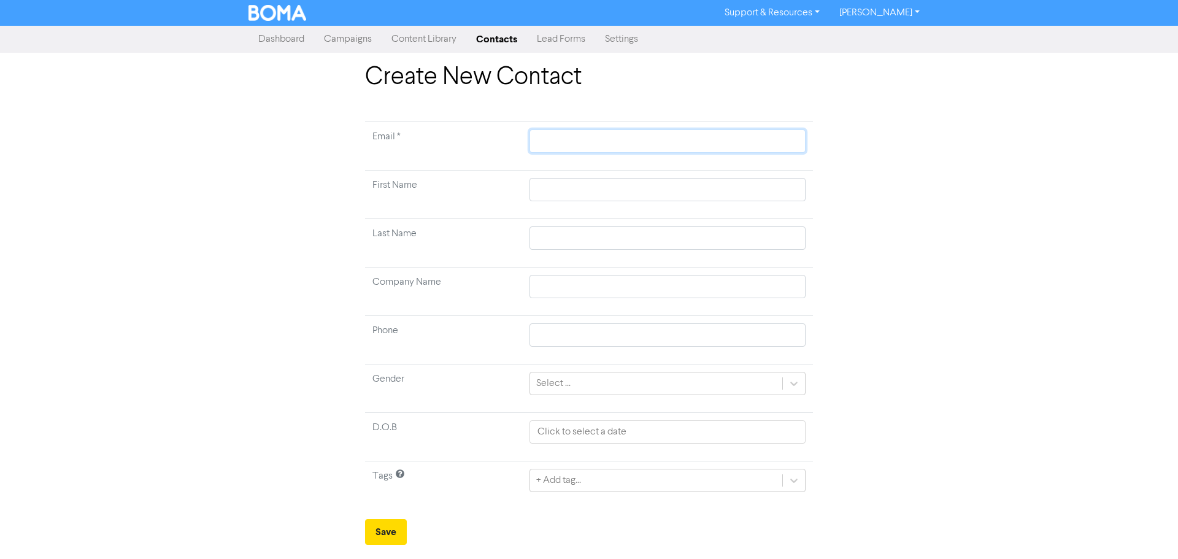
click at [621, 151] on input "text" at bounding box center [668, 141] width 276 height 23
paste input "[EMAIL_ADDRESS][DOMAIN_NAME]"
click at [586, 177] on td at bounding box center [667, 195] width 291 height 48
click at [585, 191] on input "text" at bounding box center [668, 189] width 276 height 23
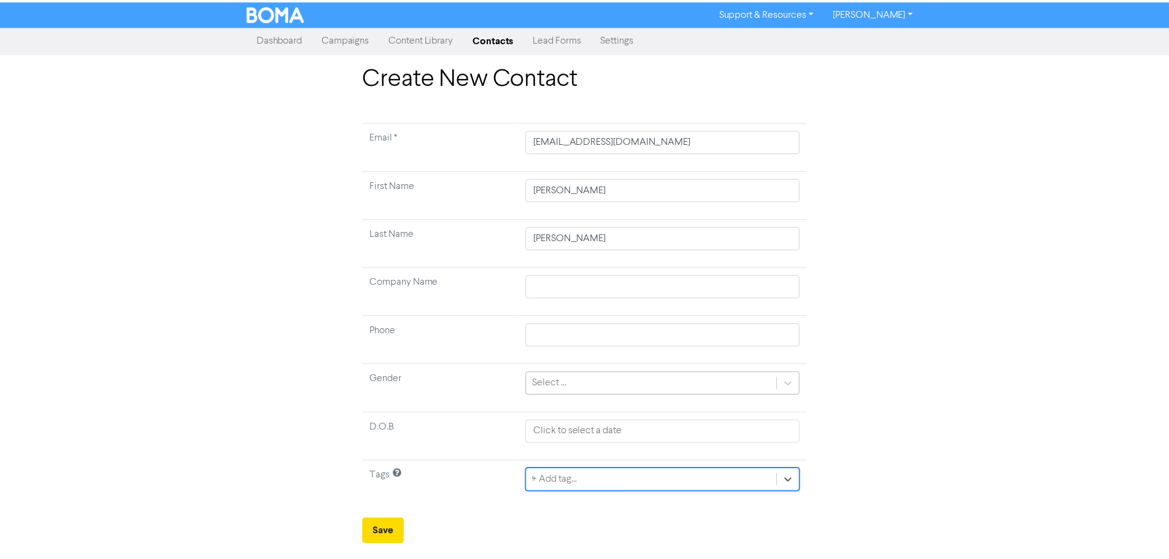
scroll to position [17, 0]
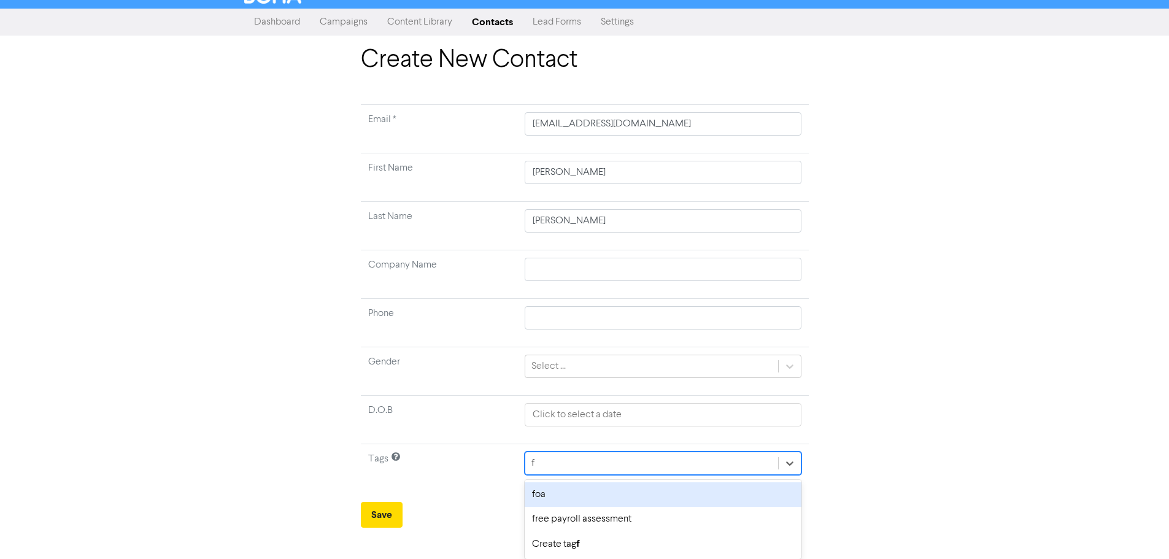
click at [557, 500] on div "foa" at bounding box center [663, 494] width 276 height 25
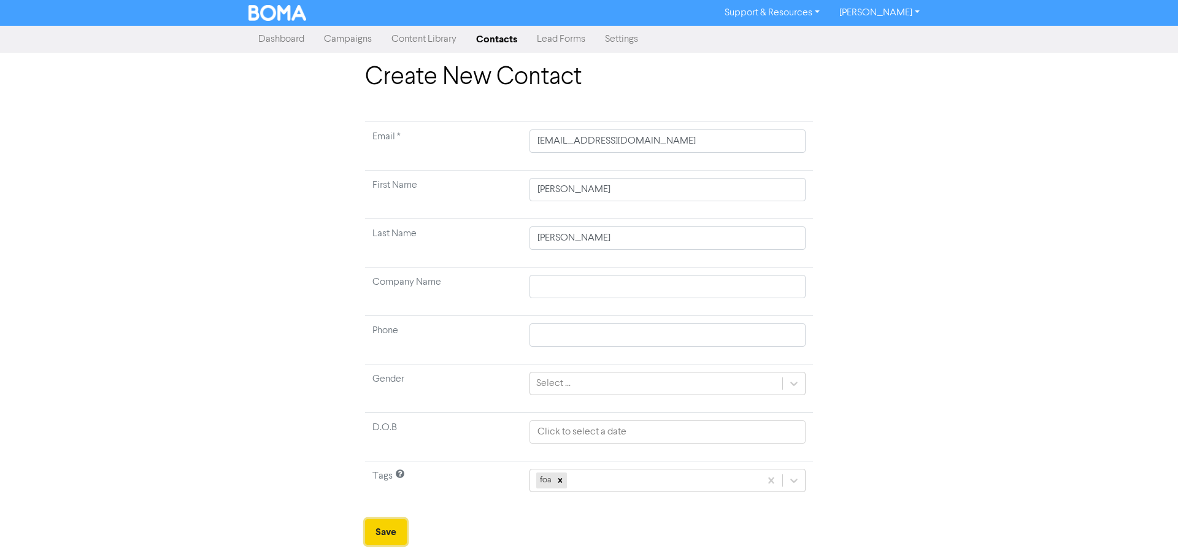
click at [400, 540] on button "Save" at bounding box center [386, 532] width 42 height 26
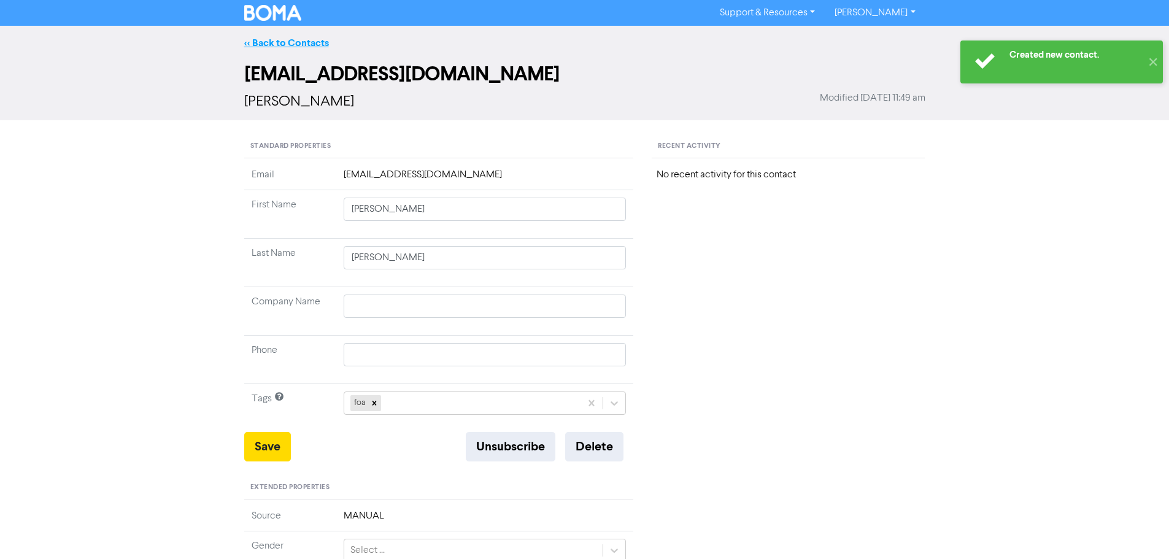
click at [310, 41] on link "<< Back to Contacts" at bounding box center [286, 43] width 85 height 12
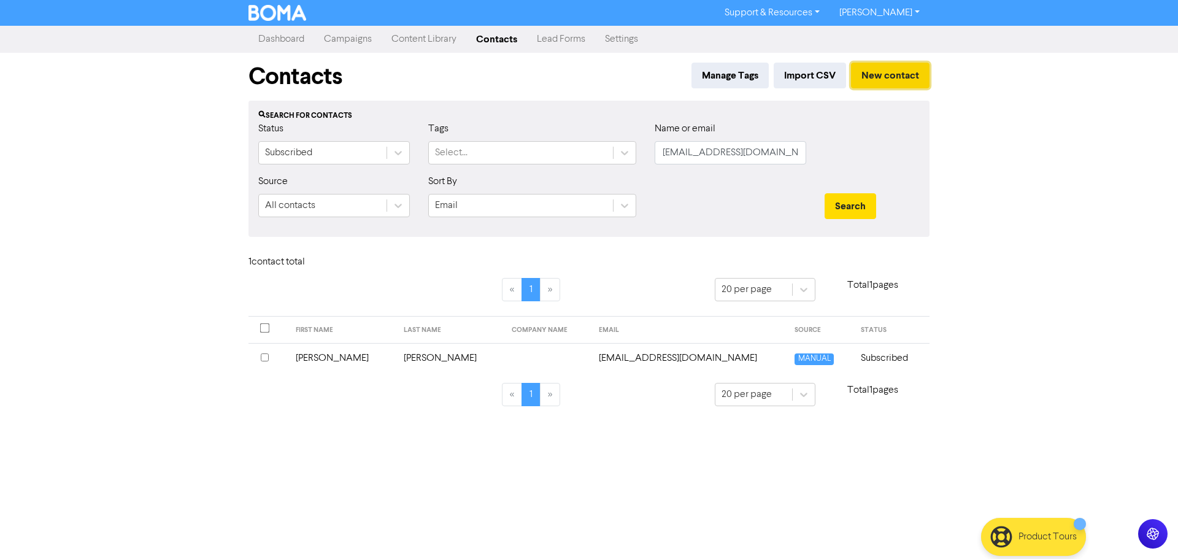
click at [896, 72] on button "New contact" at bounding box center [890, 76] width 79 height 26
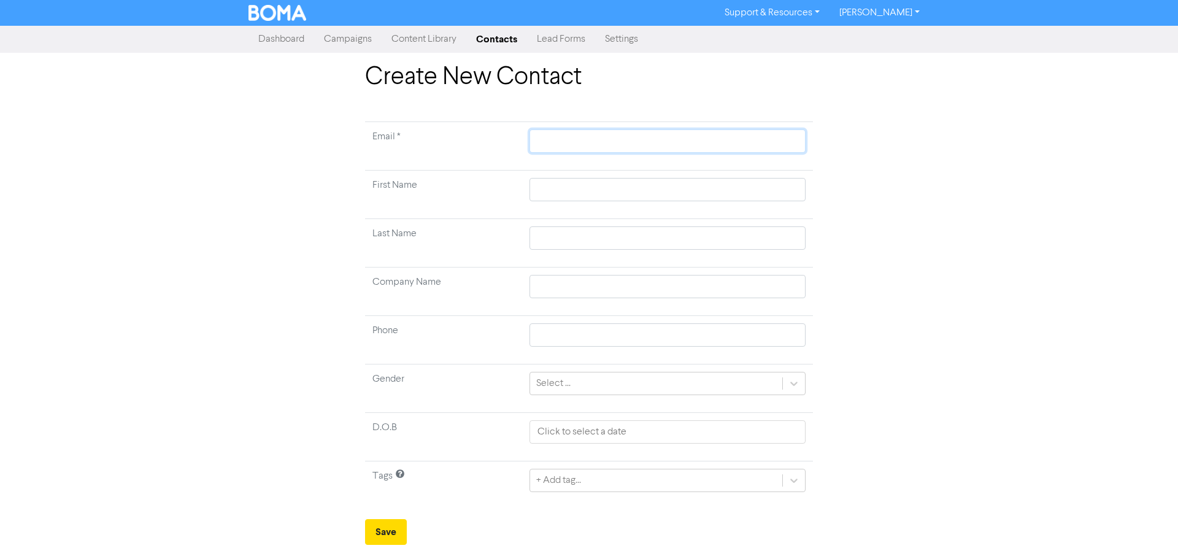
click at [557, 142] on input "text" at bounding box center [668, 141] width 276 height 23
paste input "[EMAIL_ADDRESS][DOMAIN_NAME]"
click at [543, 189] on input "text" at bounding box center [668, 189] width 276 height 23
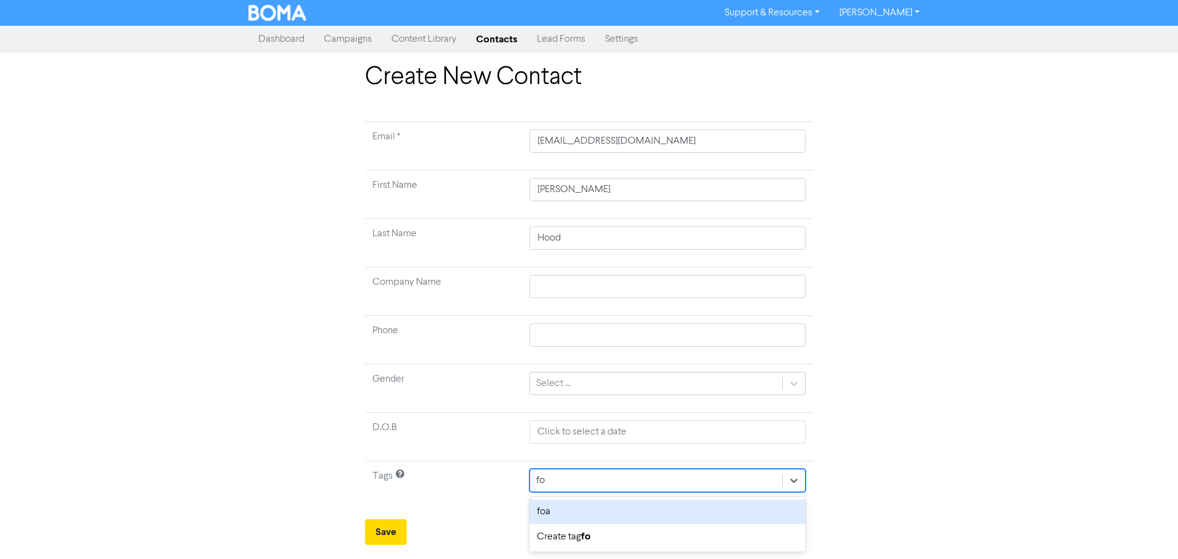
click at [557, 514] on div "foa" at bounding box center [668, 512] width 276 height 25
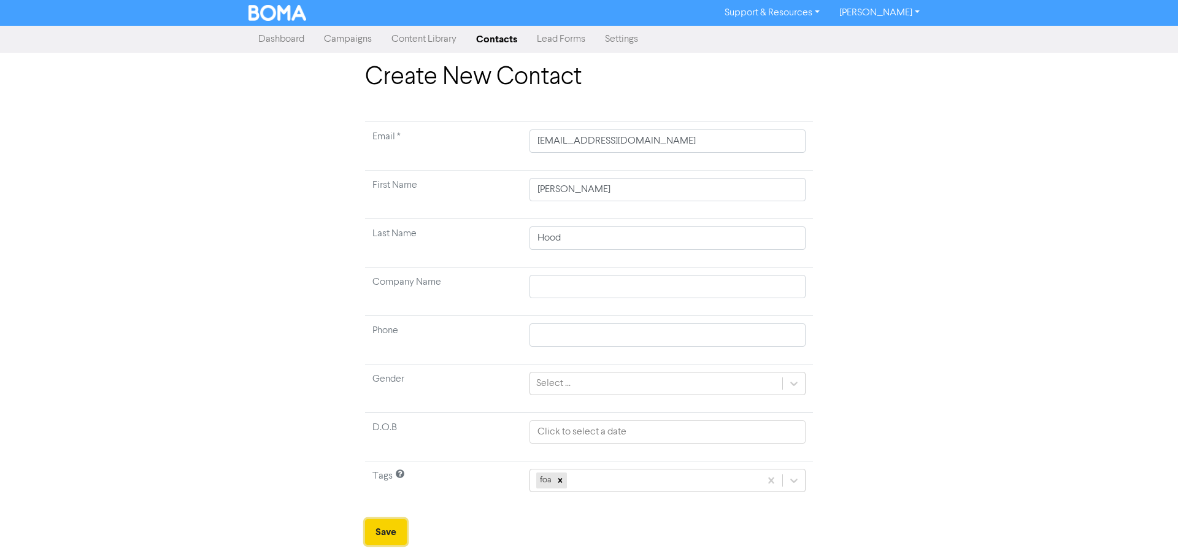
click at [391, 533] on button "Save" at bounding box center [386, 532] width 42 height 26
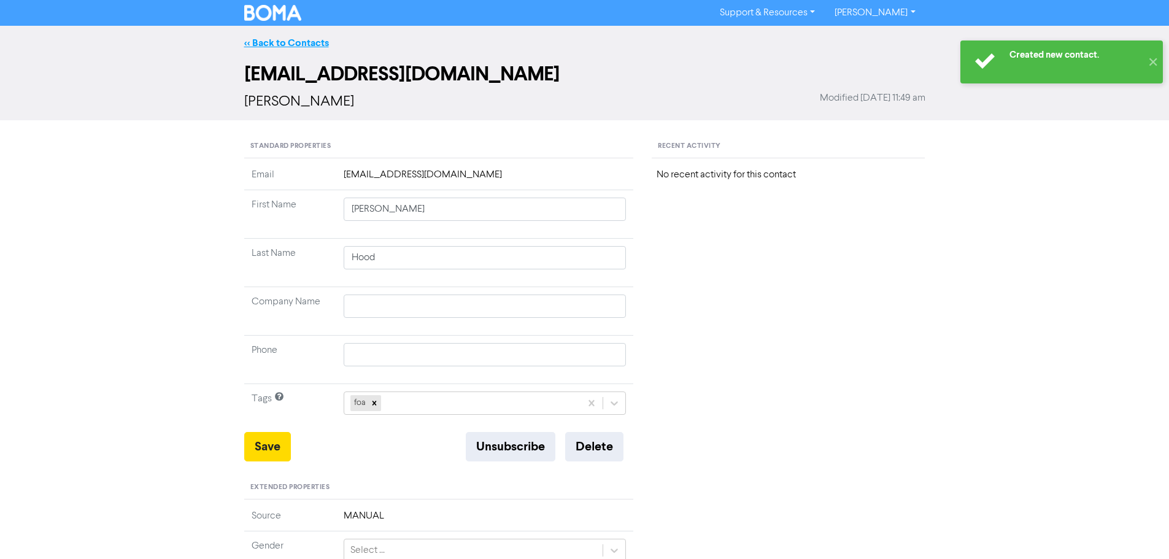
click at [289, 47] on link "<< Back to Contacts" at bounding box center [286, 43] width 85 height 12
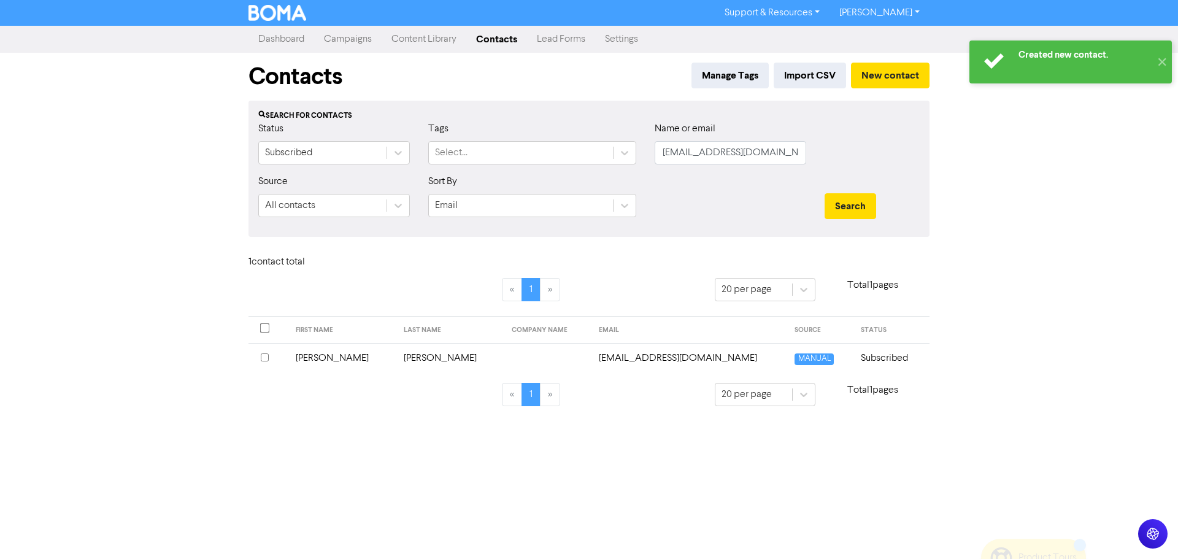
click at [414, 39] on link "Content Library" at bounding box center [424, 39] width 85 height 25
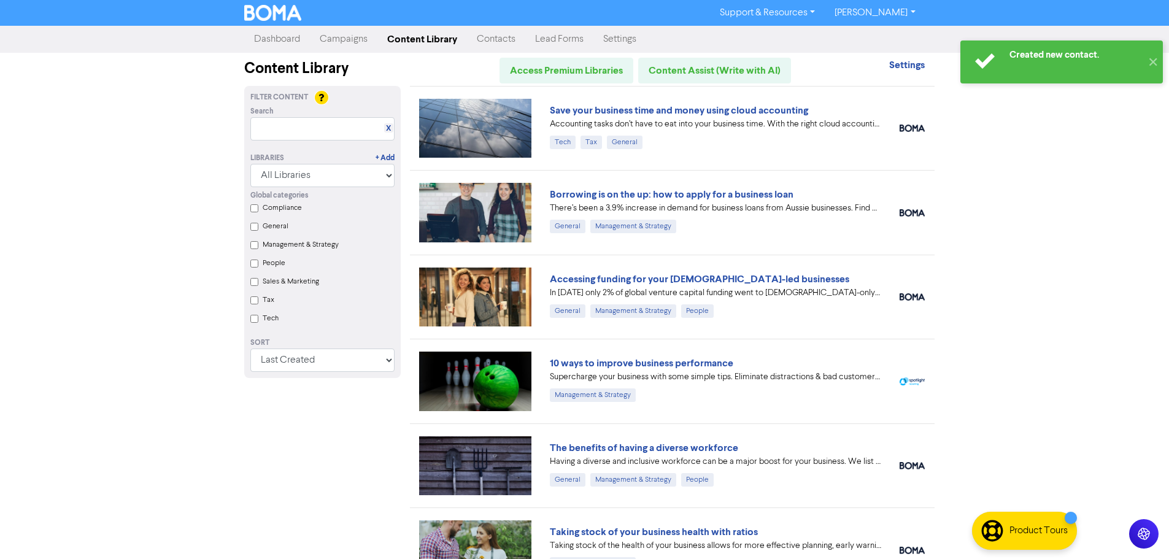
click at [342, 36] on link "Campaigns" at bounding box center [344, 39] width 68 height 25
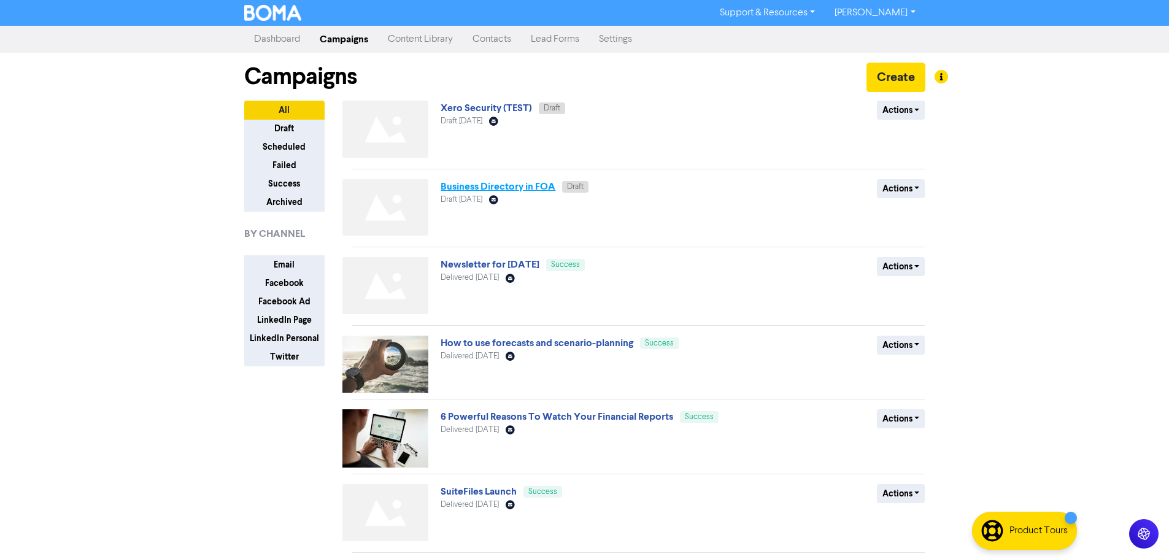
click at [510, 183] on link "Business Directory in FOA" at bounding box center [498, 186] width 115 height 12
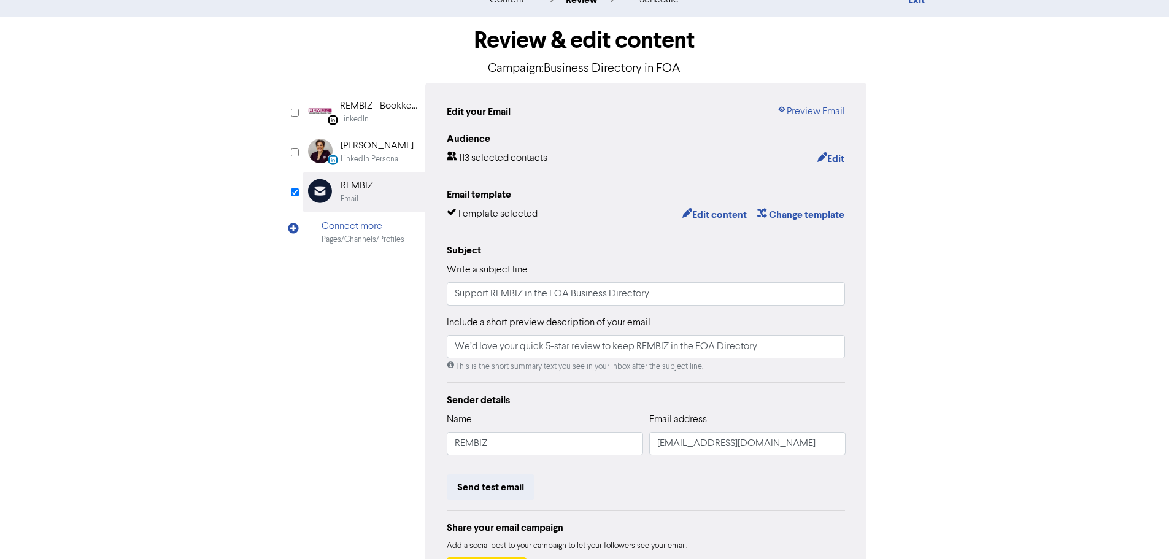
scroll to position [61, 0]
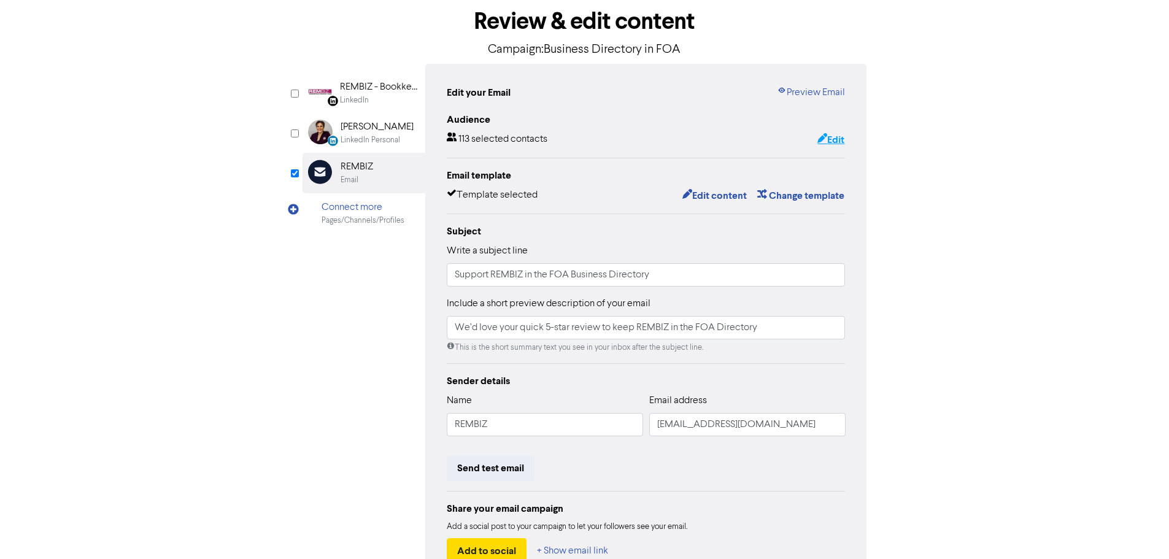
click at [838, 140] on button "Edit" at bounding box center [831, 140] width 28 height 16
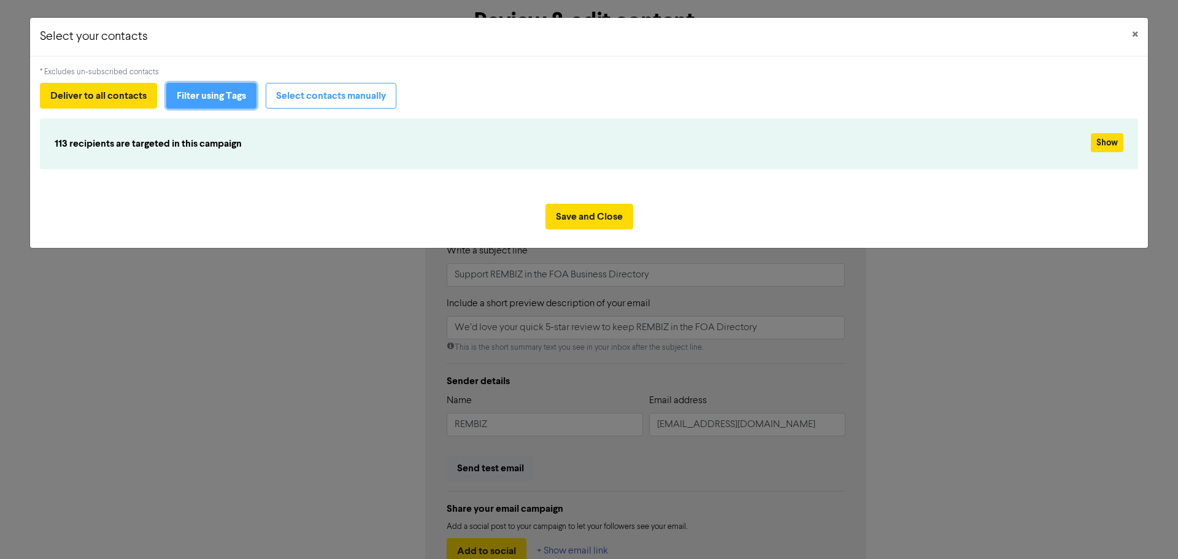
click at [240, 103] on button "Filter using Tags" at bounding box center [211, 96] width 90 height 26
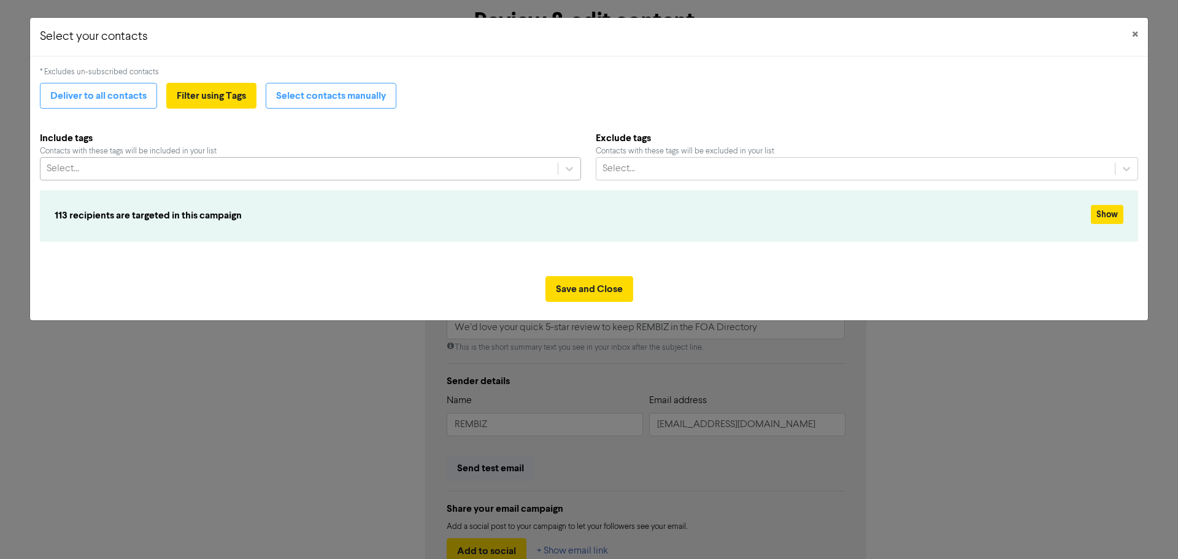
click at [208, 167] on div "Select..." at bounding box center [299, 169] width 517 height 22
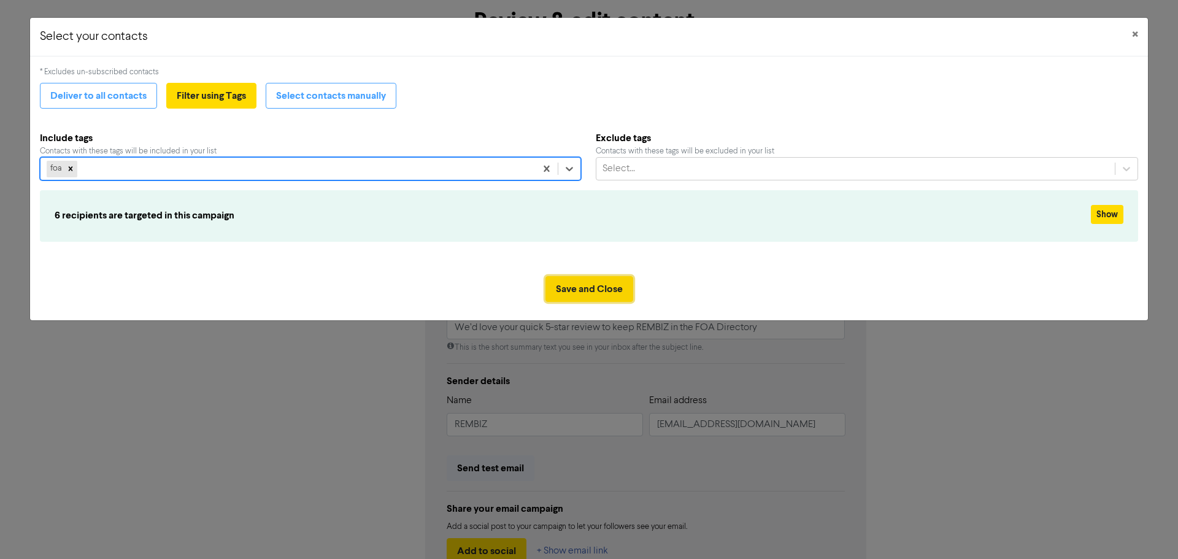
click at [589, 290] on button "Save and Close" at bounding box center [590, 289] width 88 height 26
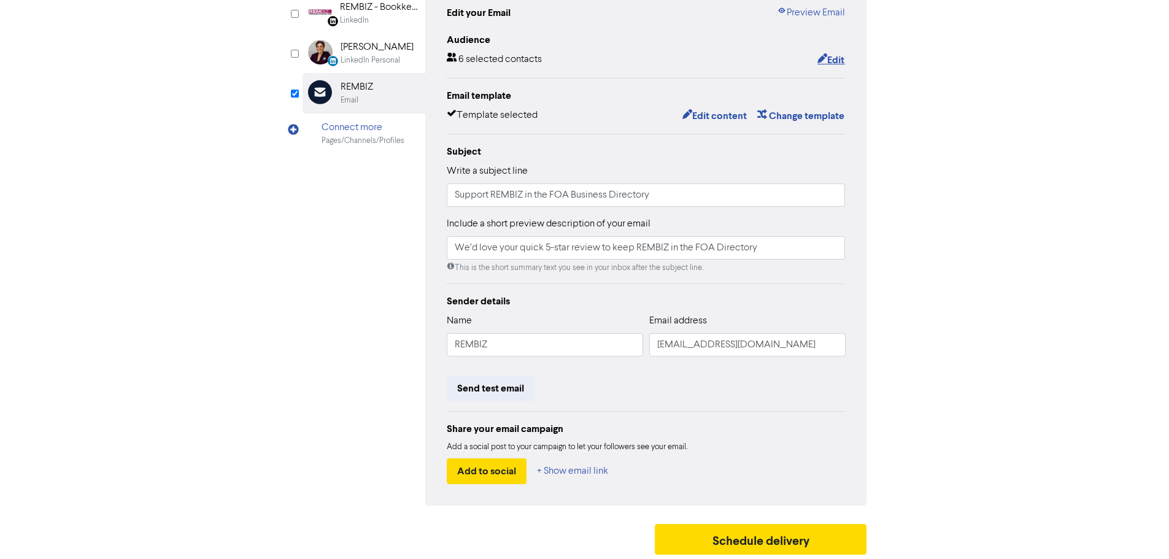
scroll to position [144, 0]
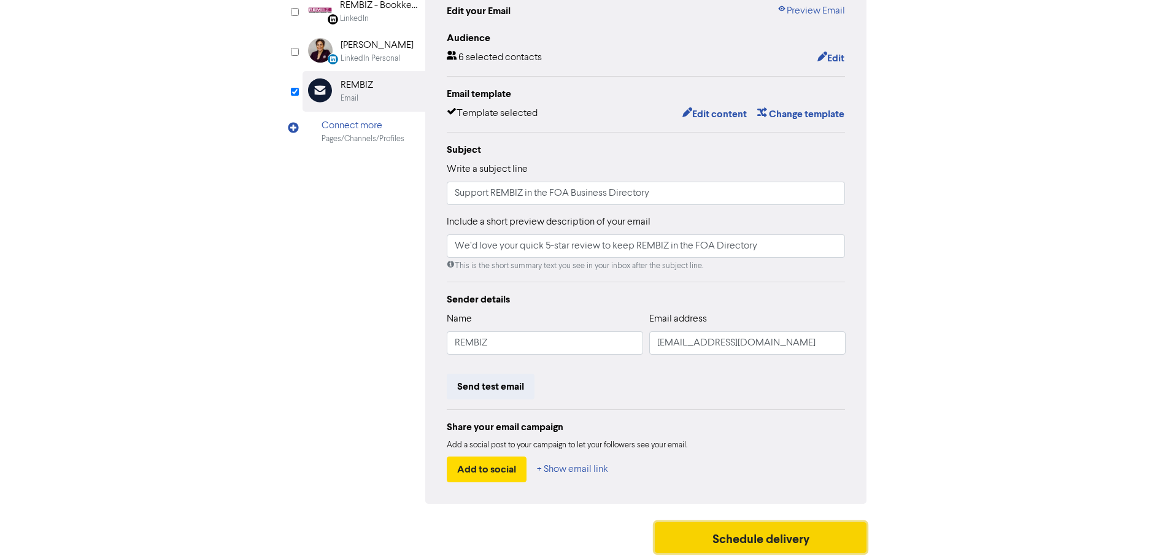
click at [800, 541] on button "Schedule delivery" at bounding box center [761, 537] width 212 height 31
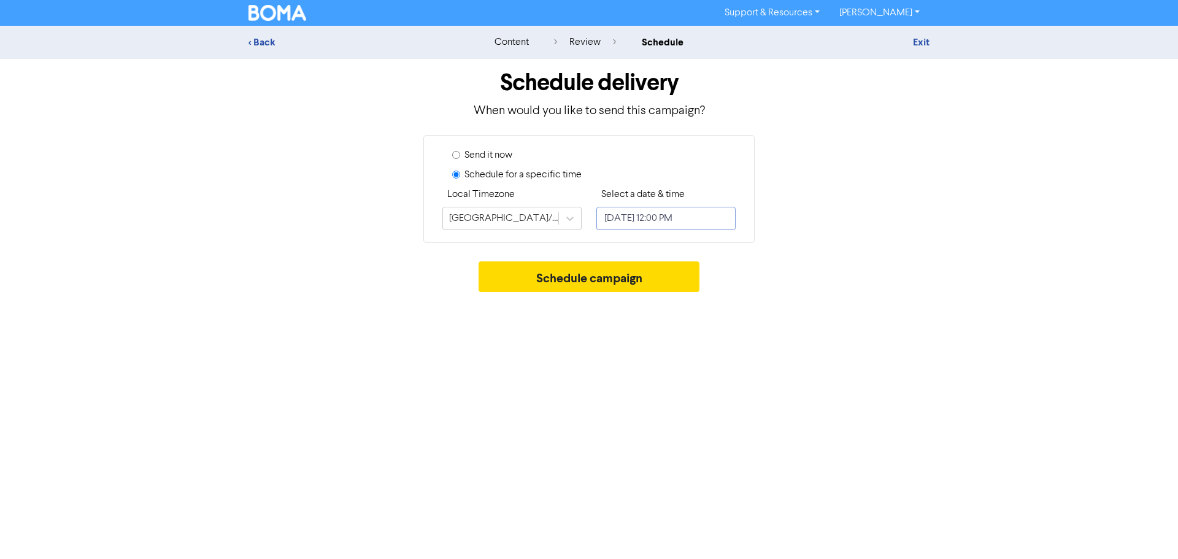
click at [646, 226] on input "[DATE] 12:00 PM" at bounding box center [666, 218] width 139 height 23
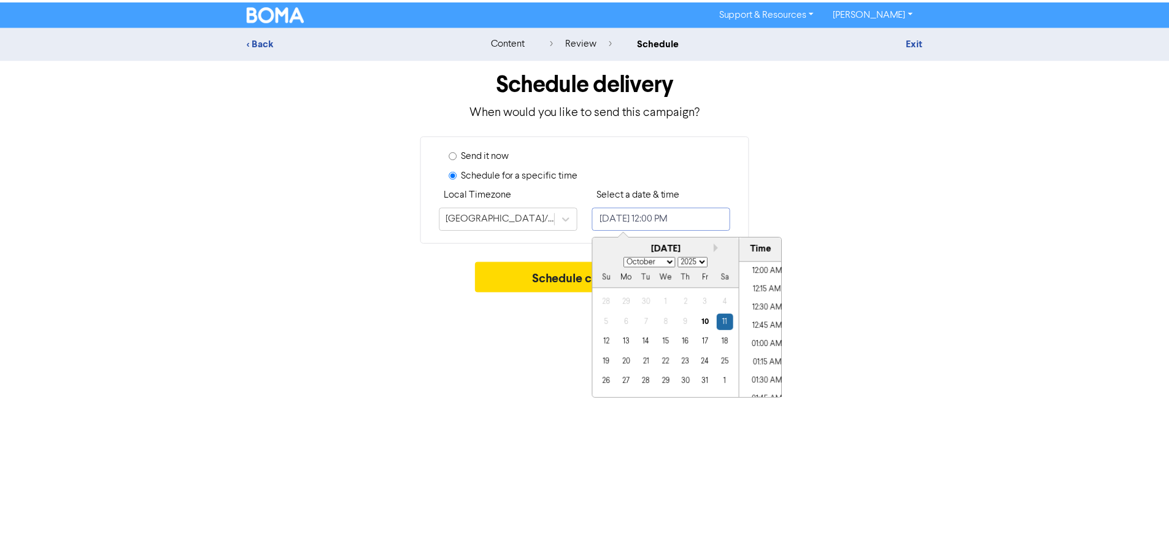
scroll to position [825, 0]
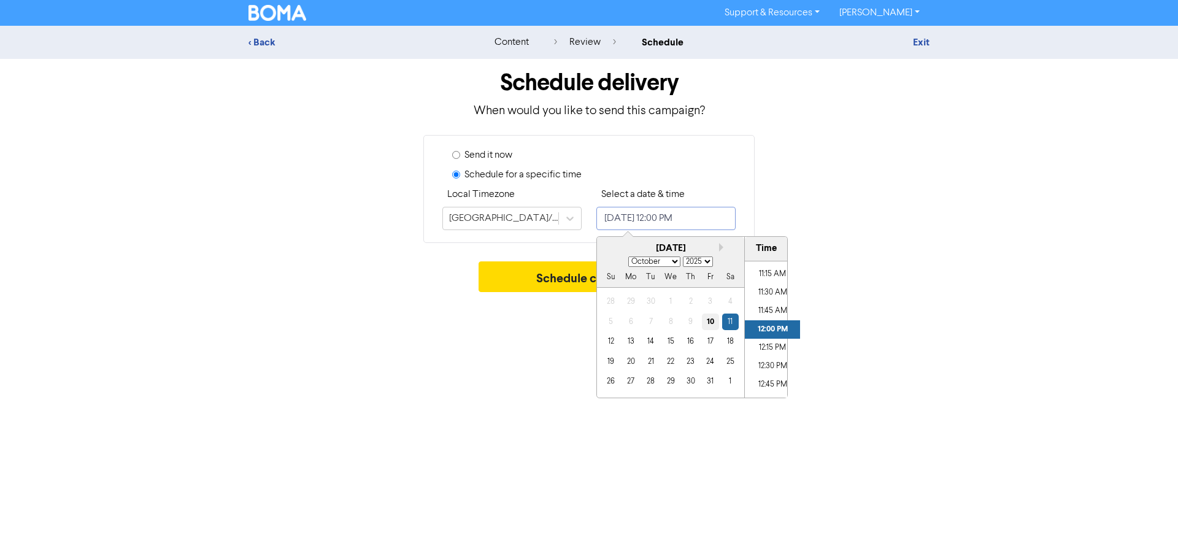
click at [705, 320] on div "10" at bounding box center [710, 322] width 17 height 17
click at [568, 277] on button "Schedule campaign" at bounding box center [590, 276] width 222 height 31
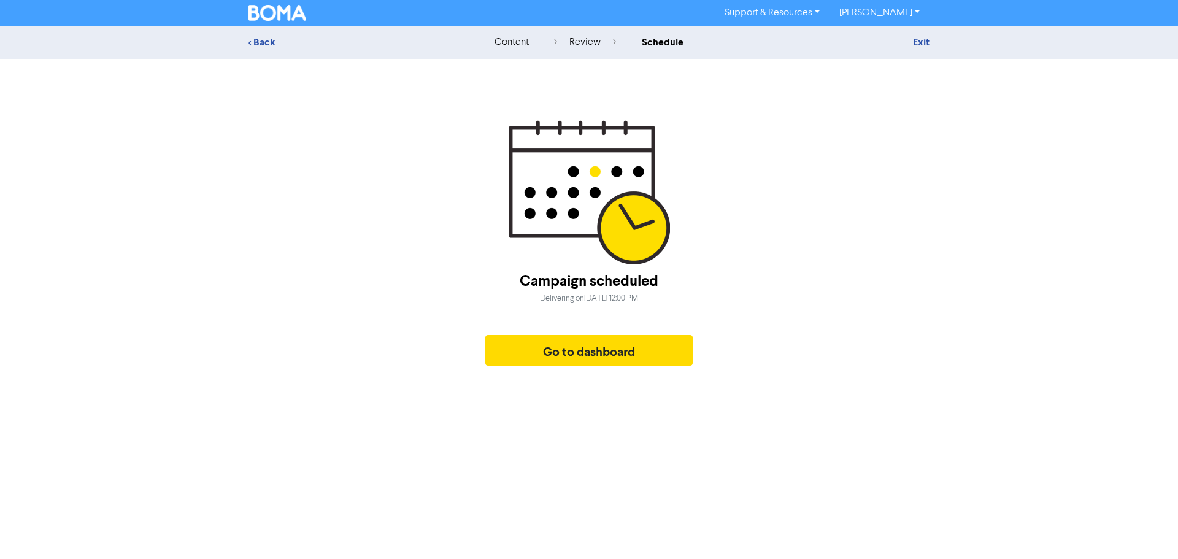
click at [924, 49] on div "Exit" at bounding box center [822, 42] width 215 height 15
click at [927, 41] on link "Exit" at bounding box center [921, 42] width 17 height 12
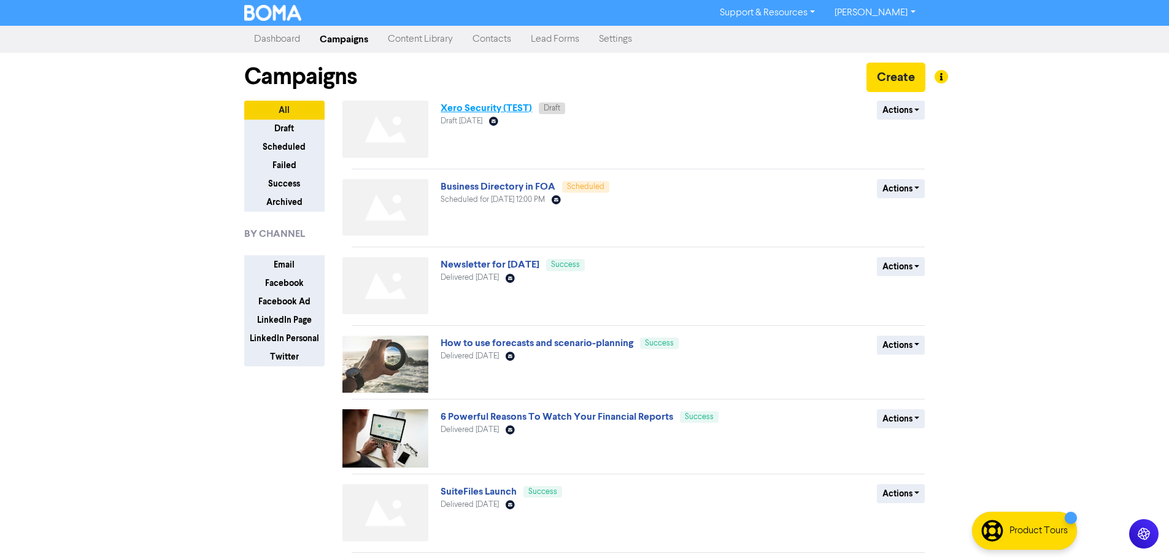
click at [489, 112] on link "Xero Security (TEST)" at bounding box center [486, 108] width 91 height 12
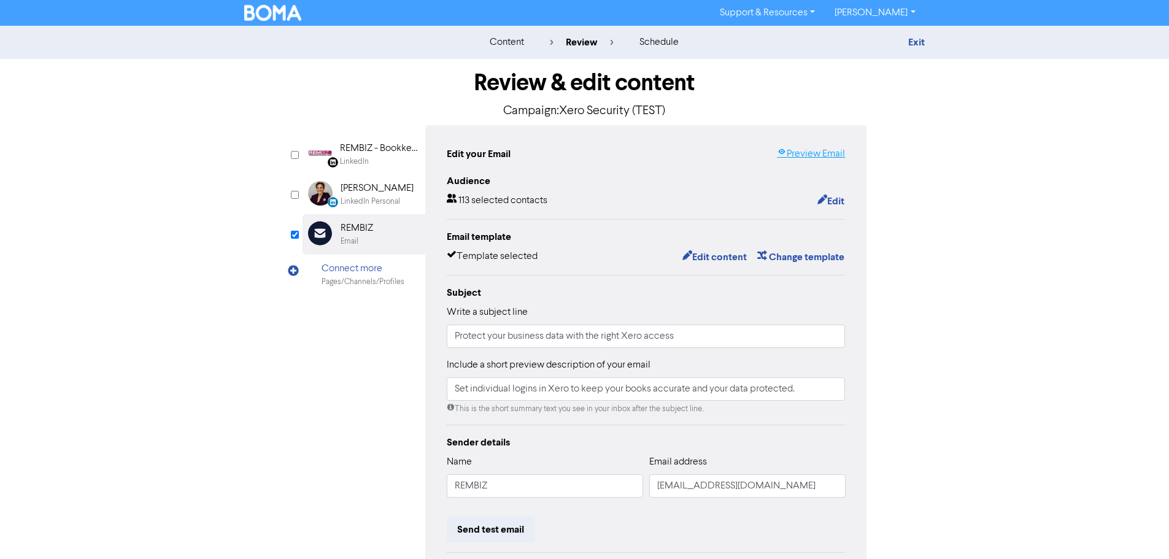
click at [811, 148] on link "Preview Email" at bounding box center [811, 154] width 68 height 15
